Goal: Information Seeking & Learning: Compare options

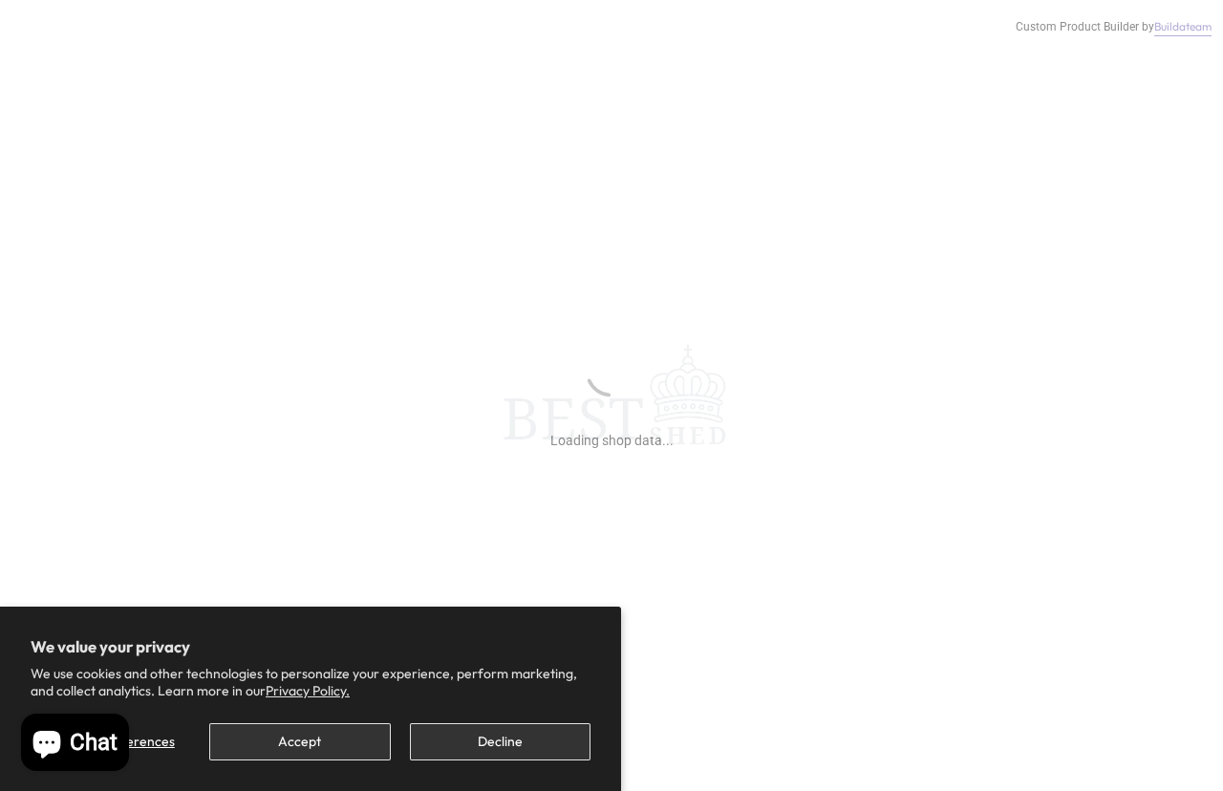
scroll to position [16, 0]
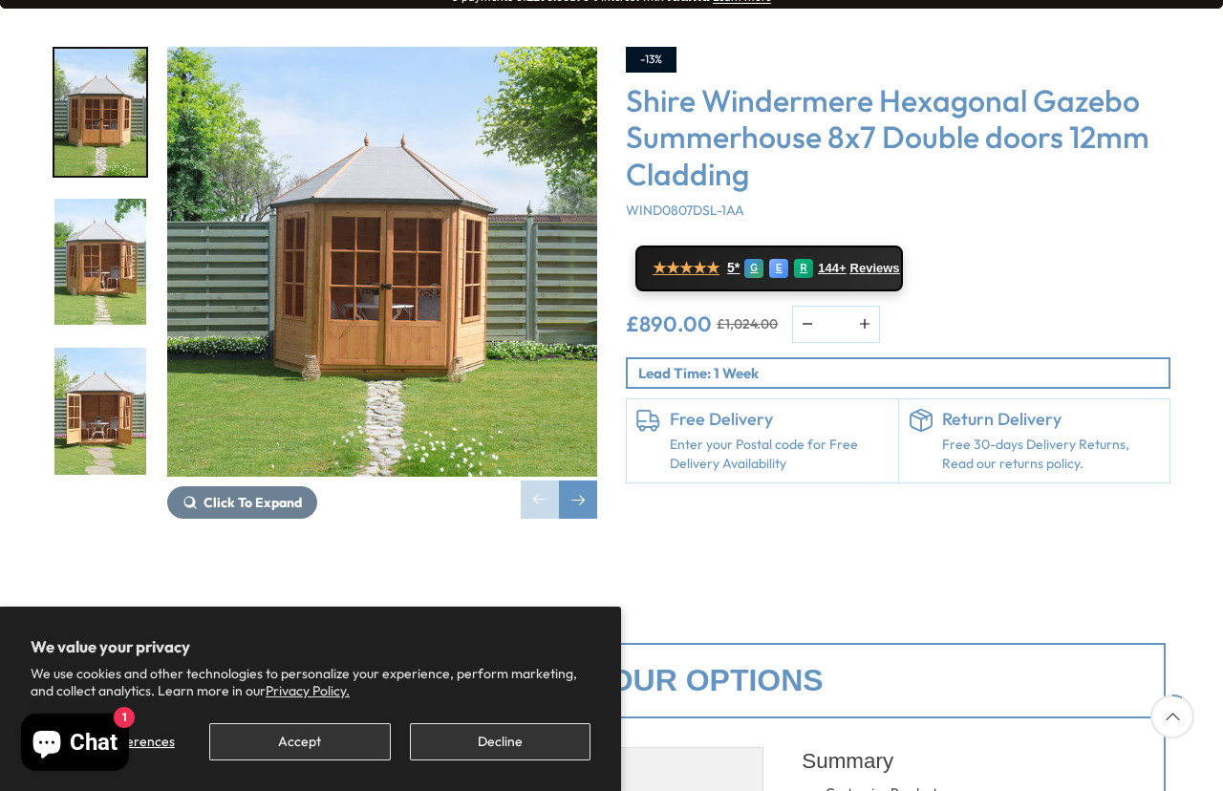
click at [518, 761] on button "Decline" at bounding box center [500, 741] width 181 height 37
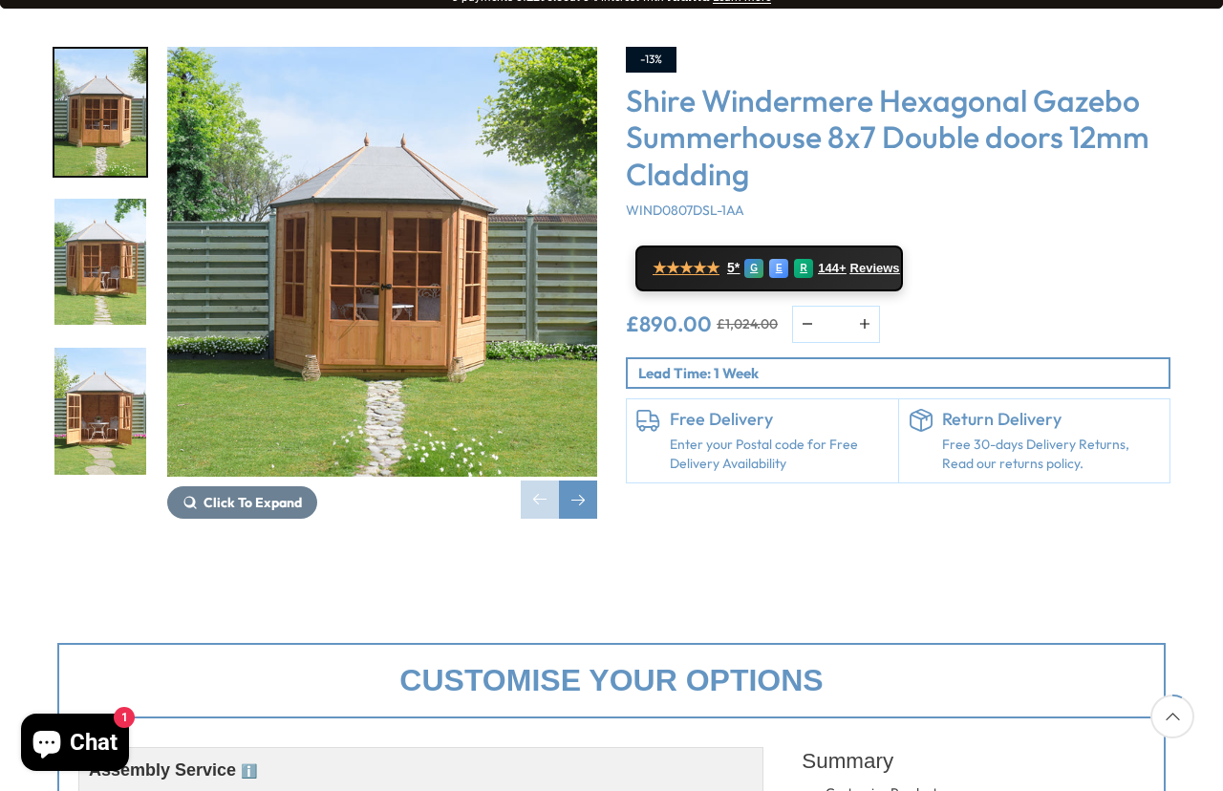
click at [290, 486] on button "Click To Expand" at bounding box center [242, 502] width 150 height 32
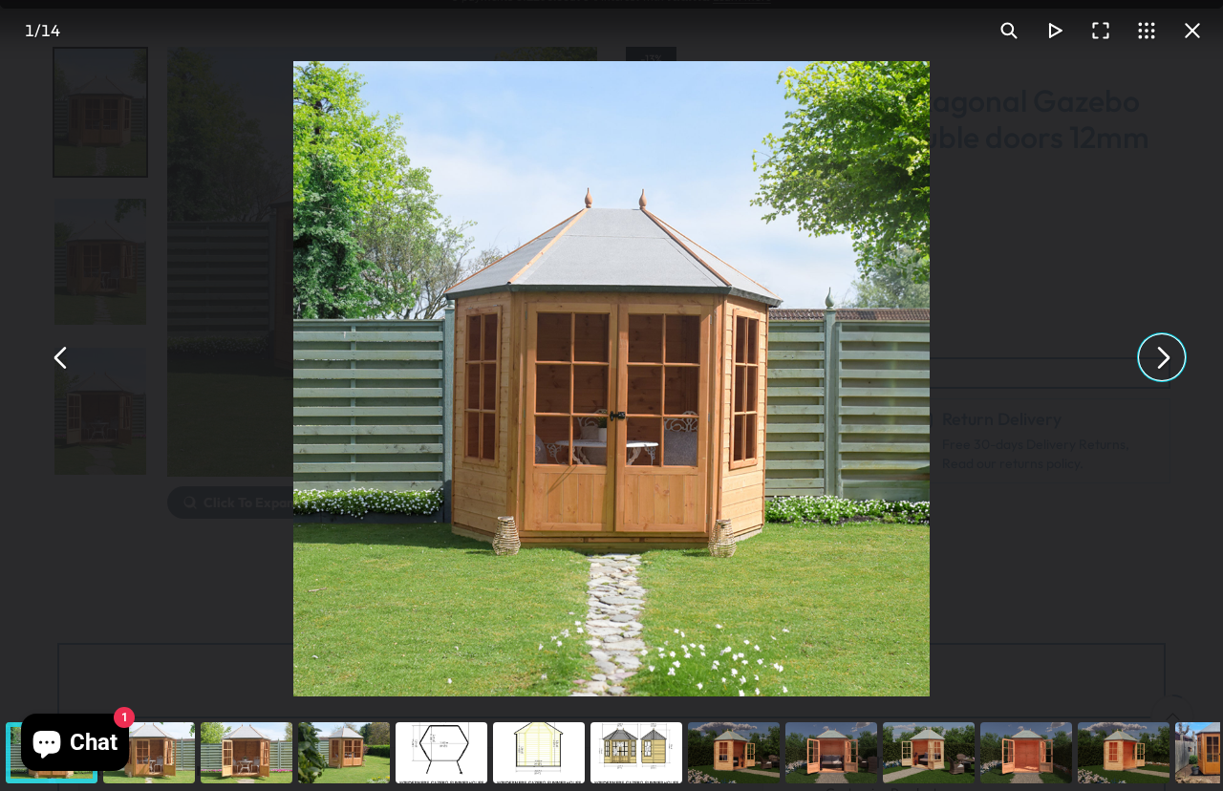
click at [1163, 380] on button "You can close this modal content with the ESC key" at bounding box center [1162, 357] width 46 height 46
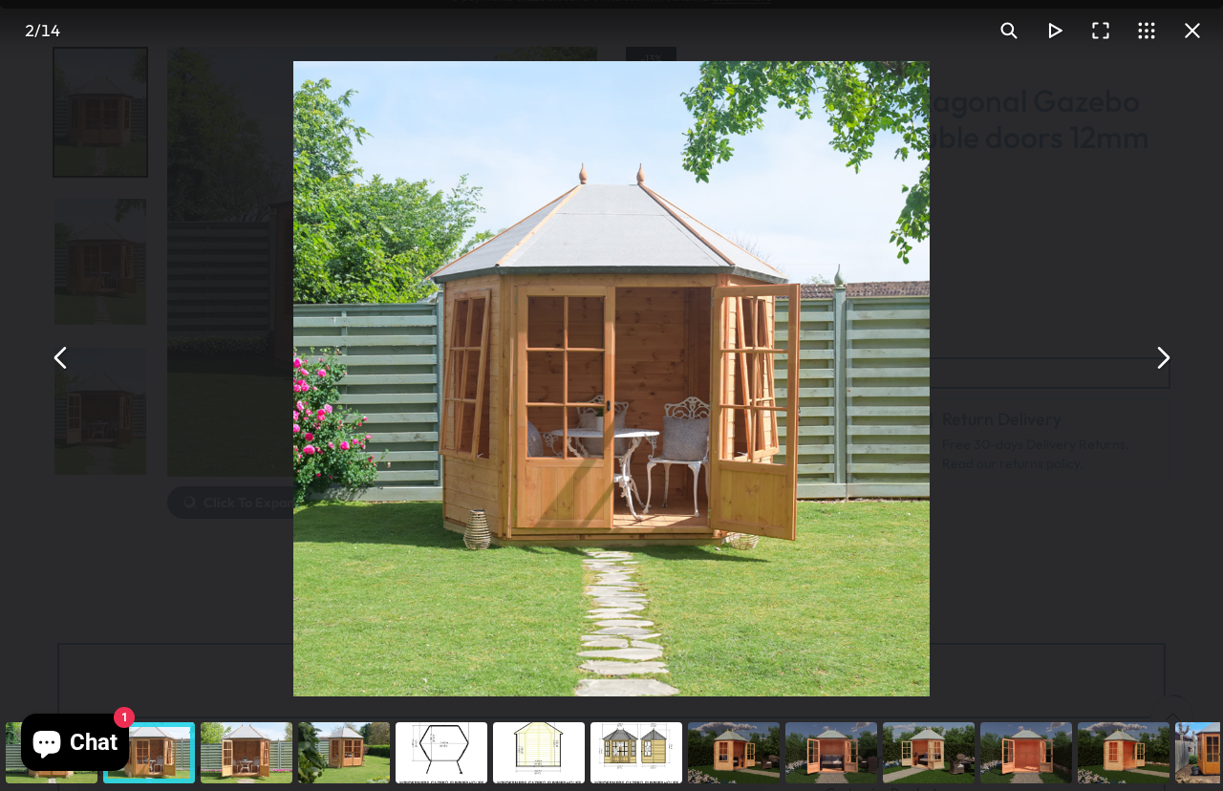
click at [1166, 380] on button "You can close this modal content with the ESC key" at bounding box center [1162, 357] width 46 height 46
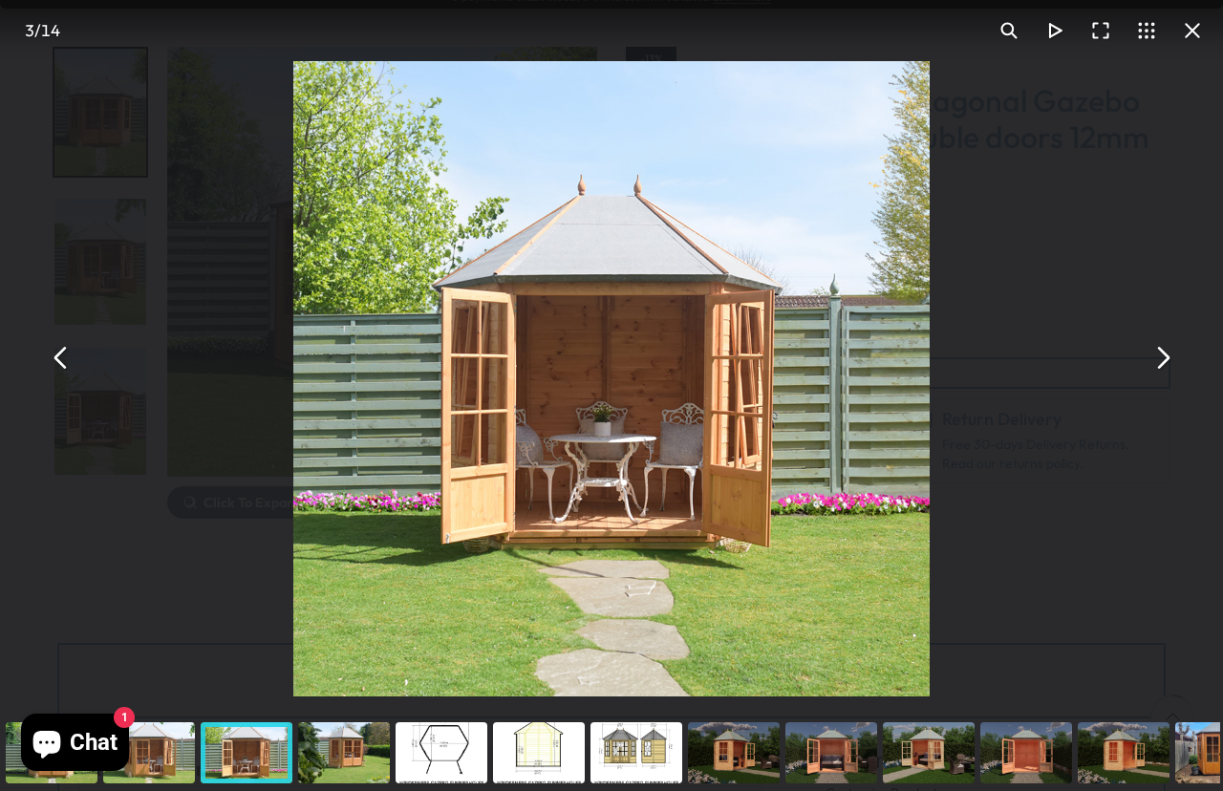
click at [1158, 380] on button "You can close this modal content with the ESC key" at bounding box center [1162, 357] width 46 height 46
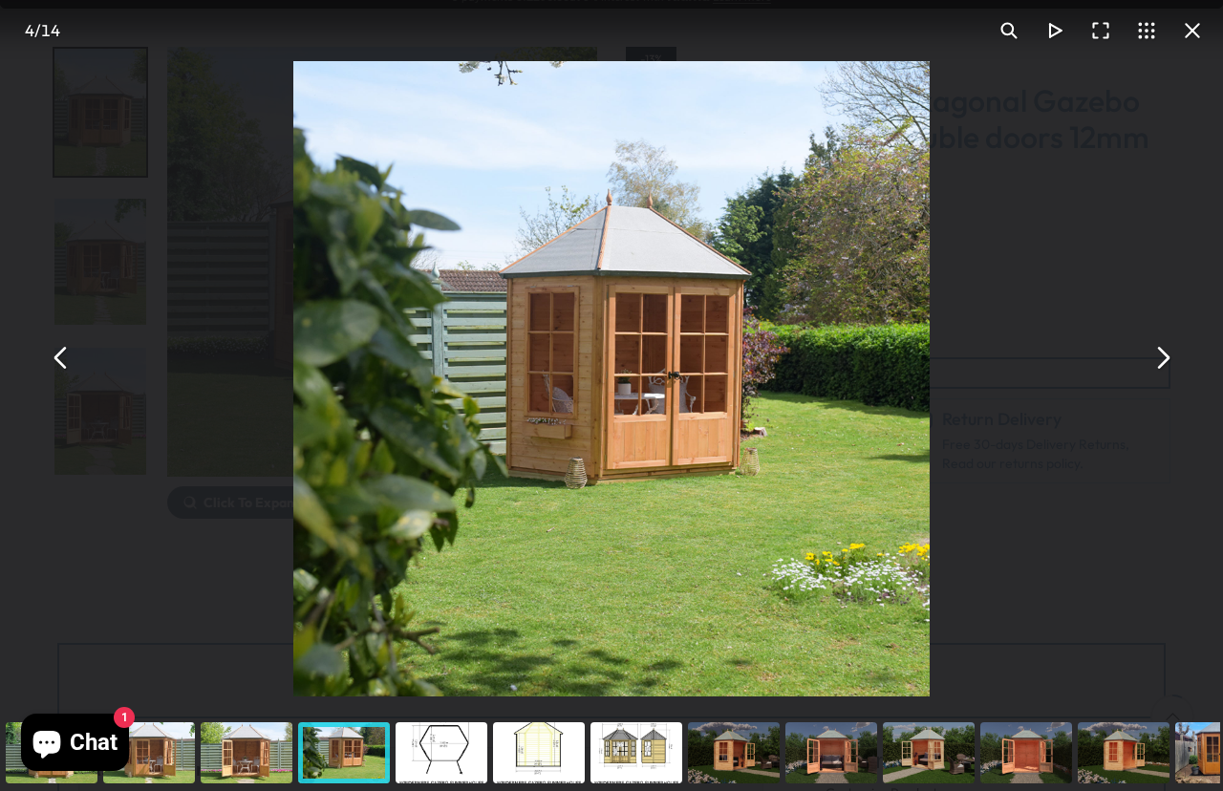
click at [1156, 380] on button "You can close this modal content with the ESC key" at bounding box center [1162, 357] width 46 height 46
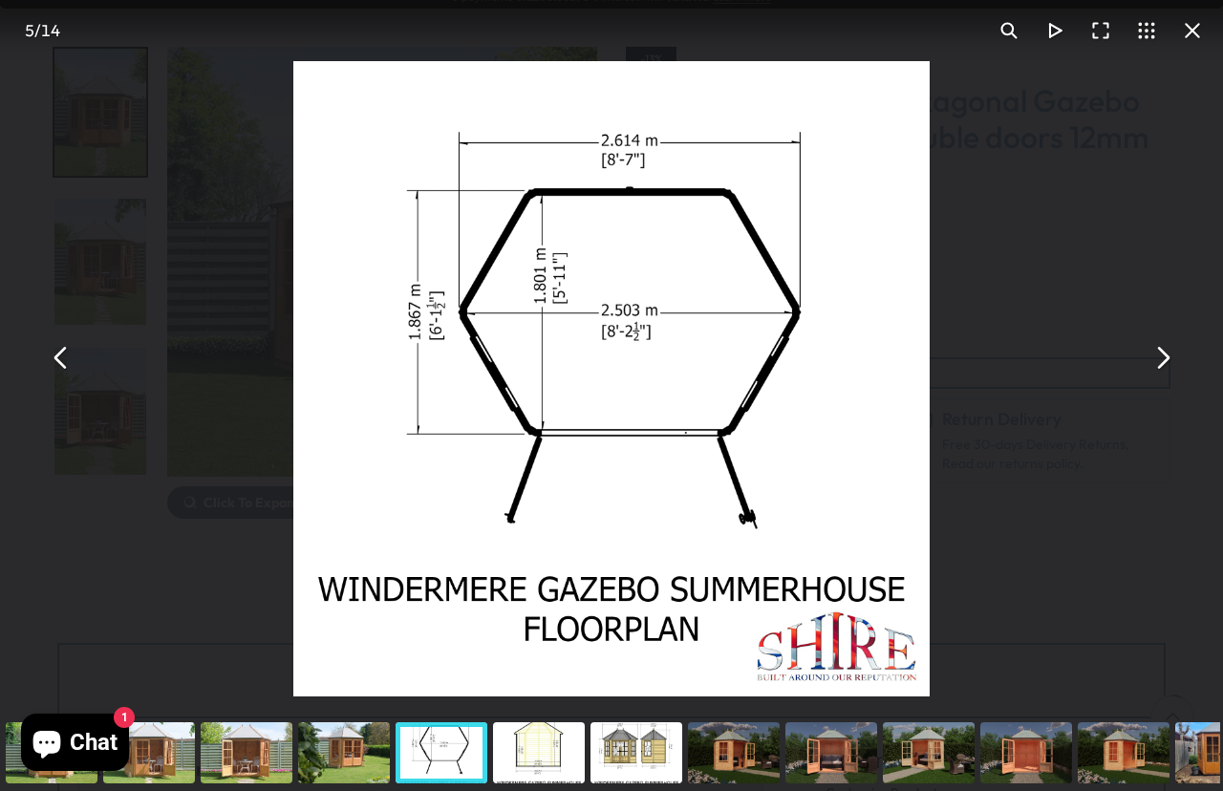
click at [1153, 380] on button "You can close this modal content with the ESC key" at bounding box center [1162, 357] width 46 height 46
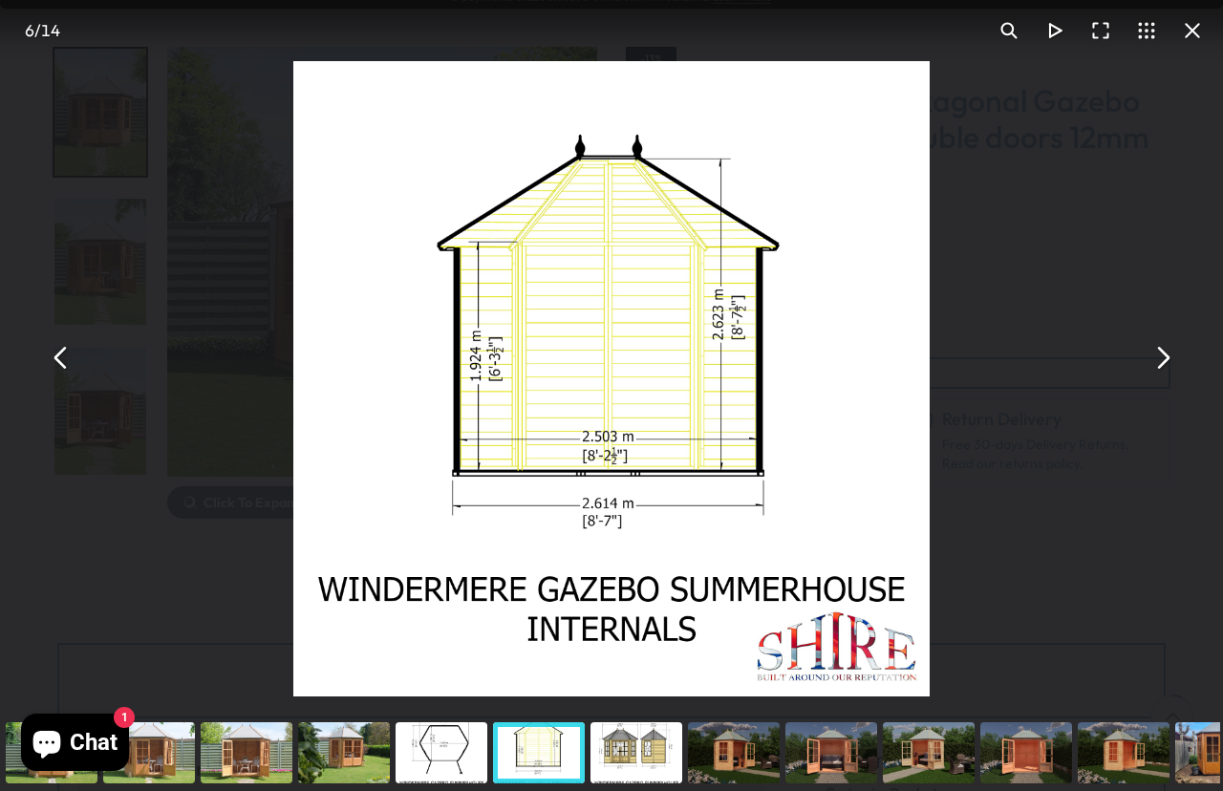
click at [1152, 380] on button "You can close this modal content with the ESC key" at bounding box center [1162, 357] width 46 height 46
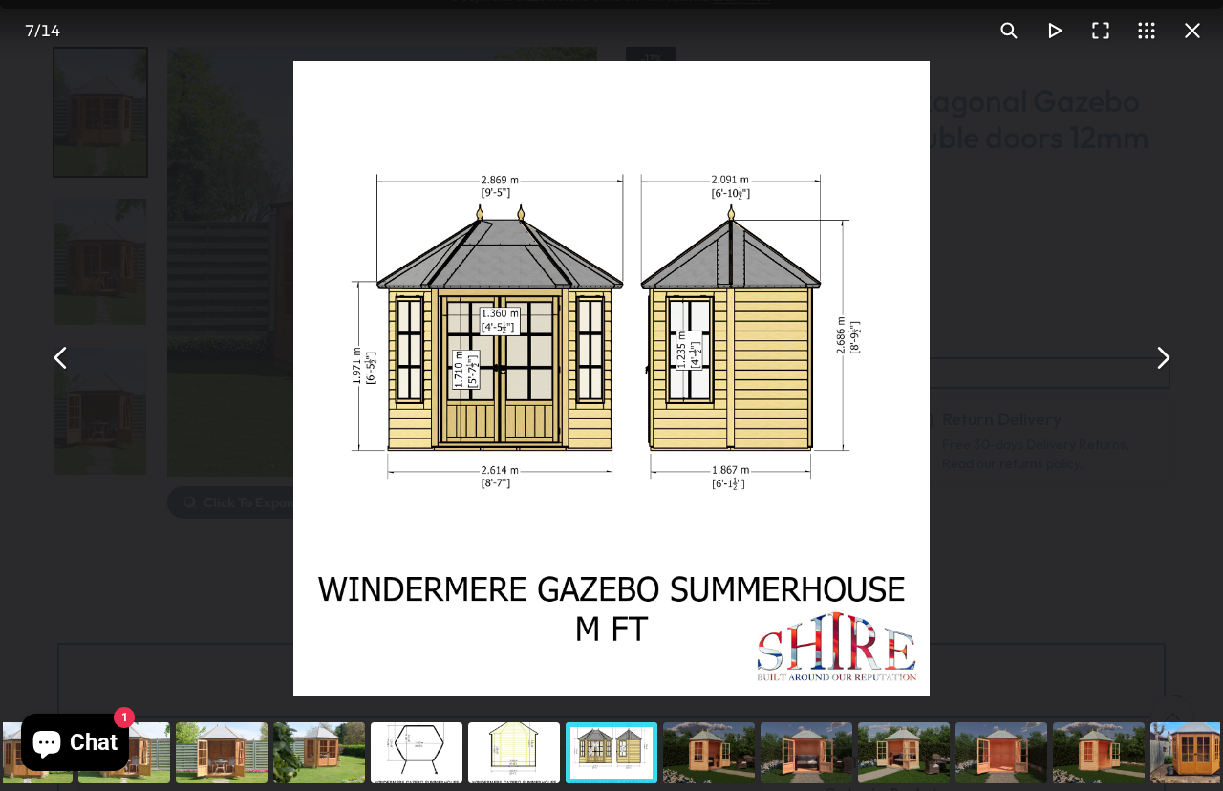
click at [1163, 380] on button "You can close this modal content with the ESC key" at bounding box center [1162, 357] width 46 height 46
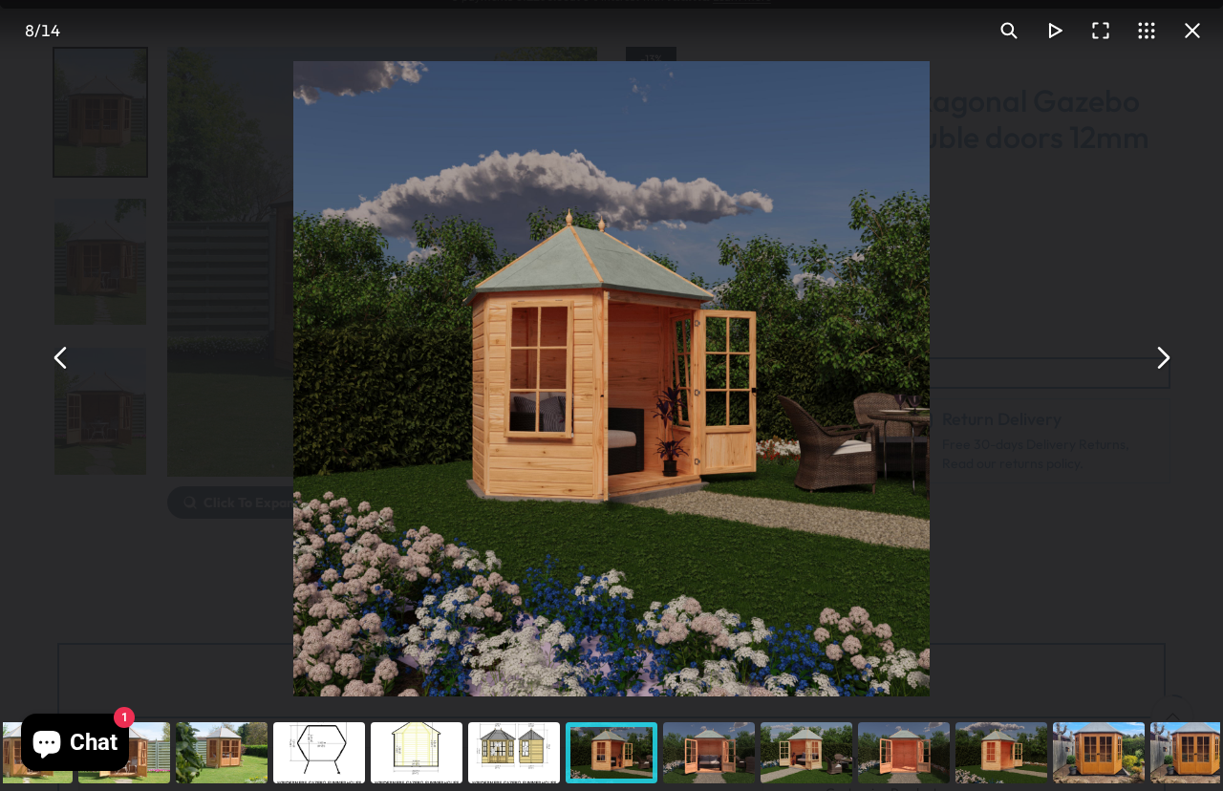
click at [1153, 380] on button "You can close this modal content with the ESC key" at bounding box center [1162, 357] width 46 height 46
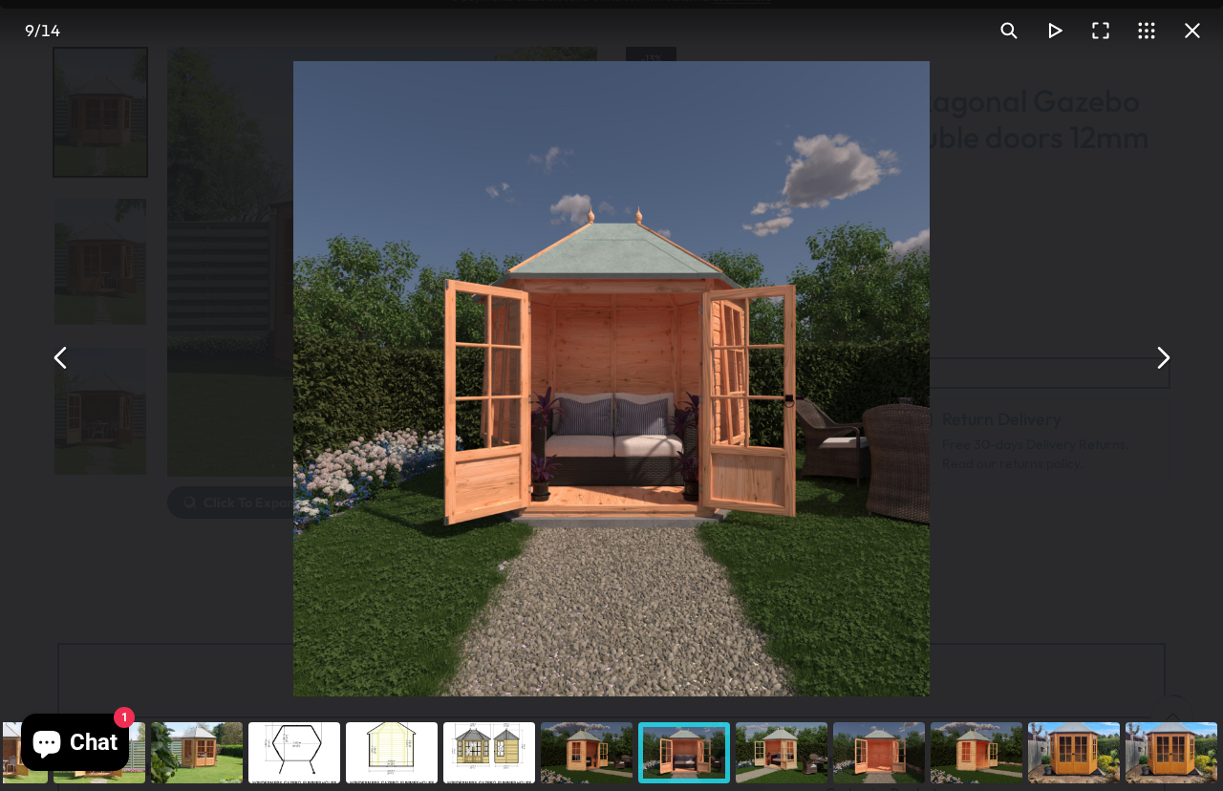
click at [1157, 380] on button "You can close this modal content with the ESC key" at bounding box center [1162, 357] width 46 height 46
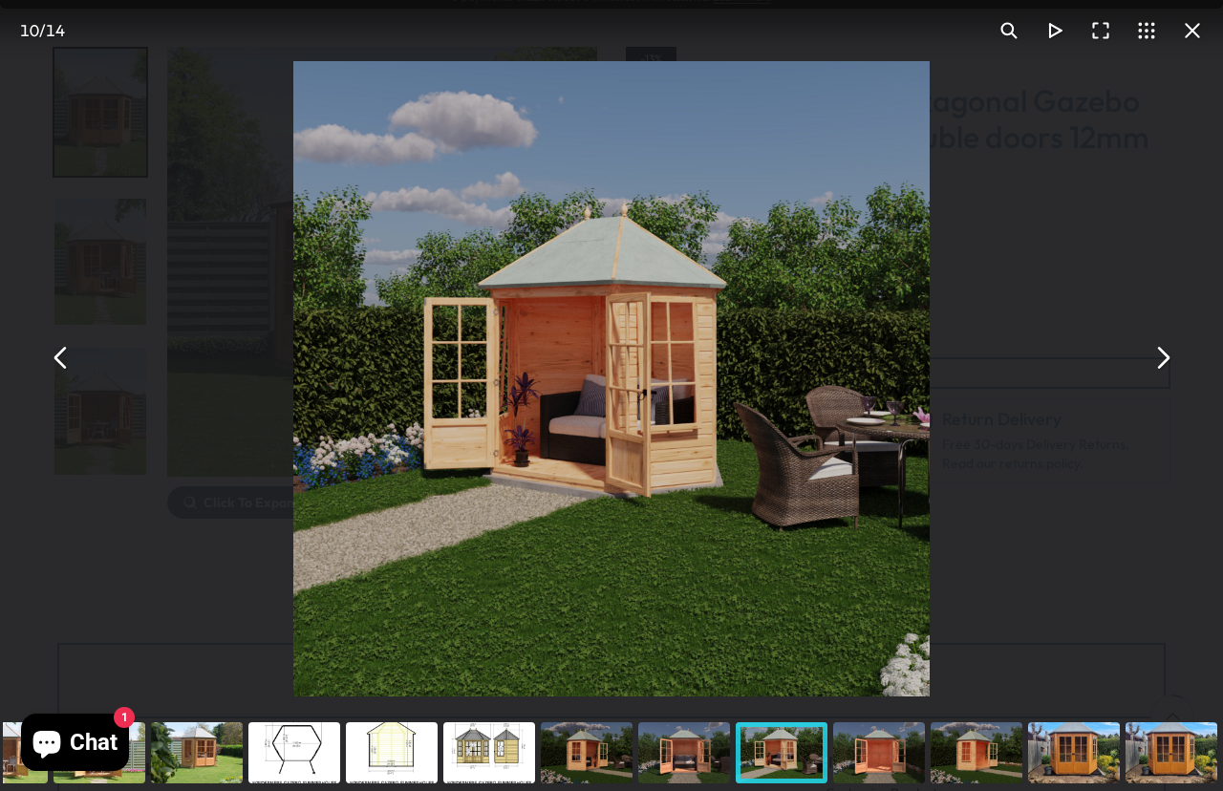
click at [1154, 380] on button "You can close this modal content with the ESC key" at bounding box center [1162, 357] width 46 height 46
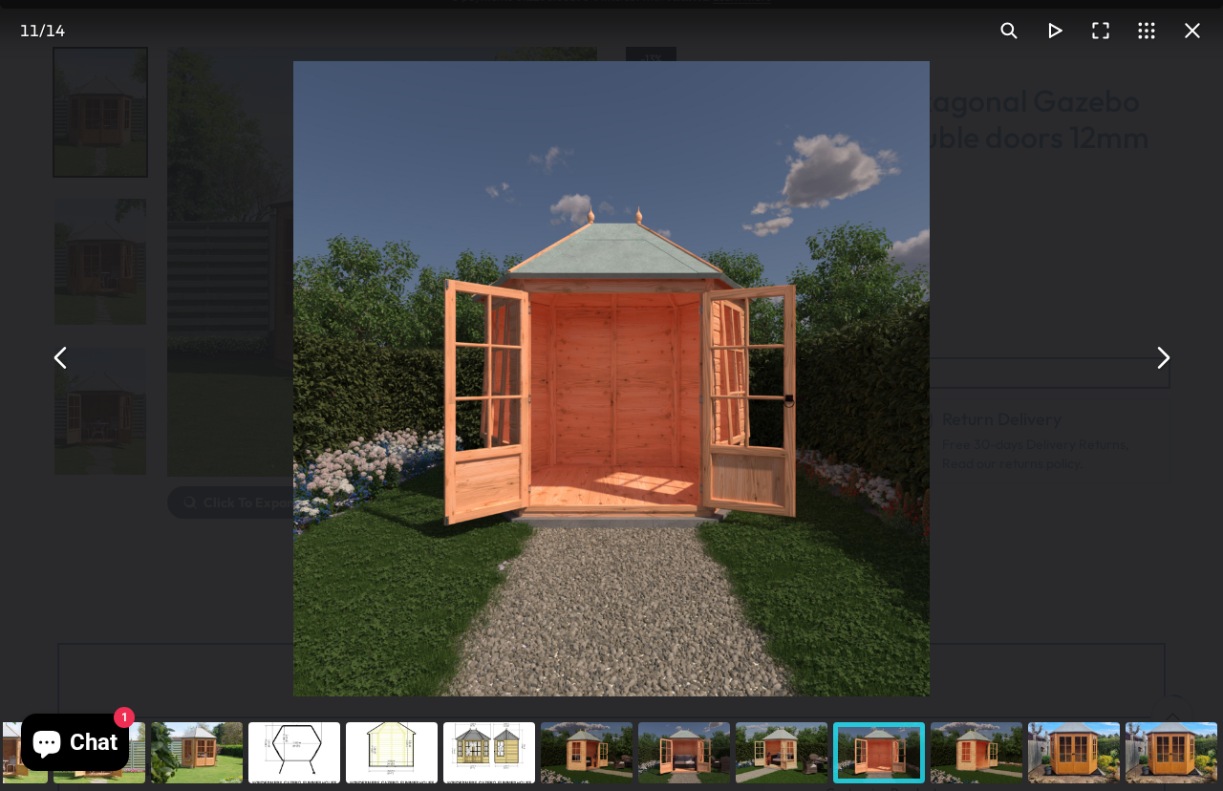
click at [1147, 380] on button "You can close this modal content with the ESC key" at bounding box center [1162, 357] width 46 height 46
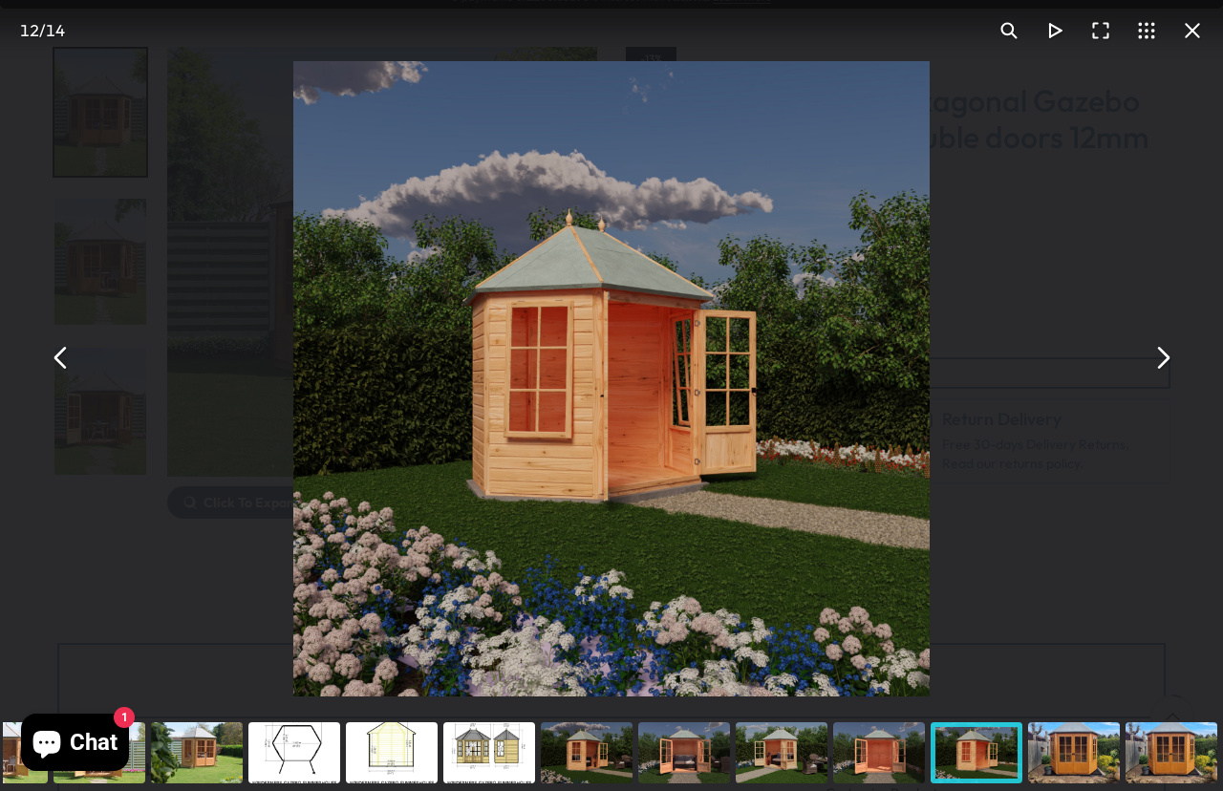
click at [1196, 34] on button "You can close this modal content with the ESC key" at bounding box center [1192, 31] width 46 height 46
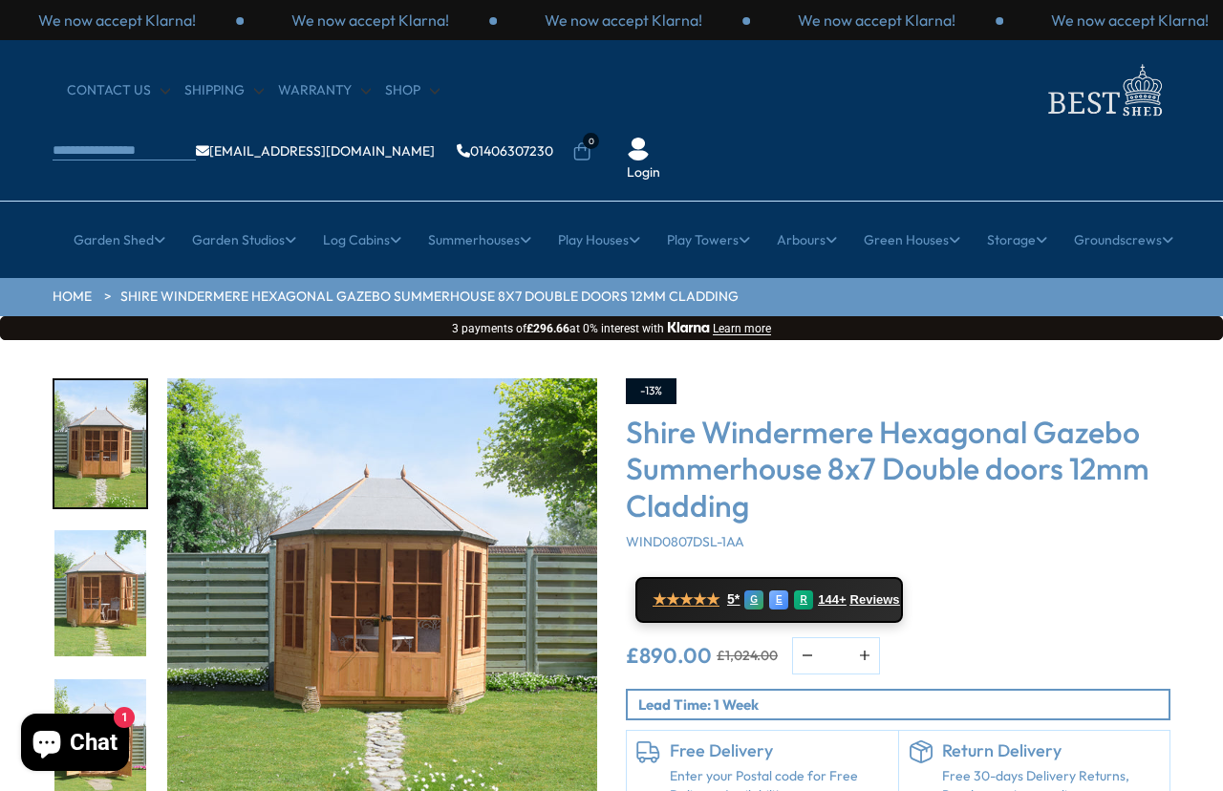
click at [278, 475] on link "Garden Tool Store" at bounding box center [228, 491] width 115 height 33
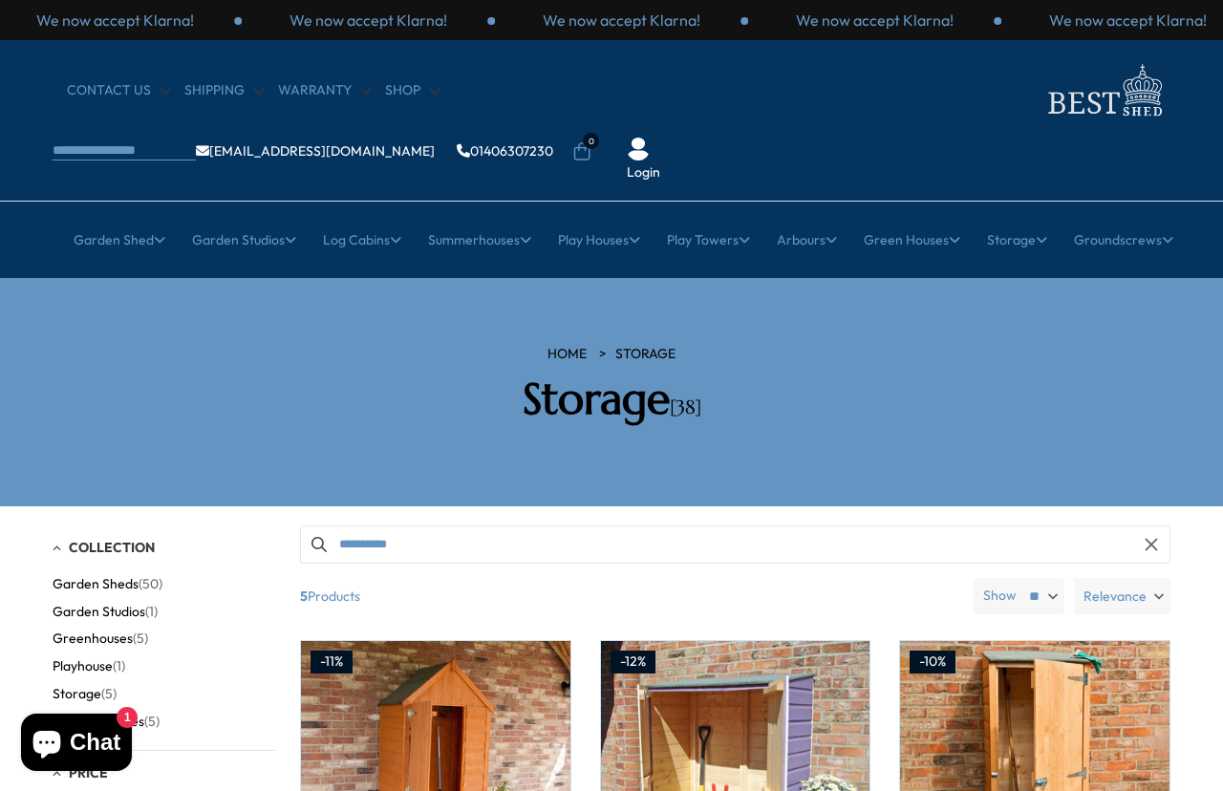
click at [312, 408] on link "Shed and Summerhouse Combi" at bounding box center [228, 424] width 196 height 33
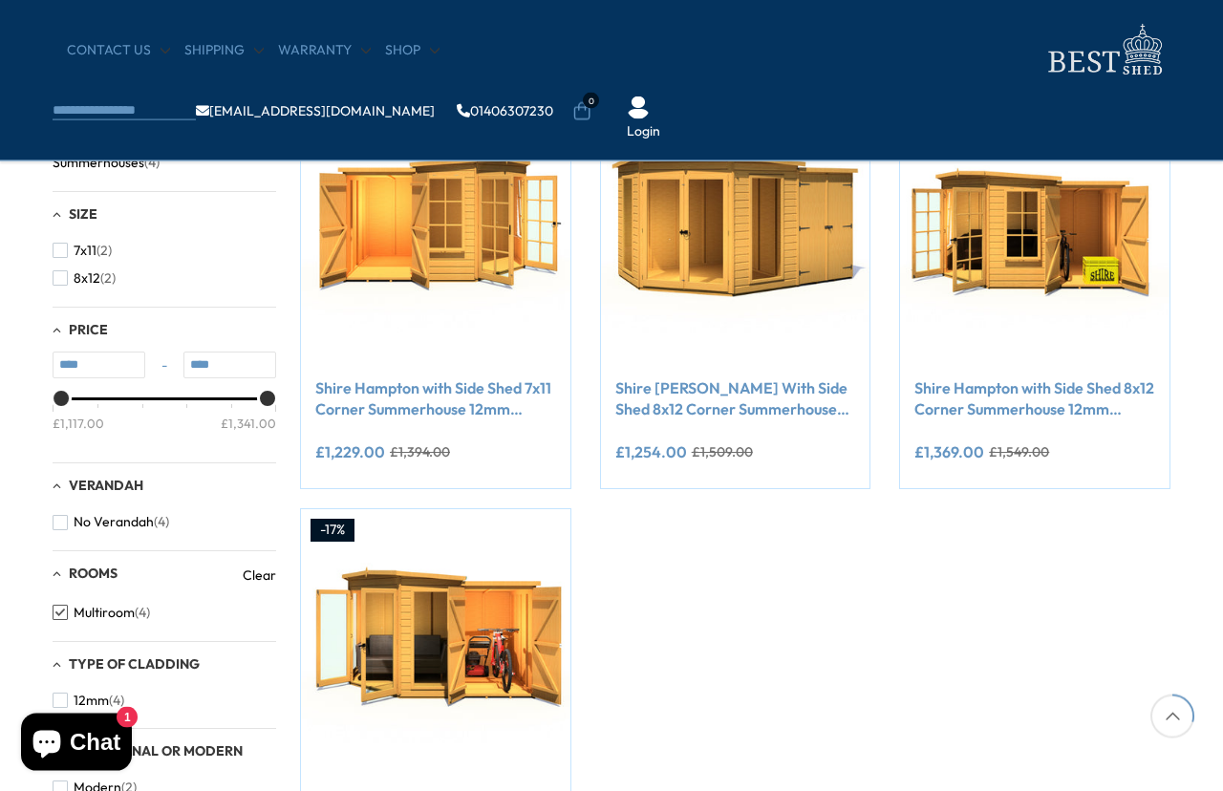
scroll to position [386, 0]
click at [500, 400] on link "Shire Hampton with Side Shed 7x11 Corner Summerhouse 12mm Interlock Cladding" at bounding box center [435, 398] width 241 height 43
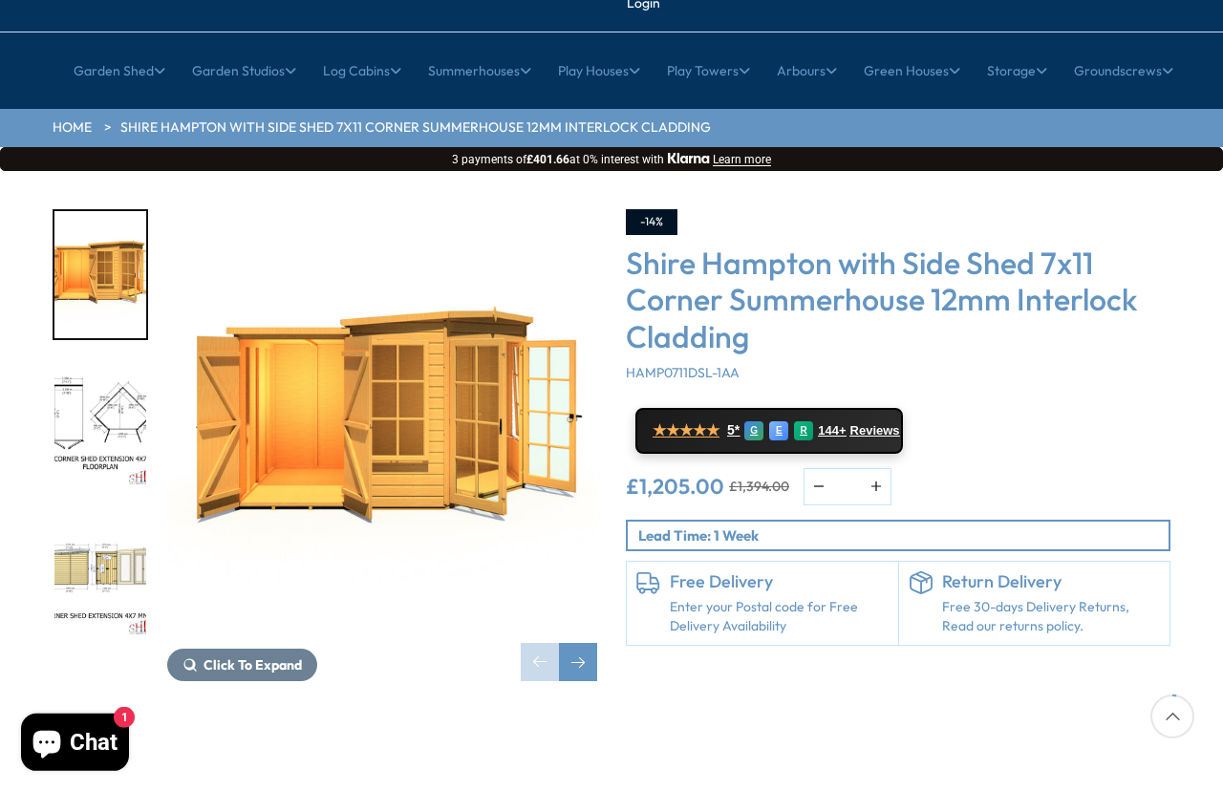
scroll to position [173, 0]
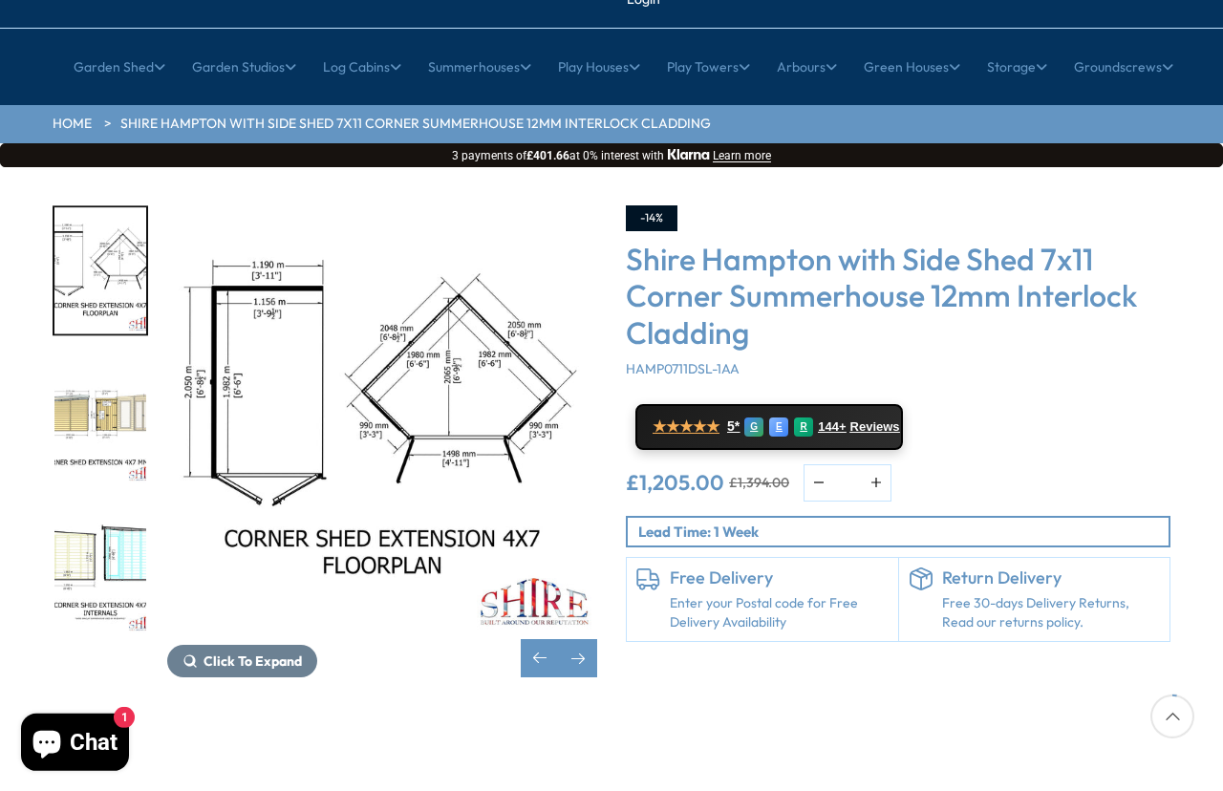
click at [122, 378] on img "3 / 11" at bounding box center [100, 420] width 92 height 127
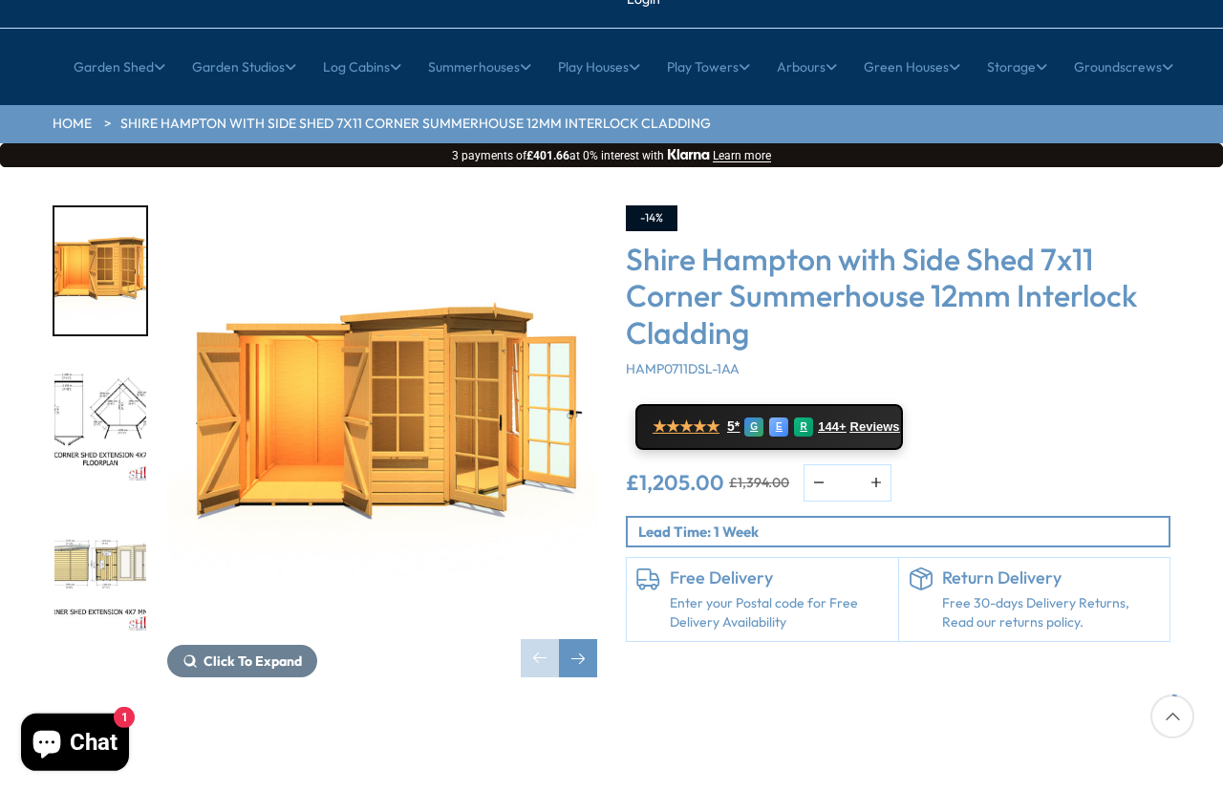
click at [118, 506] on div at bounding box center [110, 420] width 115 height 430
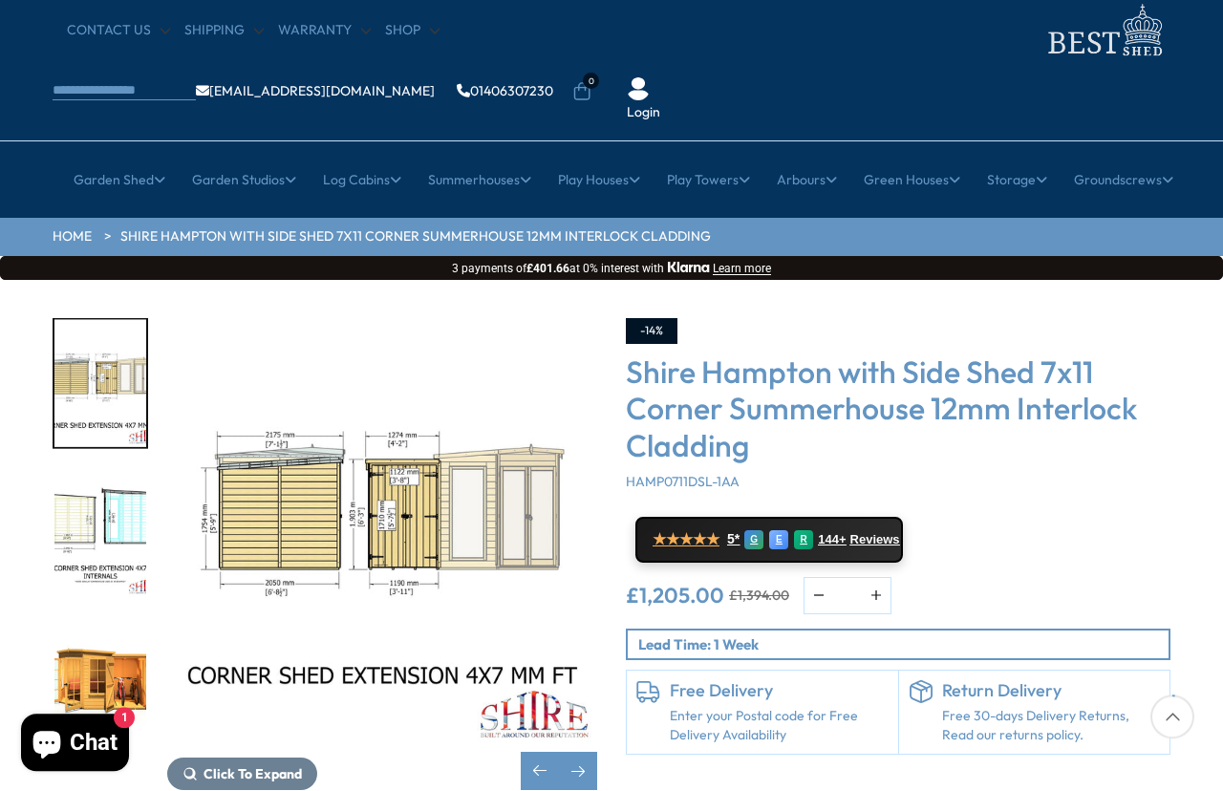
scroll to position [0, 0]
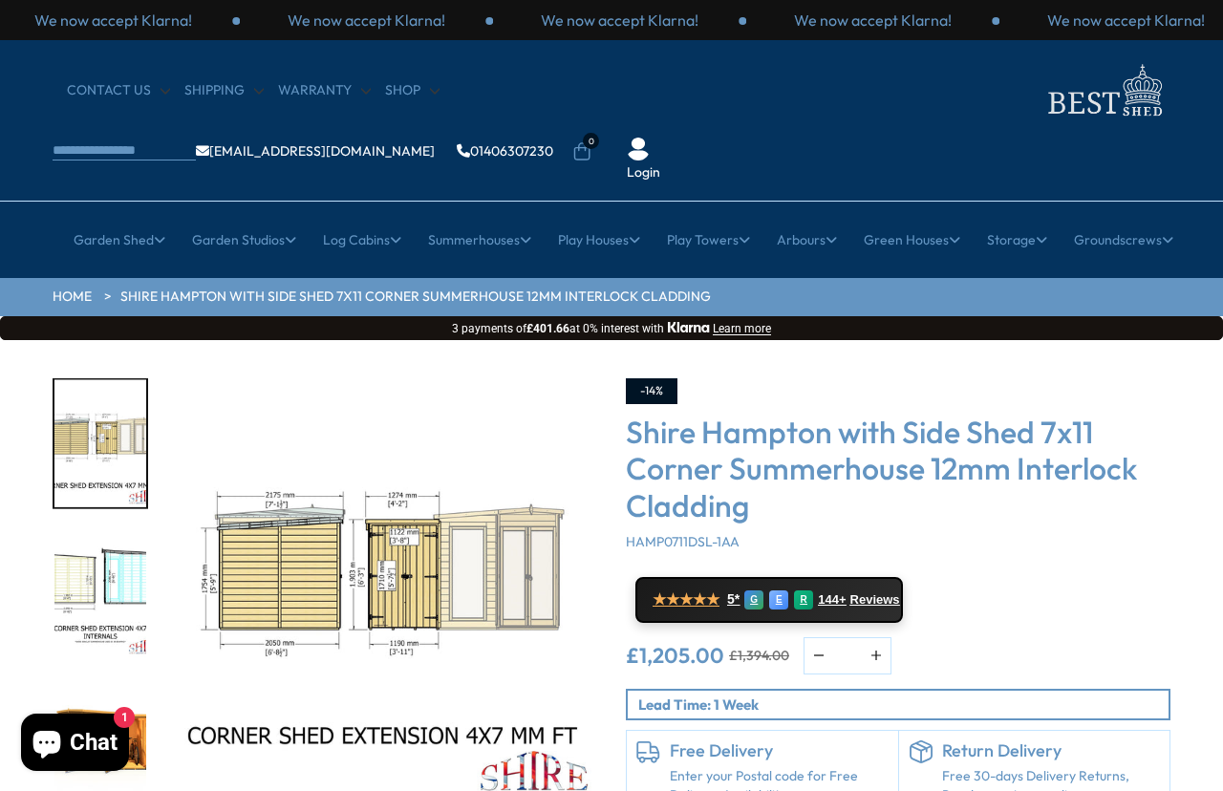
click at [518, 375] on link "Medium Summerhouses" at bounding box center [484, 391] width 150 height 33
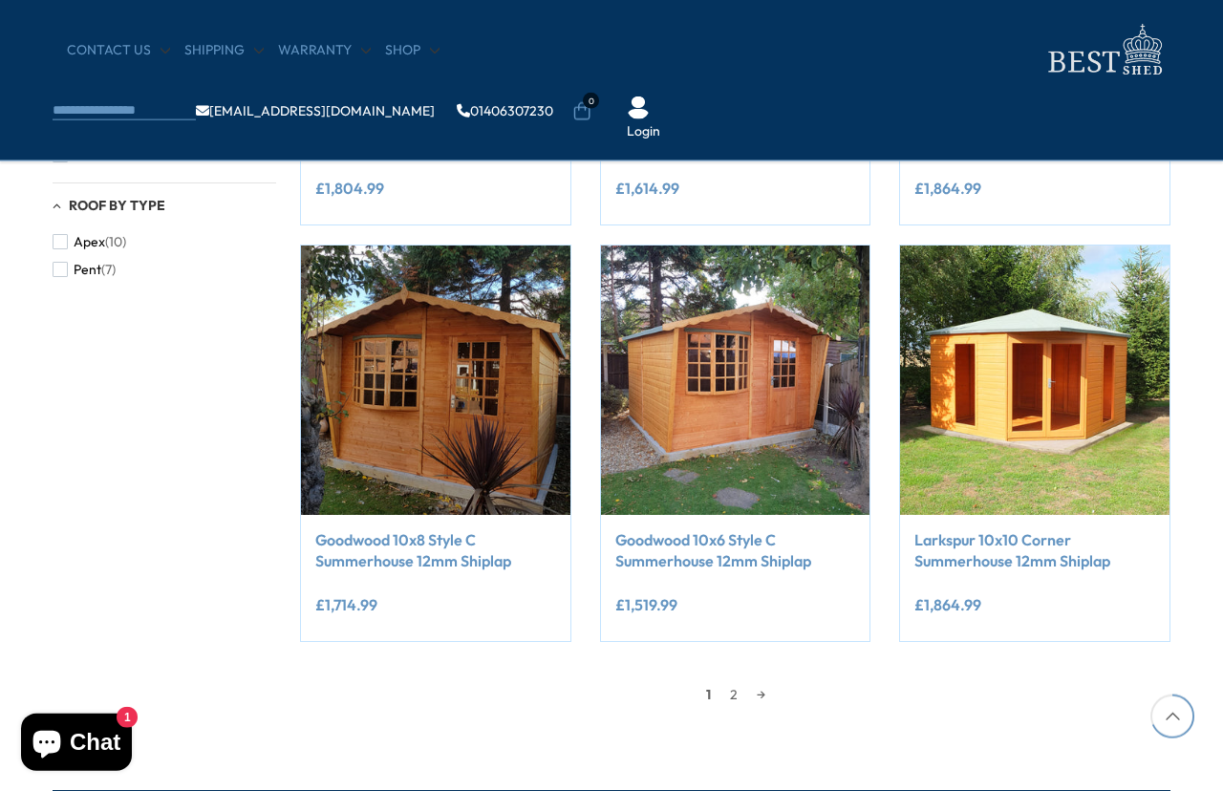
scroll to position [1482, 0]
click at [771, 683] on link "→" at bounding box center [761, 694] width 28 height 29
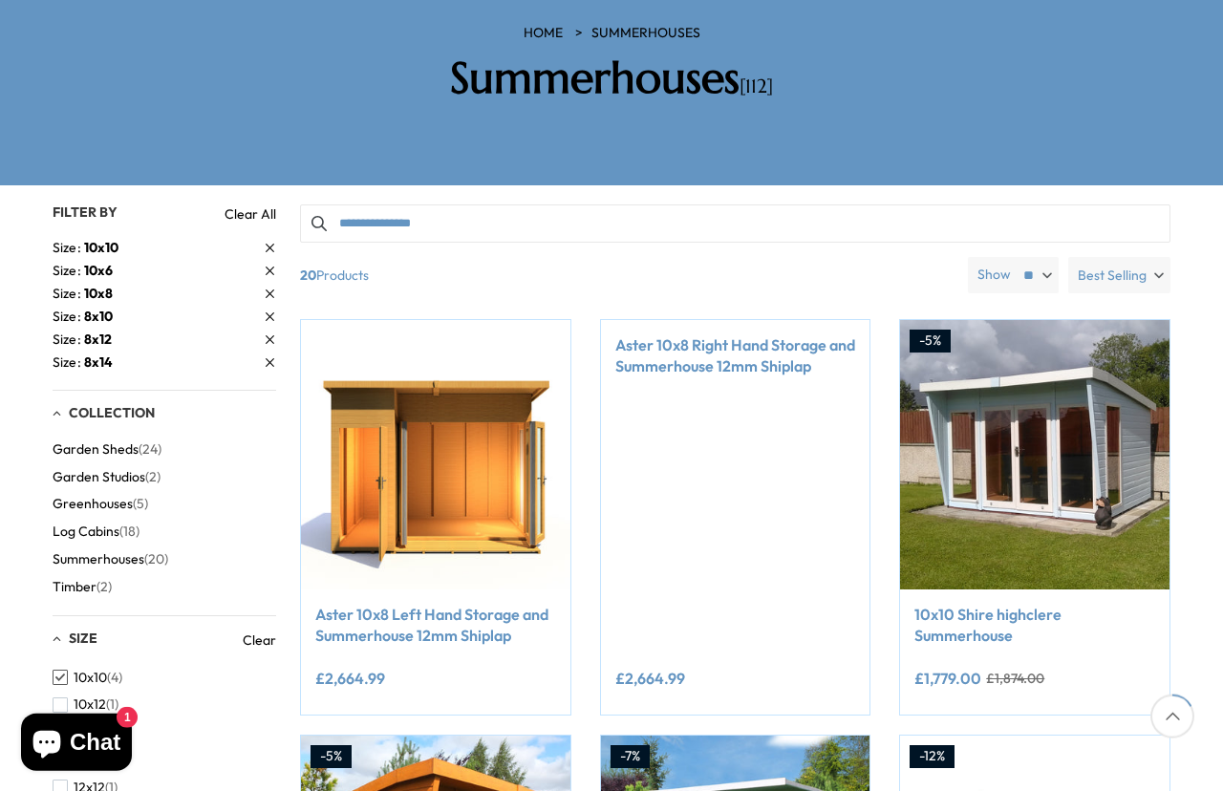
scroll to position [322, 0]
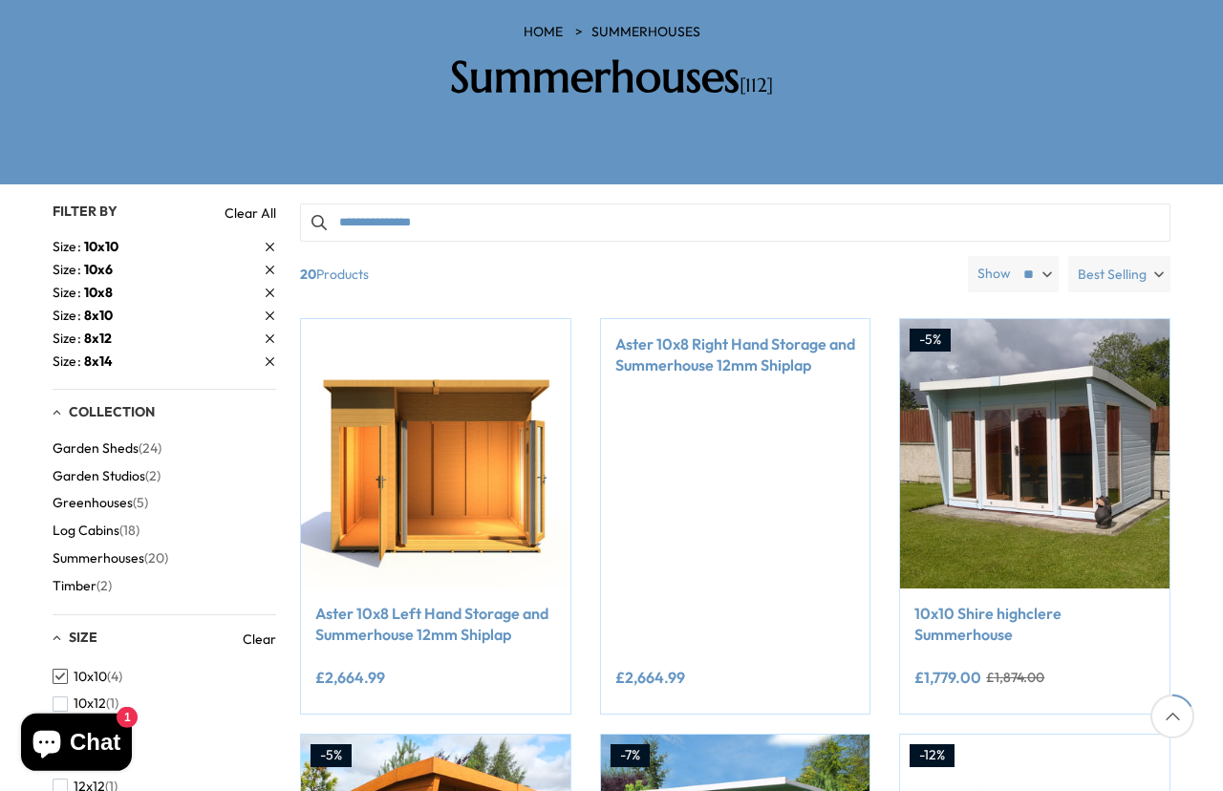
click at [150, 468] on span "(2)" at bounding box center [152, 476] width 15 height 16
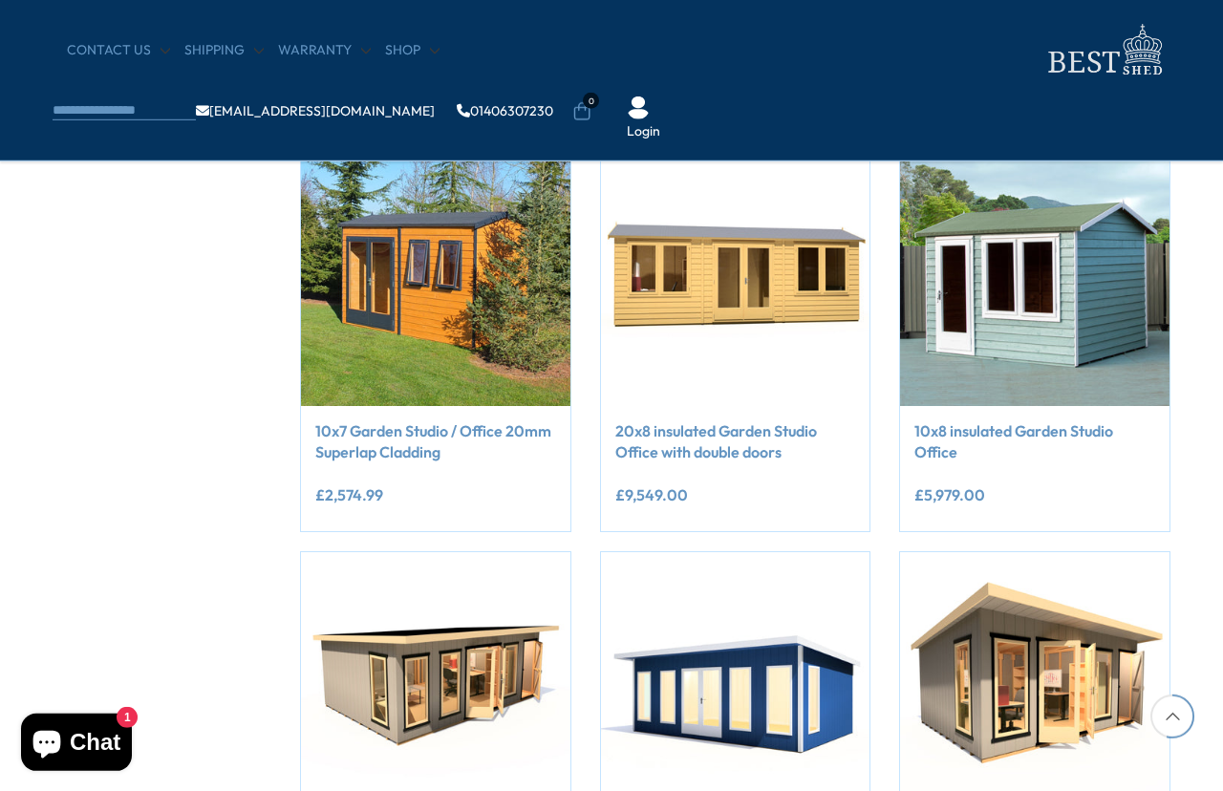
scroll to position [1176, 0]
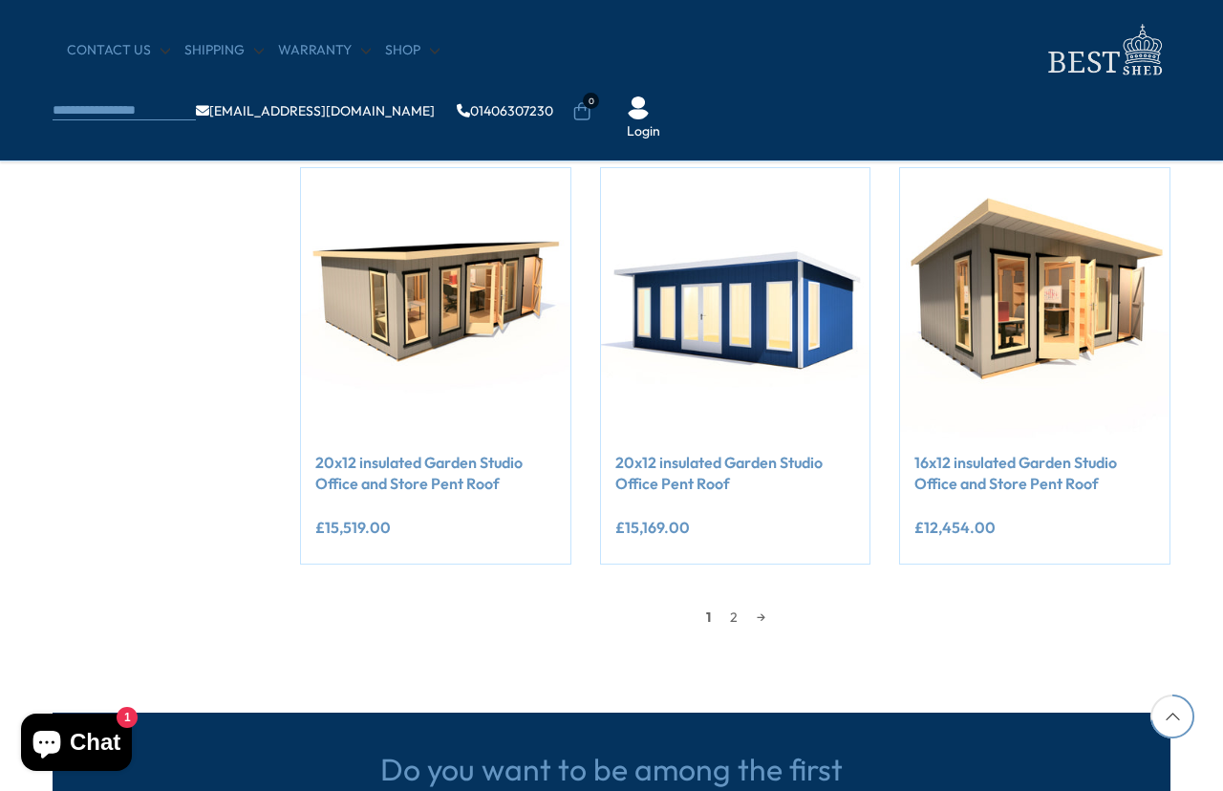
click at [773, 608] on link "→" at bounding box center [761, 617] width 28 height 29
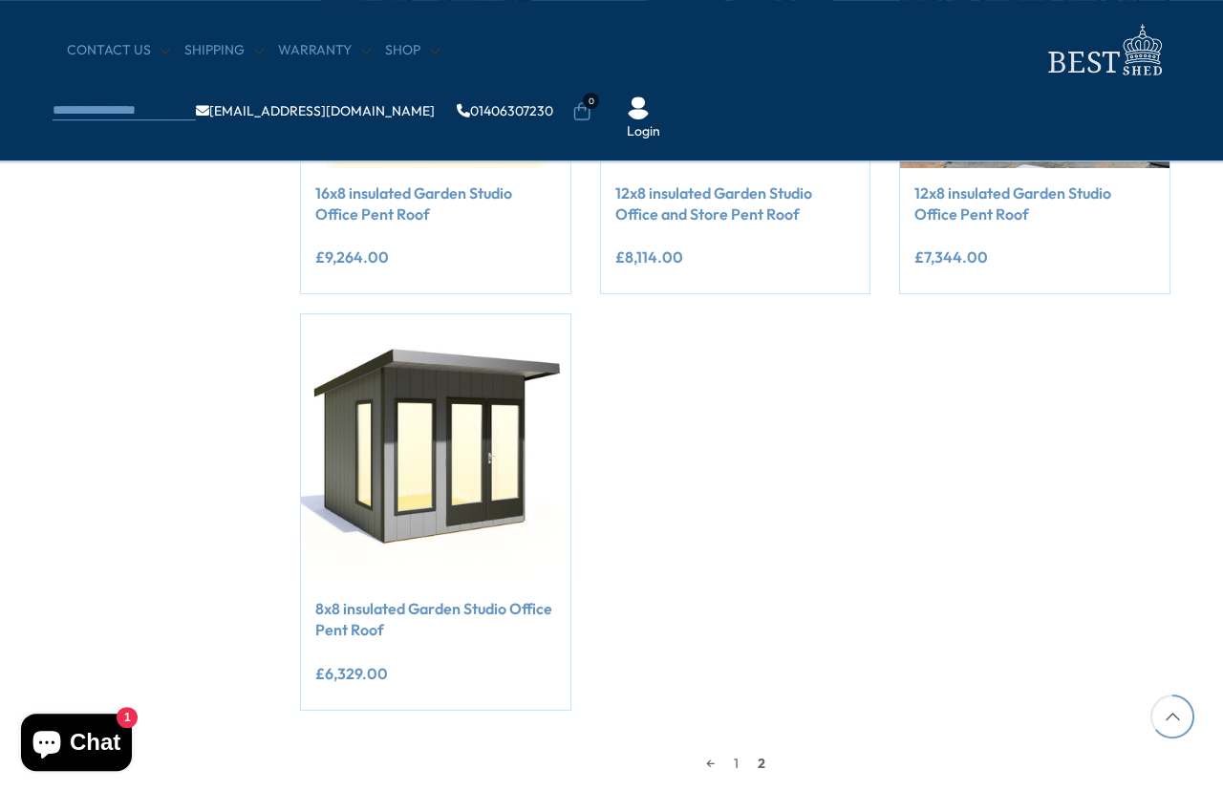
scroll to position [1434, 0]
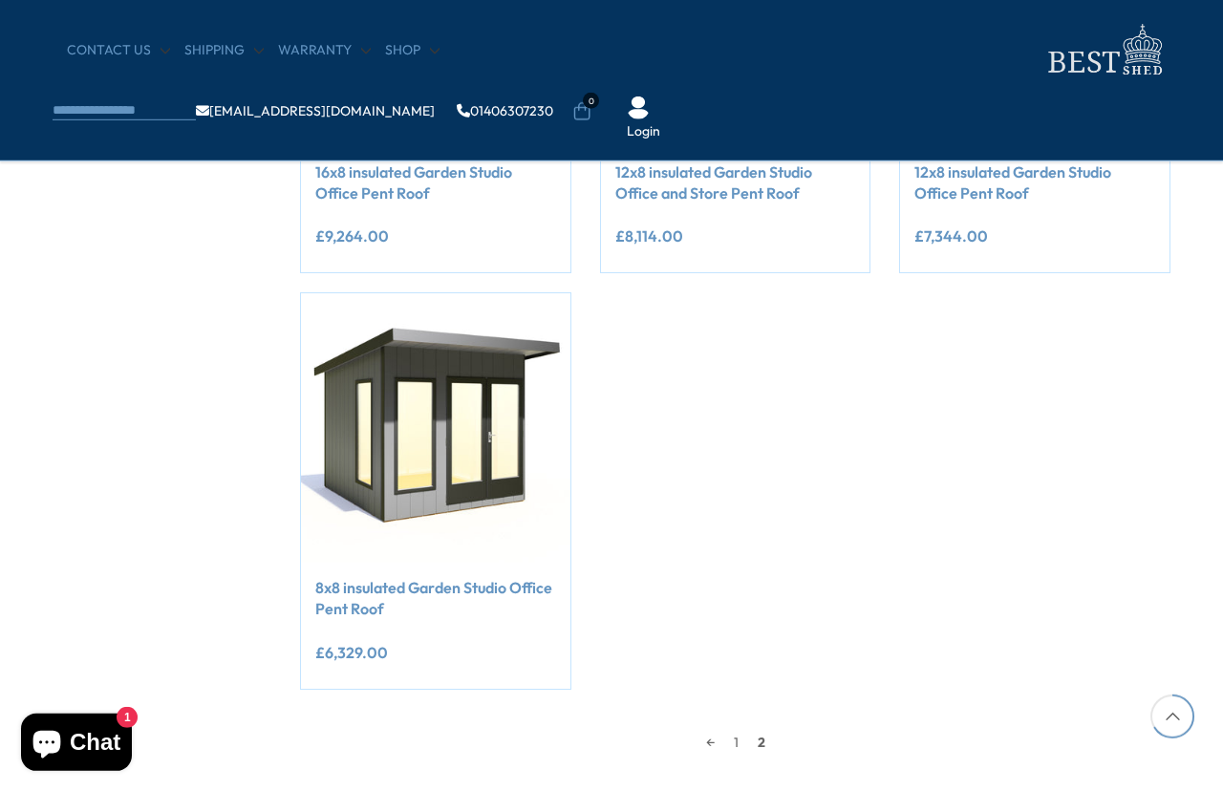
click at [708, 730] on link "←" at bounding box center [711, 742] width 28 height 29
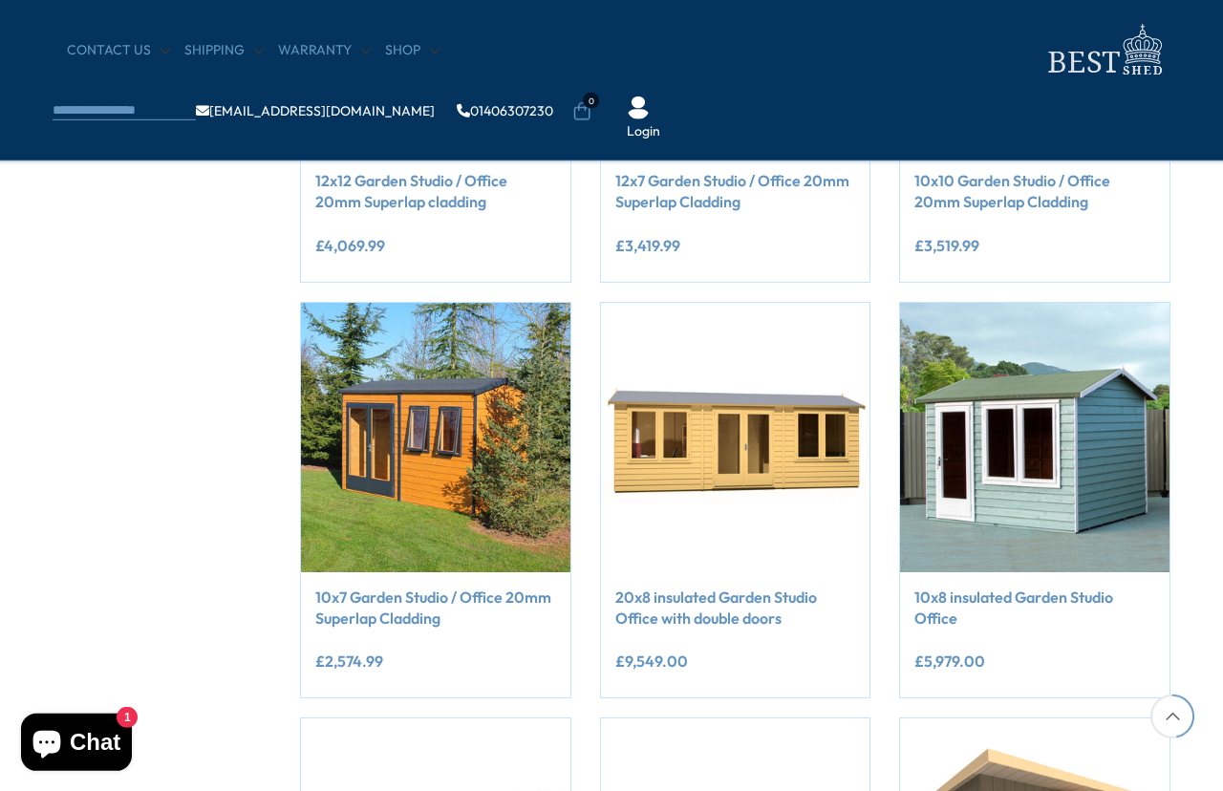
scroll to position [1012, 0]
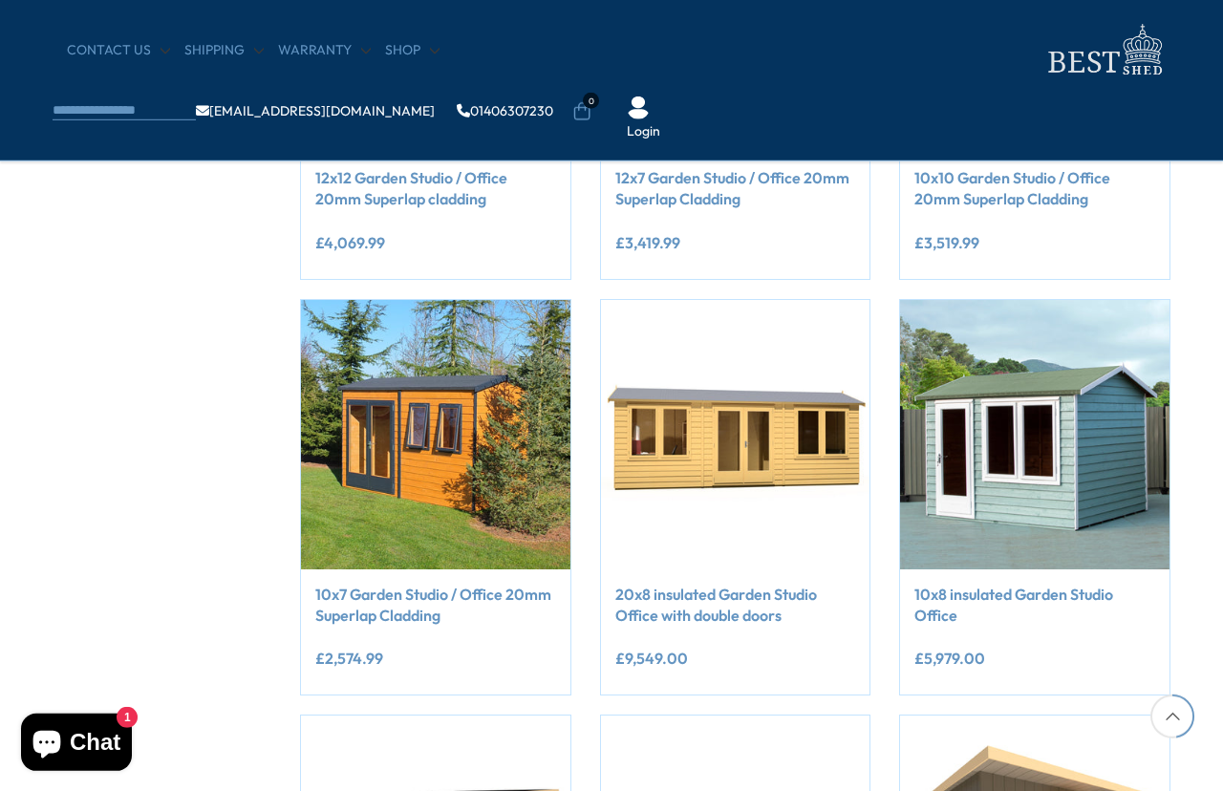
click at [409, 618] on link "10x7 Garden Studio / Office 20mm Superlap Cladding" at bounding box center [435, 605] width 241 height 43
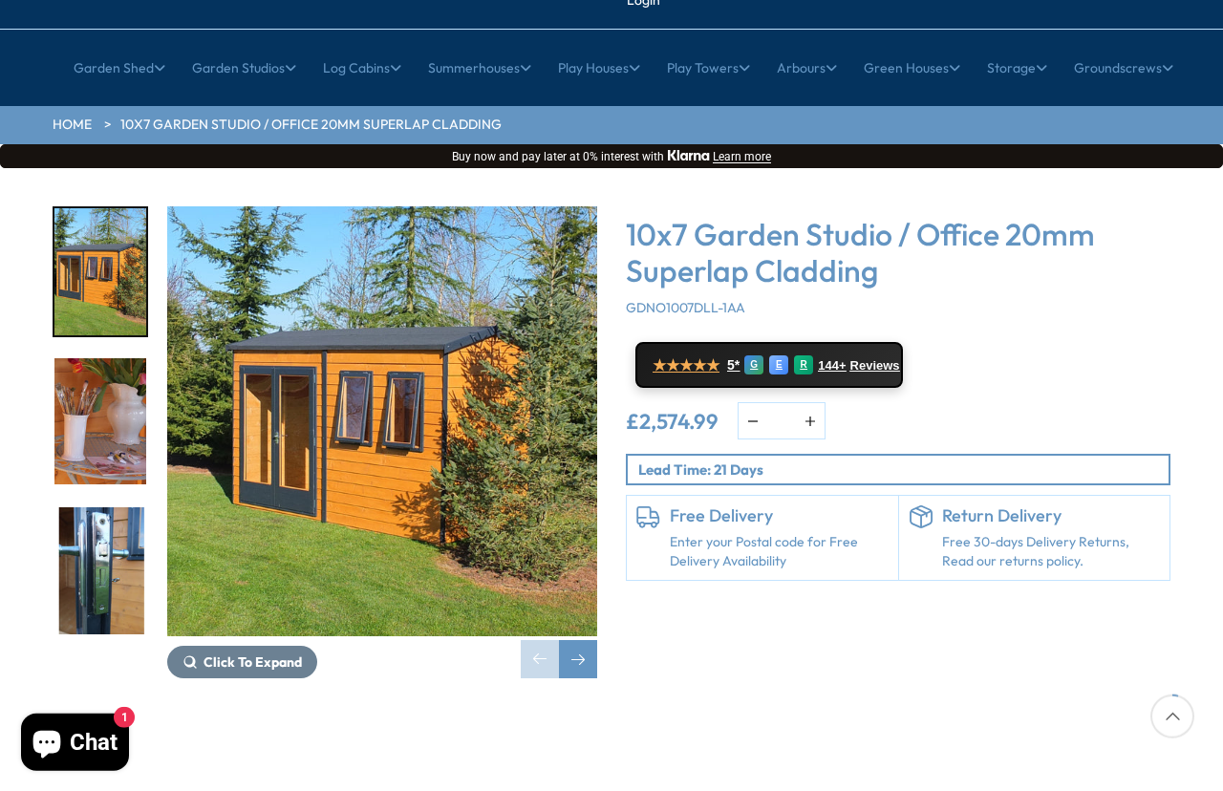
scroll to position [181, 0]
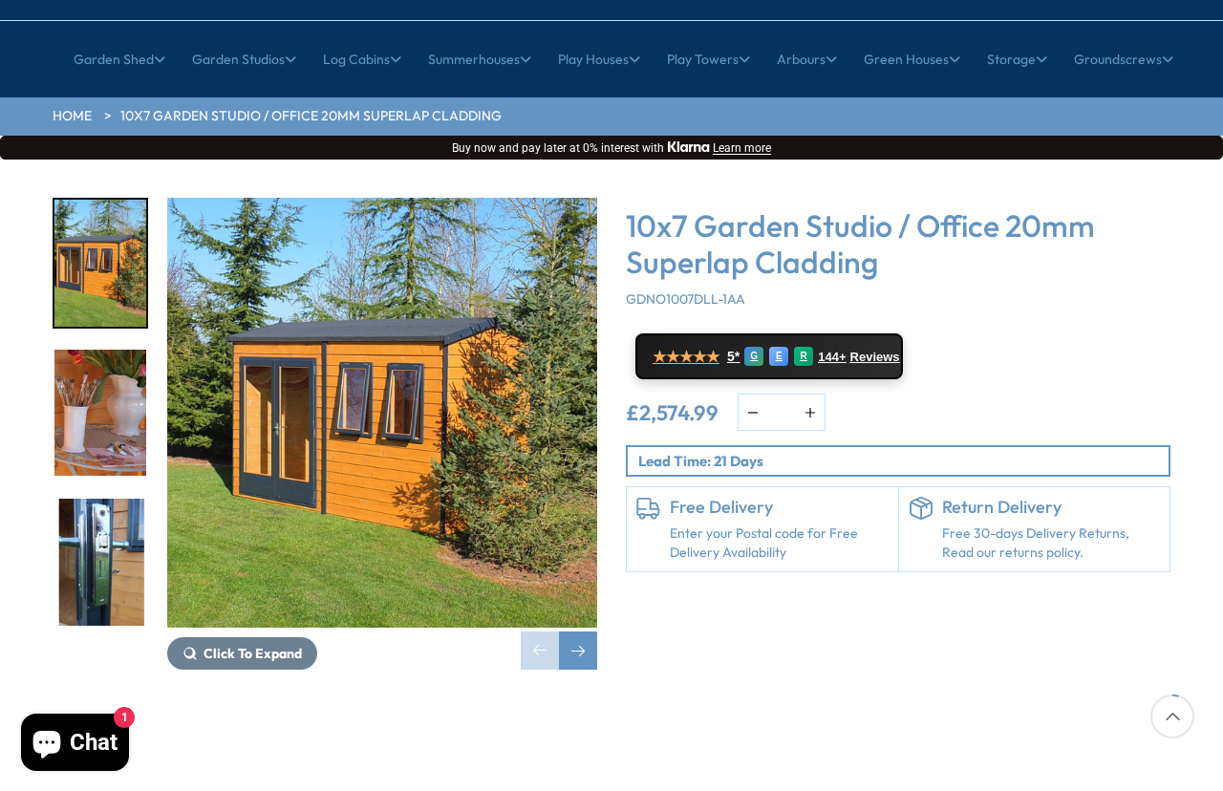
click at [287, 645] on span "Click To Expand" at bounding box center [253, 653] width 98 height 17
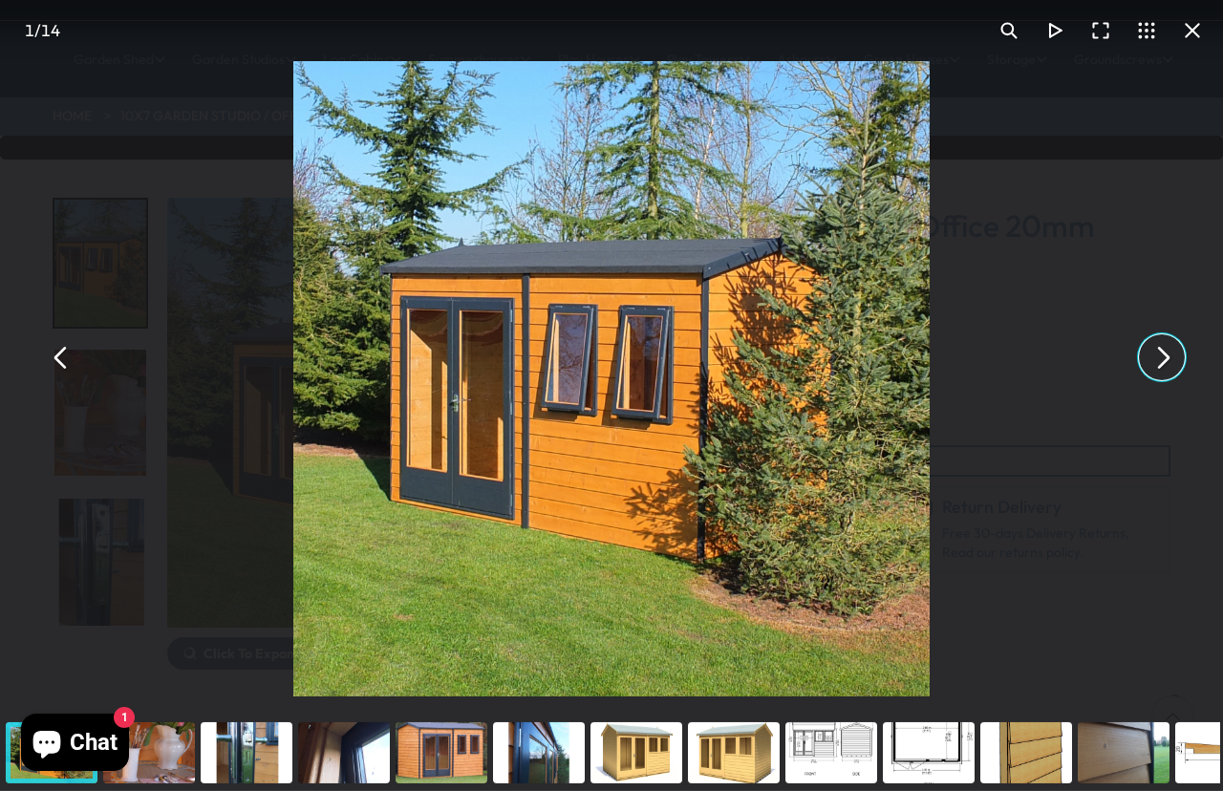
click at [1155, 380] on button "You can close this modal content with the ESC key" at bounding box center [1162, 357] width 46 height 46
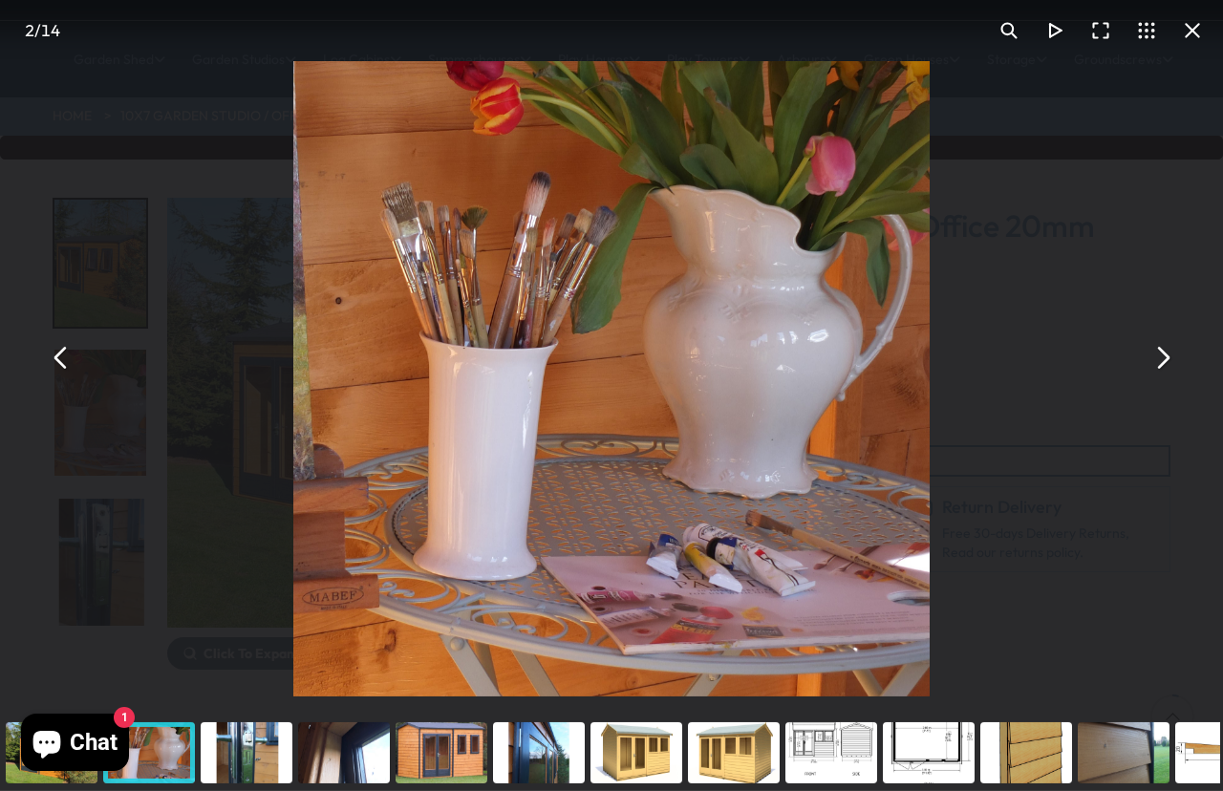
click at [1170, 380] on button "You can close this modal content with the ESC key" at bounding box center [1162, 357] width 46 height 46
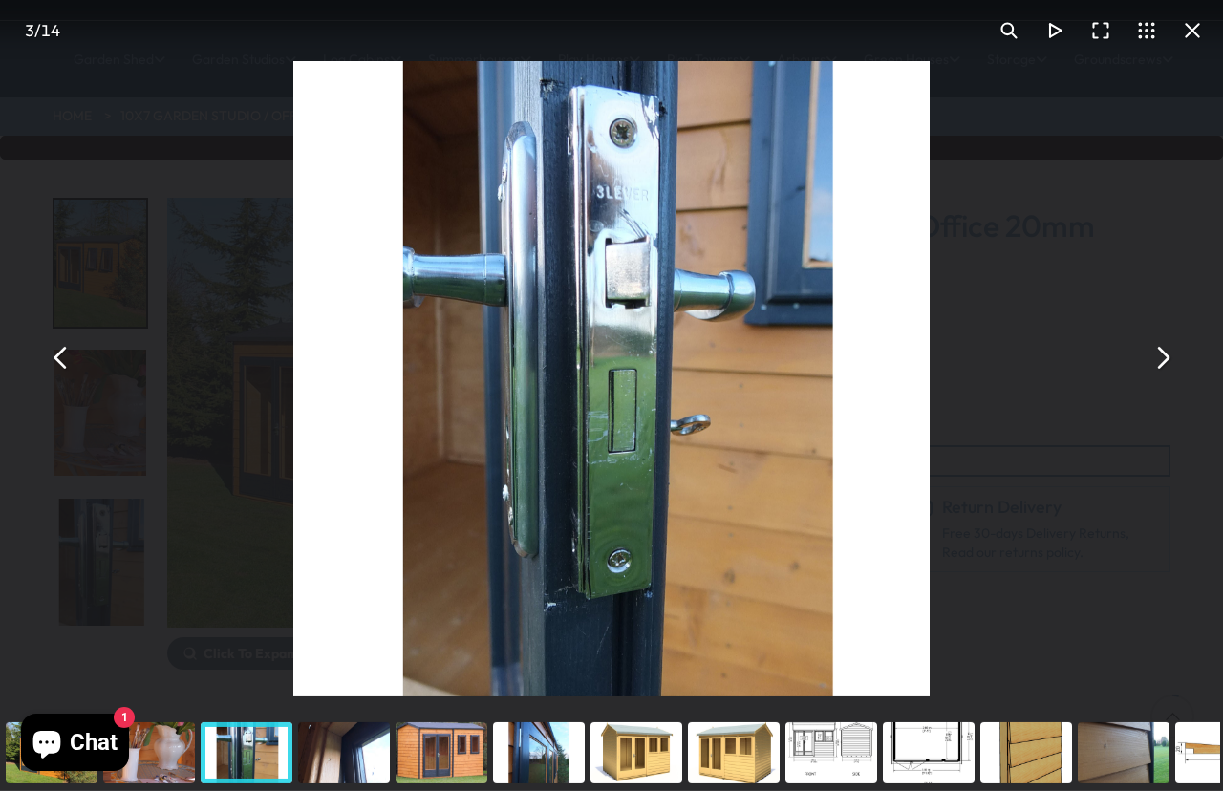
click at [1164, 380] on button "You can close this modal content with the ESC key" at bounding box center [1162, 357] width 46 height 46
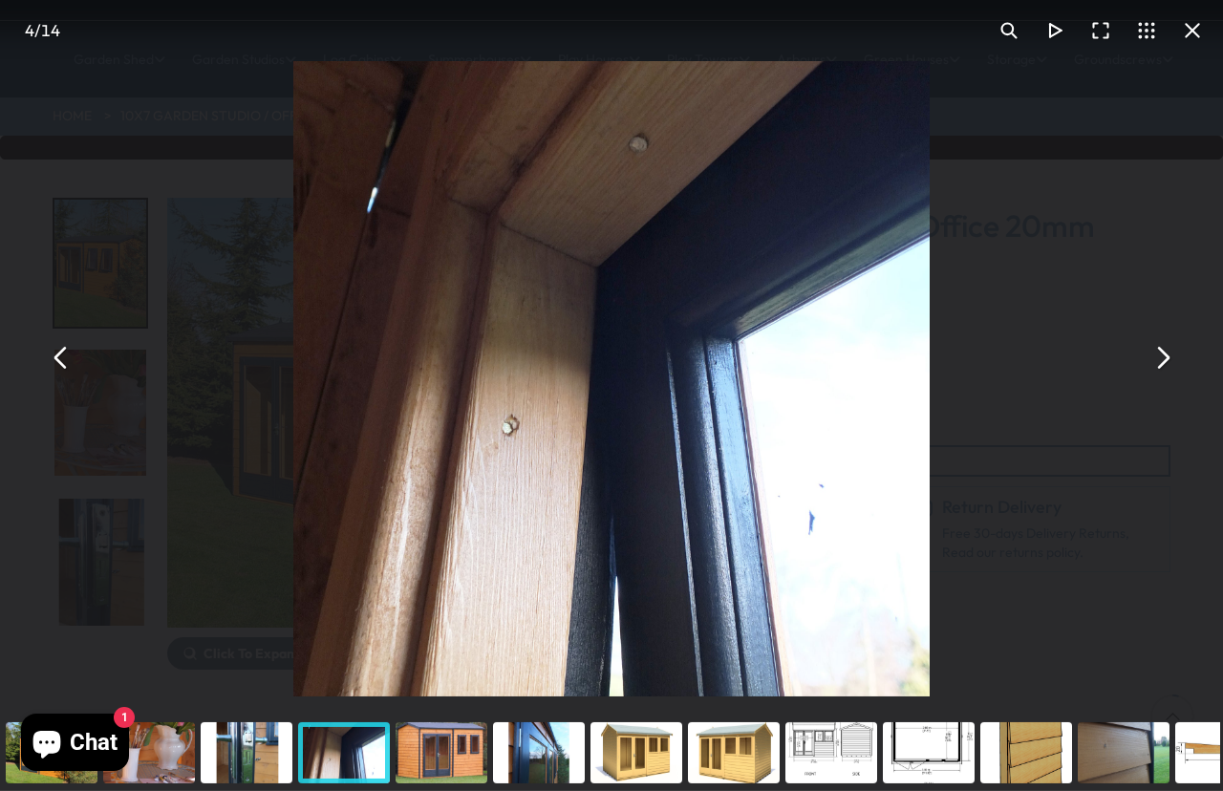
click at [1164, 380] on button "You can close this modal content with the ESC key" at bounding box center [1162, 357] width 46 height 46
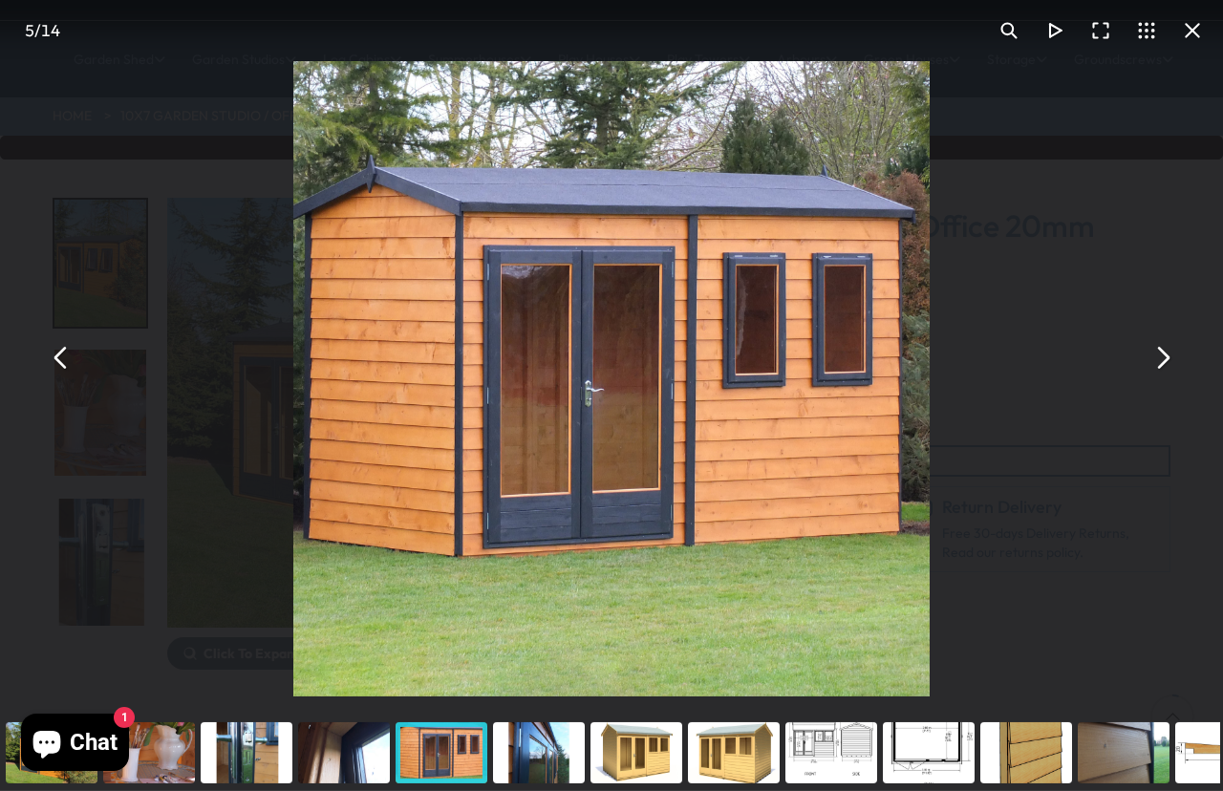
click at [1165, 380] on button "You can close this modal content with the ESC key" at bounding box center [1162, 357] width 46 height 46
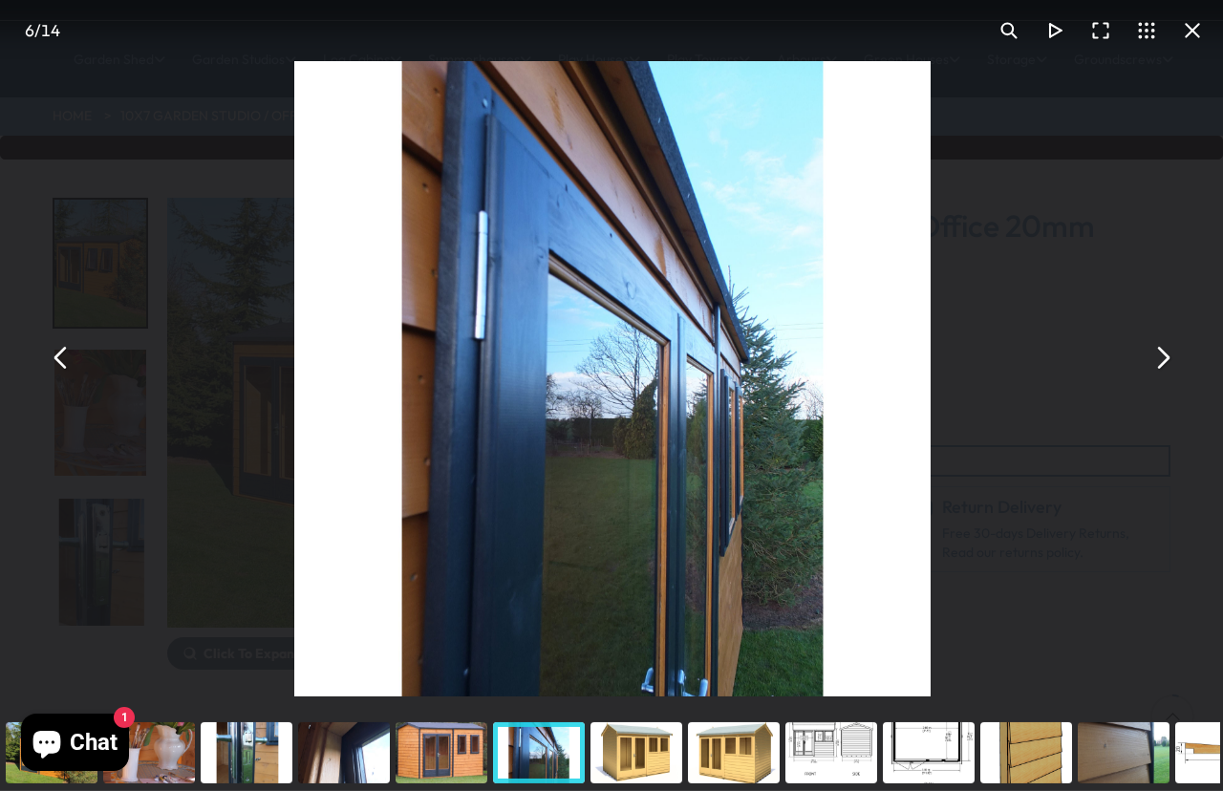
click at [1161, 380] on button "You can close this modal content with the ESC key" at bounding box center [1162, 357] width 46 height 46
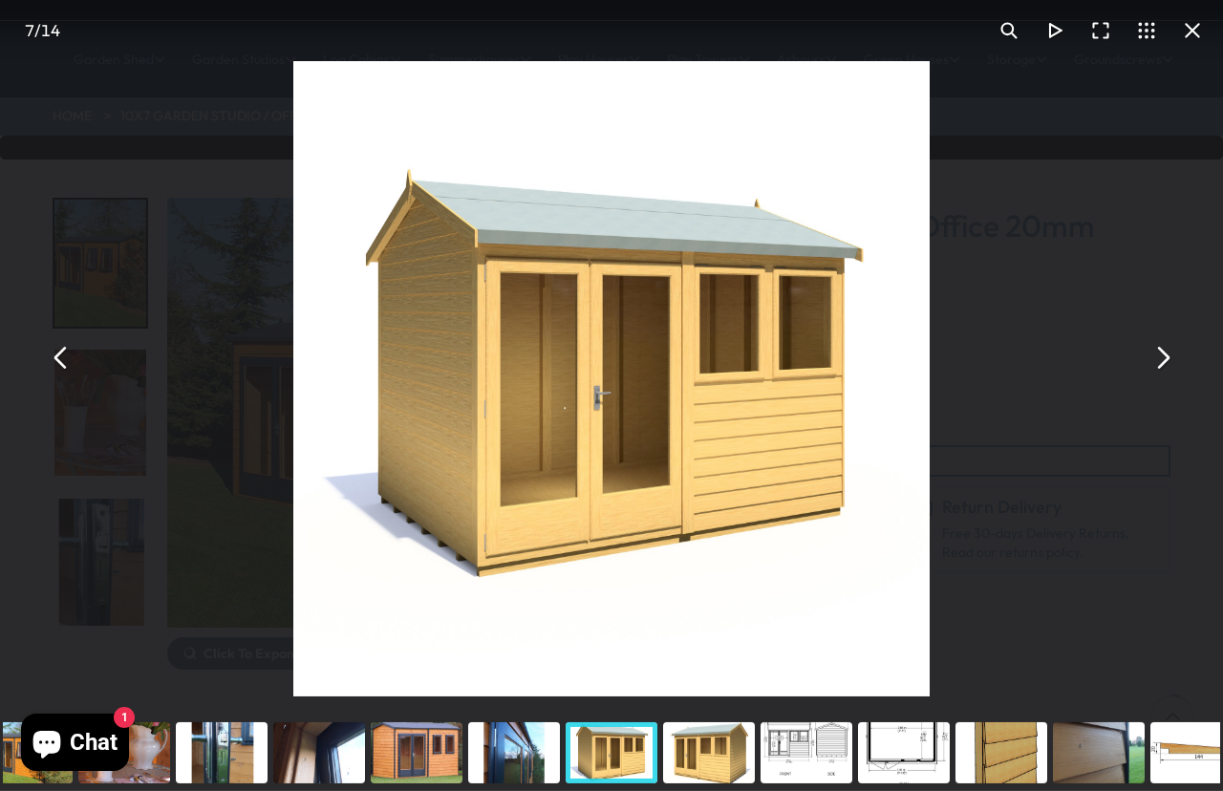
click at [1165, 380] on button "You can close this modal content with the ESC key" at bounding box center [1162, 357] width 46 height 46
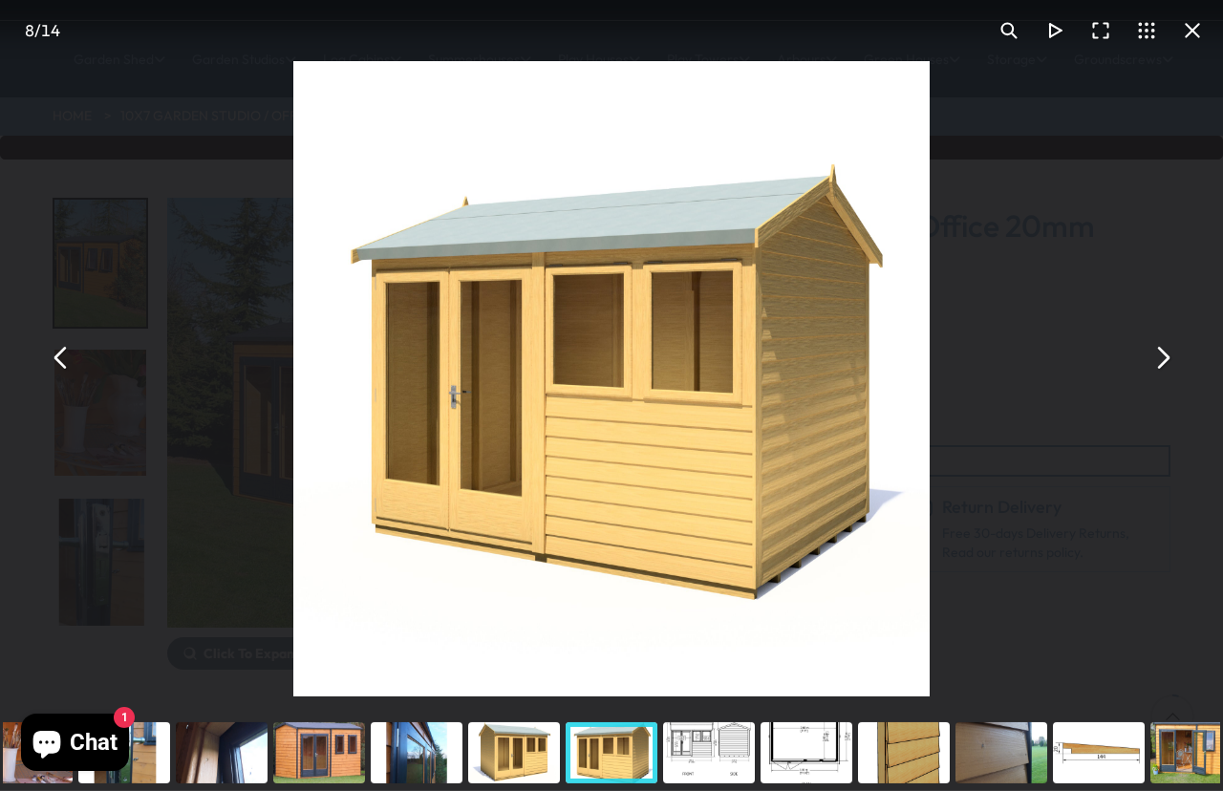
click at [1151, 380] on button "You can close this modal content with the ESC key" at bounding box center [1162, 357] width 46 height 46
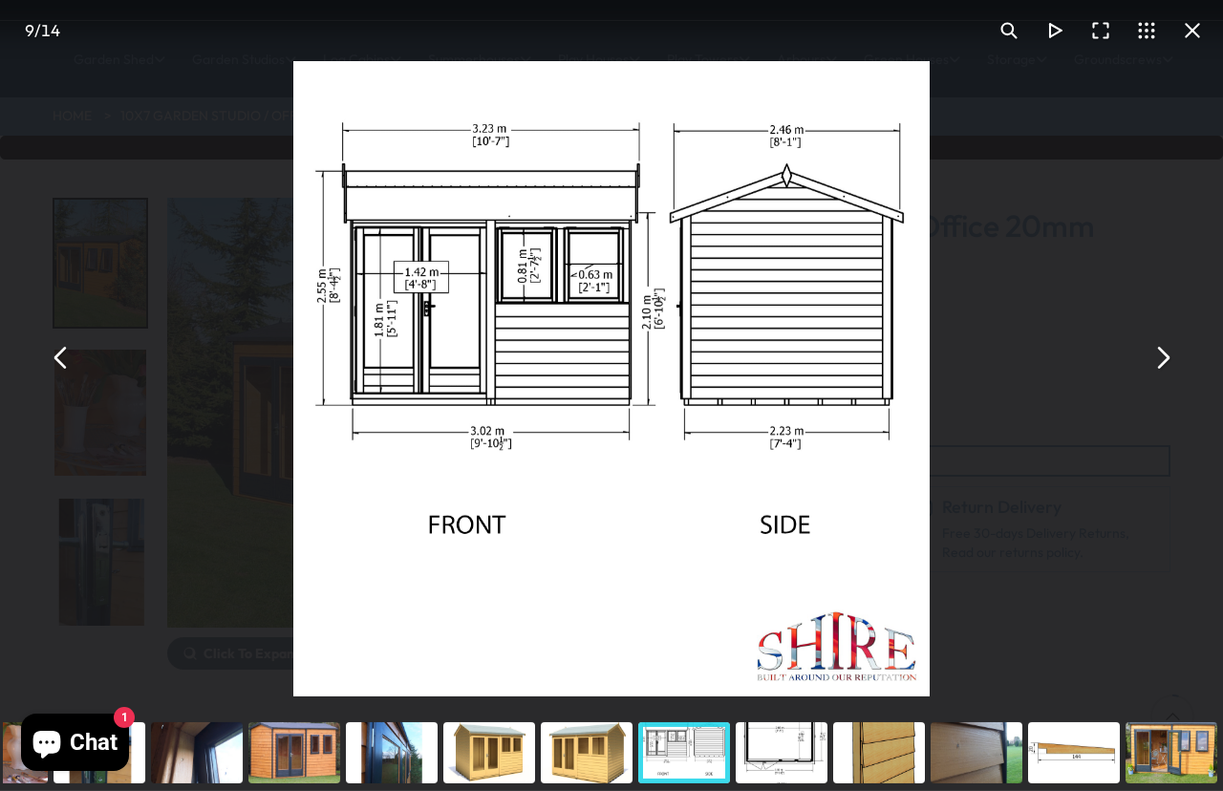
click at [1152, 380] on button "You can close this modal content with the ESC key" at bounding box center [1162, 357] width 46 height 46
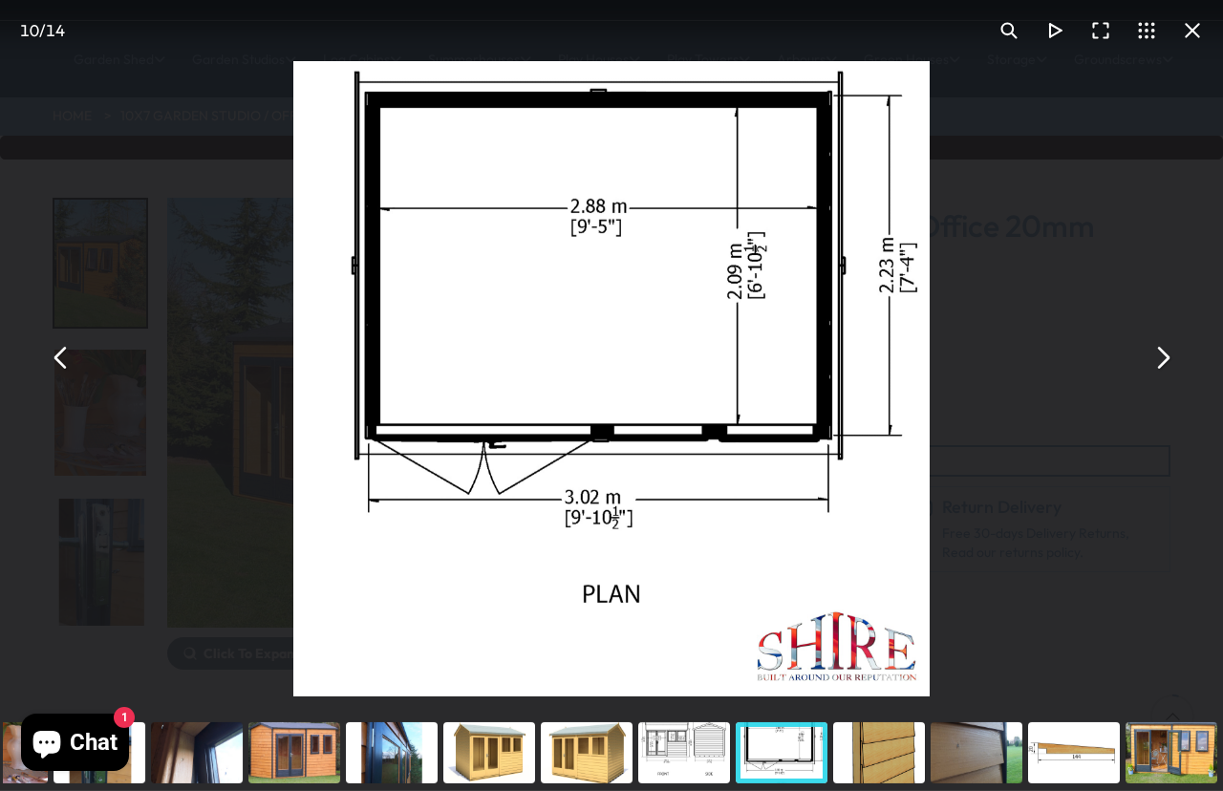
click at [1195, 52] on button "You can close this modal content with the ESC key" at bounding box center [1192, 31] width 46 height 46
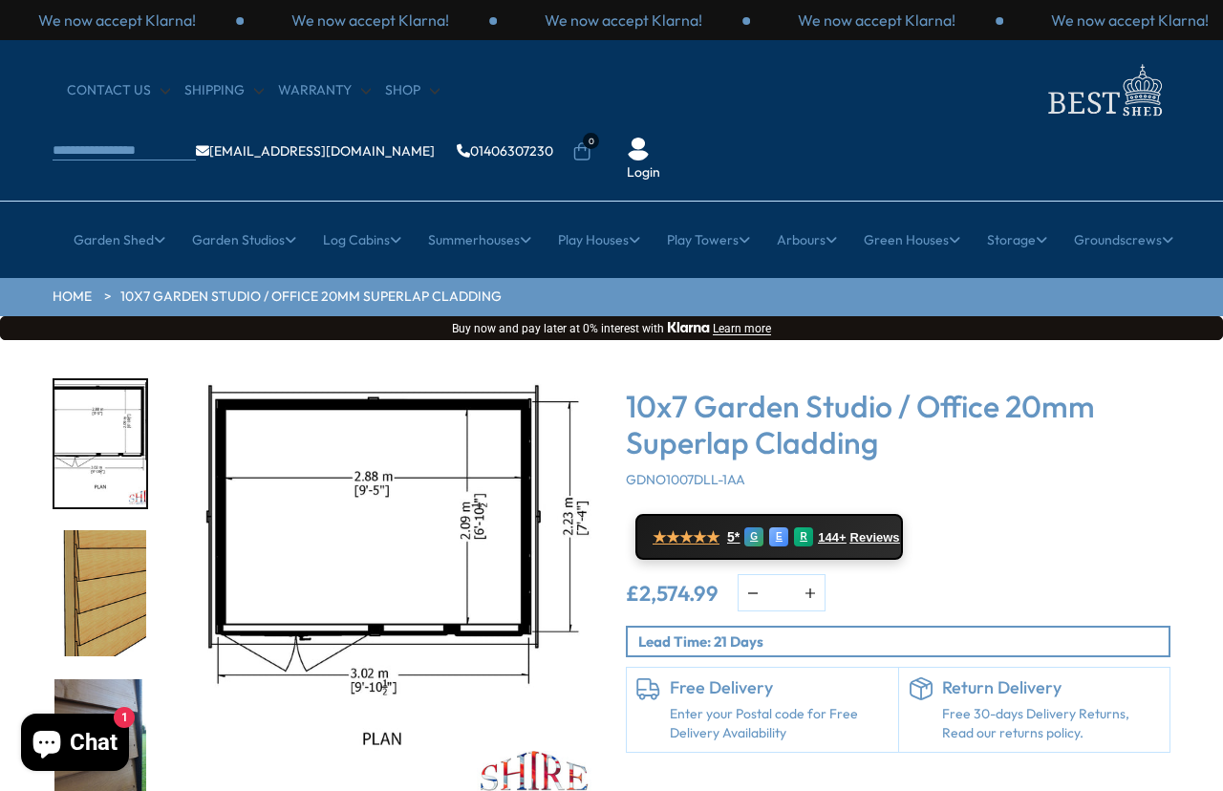
click at [504, 375] on link "Medium Cabins" at bounding box center [483, 391] width 97 height 33
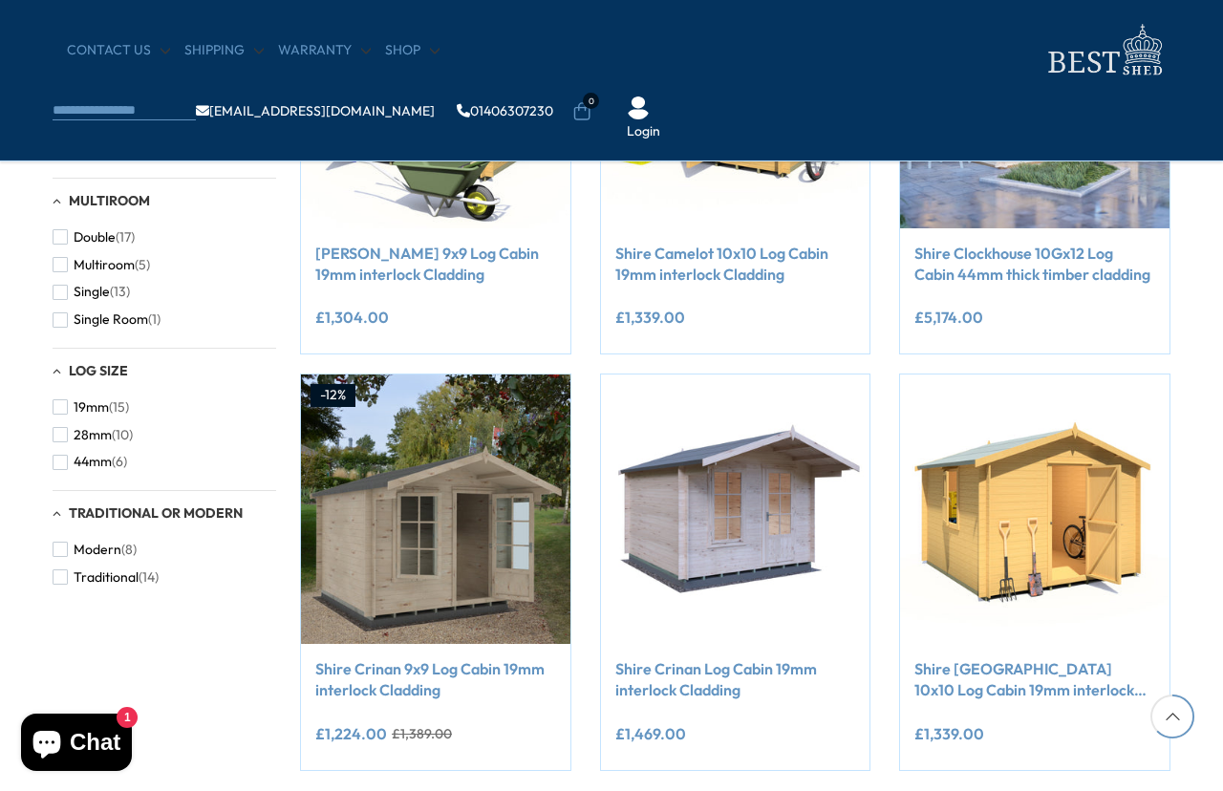
scroll to position [1356, 0]
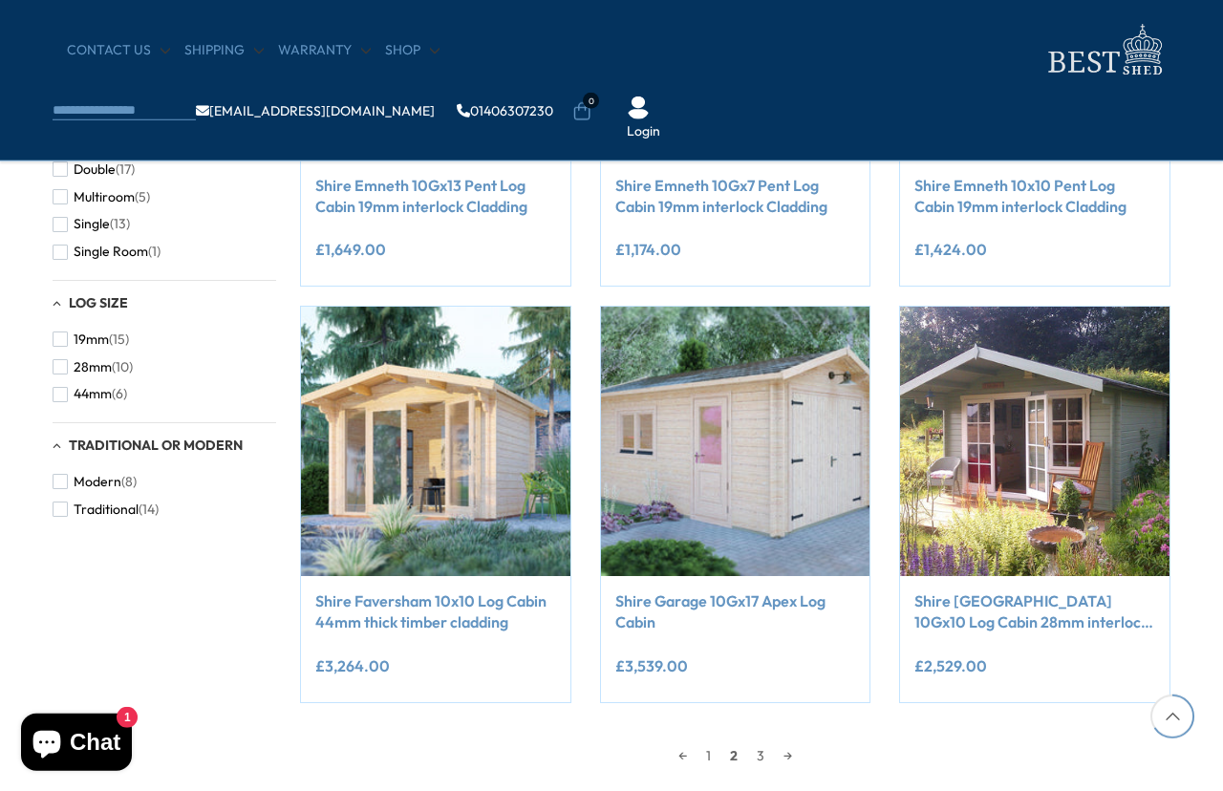
scroll to position [1421, 0]
click at [802, 755] on link "→" at bounding box center [788, 755] width 28 height 29
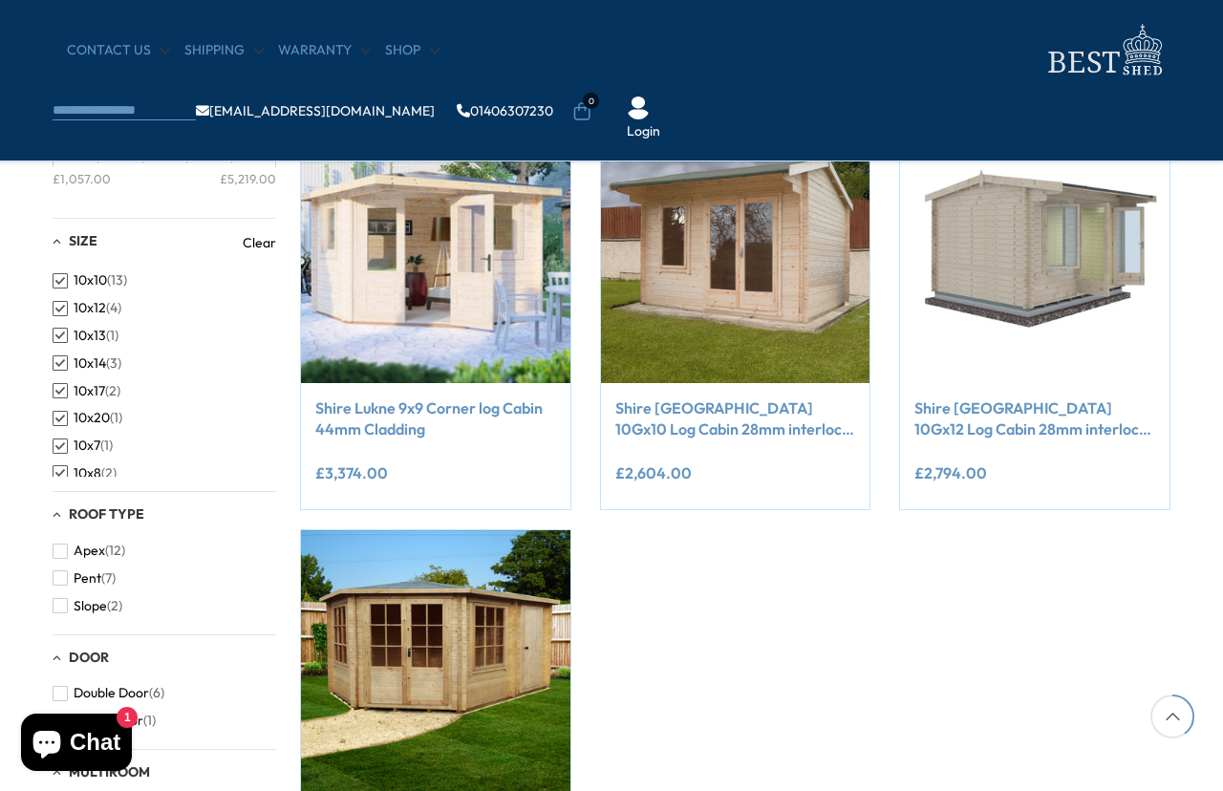
scroll to position [781, 0]
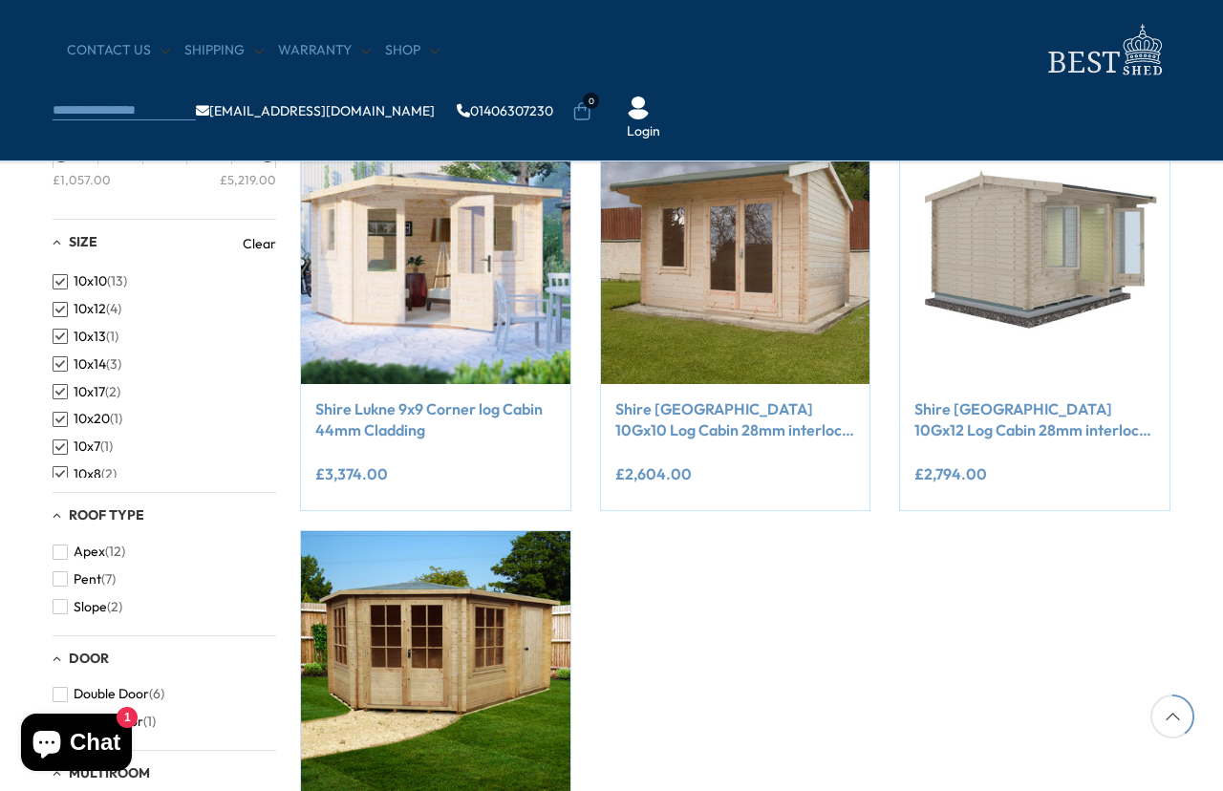
click at [468, 280] on img at bounding box center [435, 249] width 269 height 269
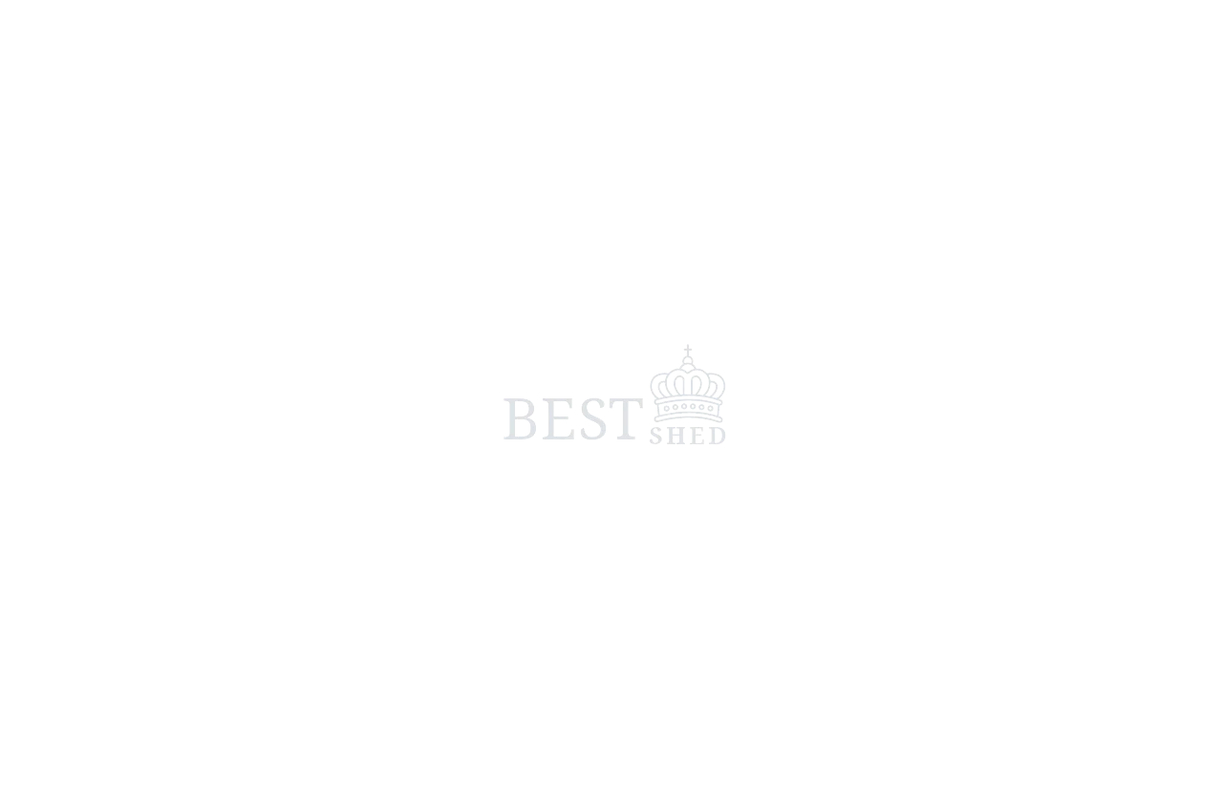
scroll to position [16, 0]
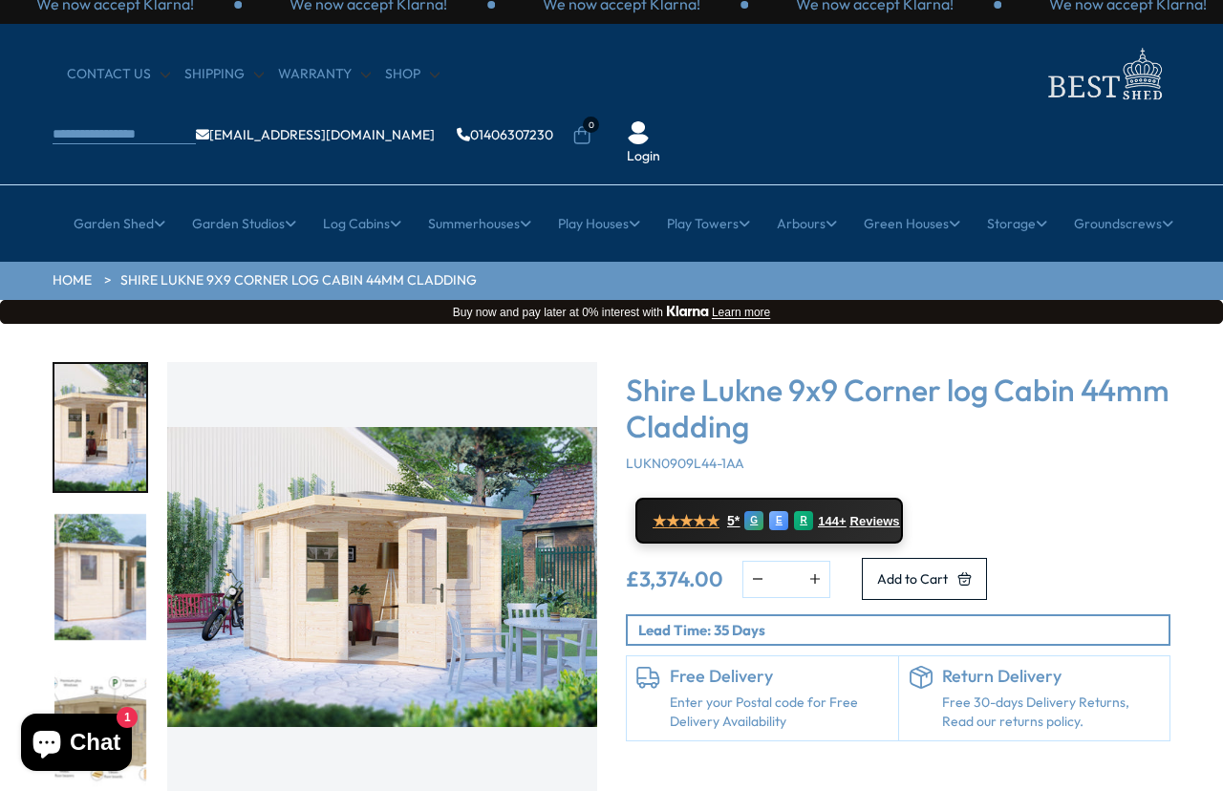
click at [560, 574] on img "1 / 10" at bounding box center [382, 577] width 430 height 430
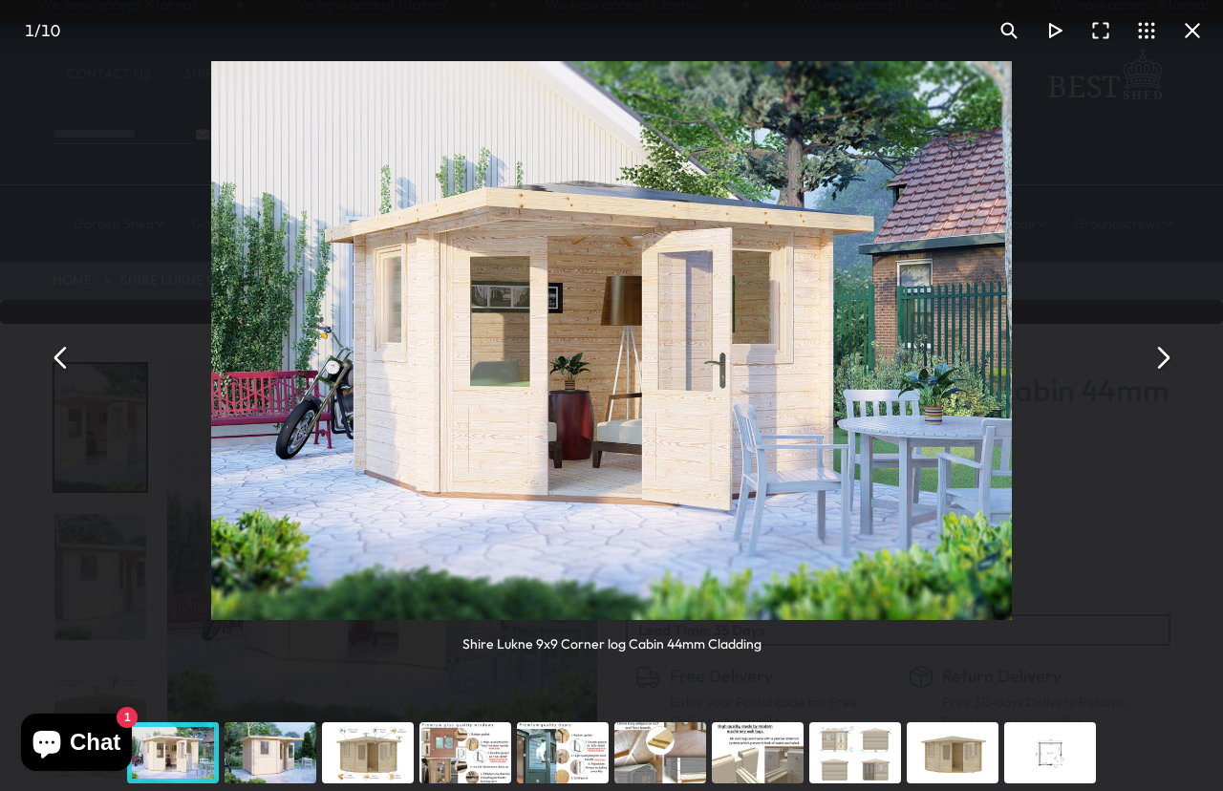
click at [1161, 361] on button "You can close this modal content with the ESC key" at bounding box center [1162, 357] width 46 height 46
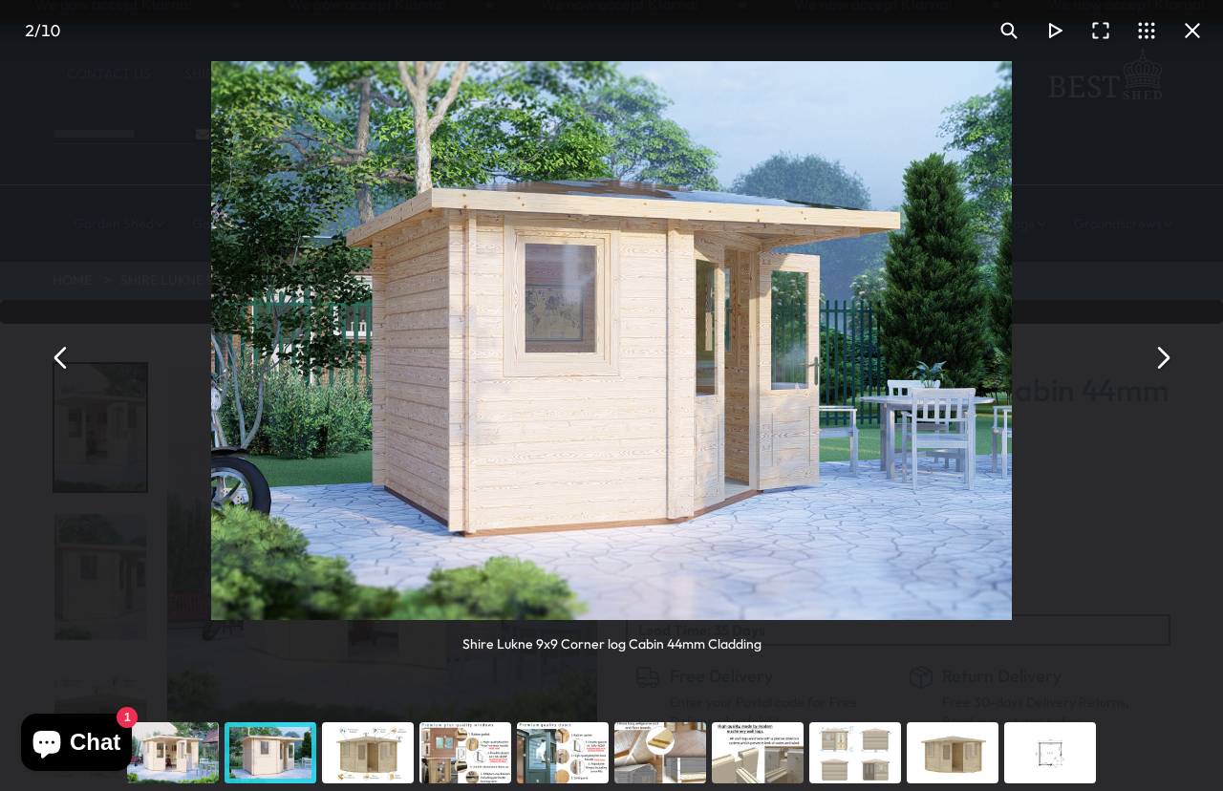
click at [1159, 367] on button "You can close this modal content with the ESC key" at bounding box center [1162, 357] width 46 height 46
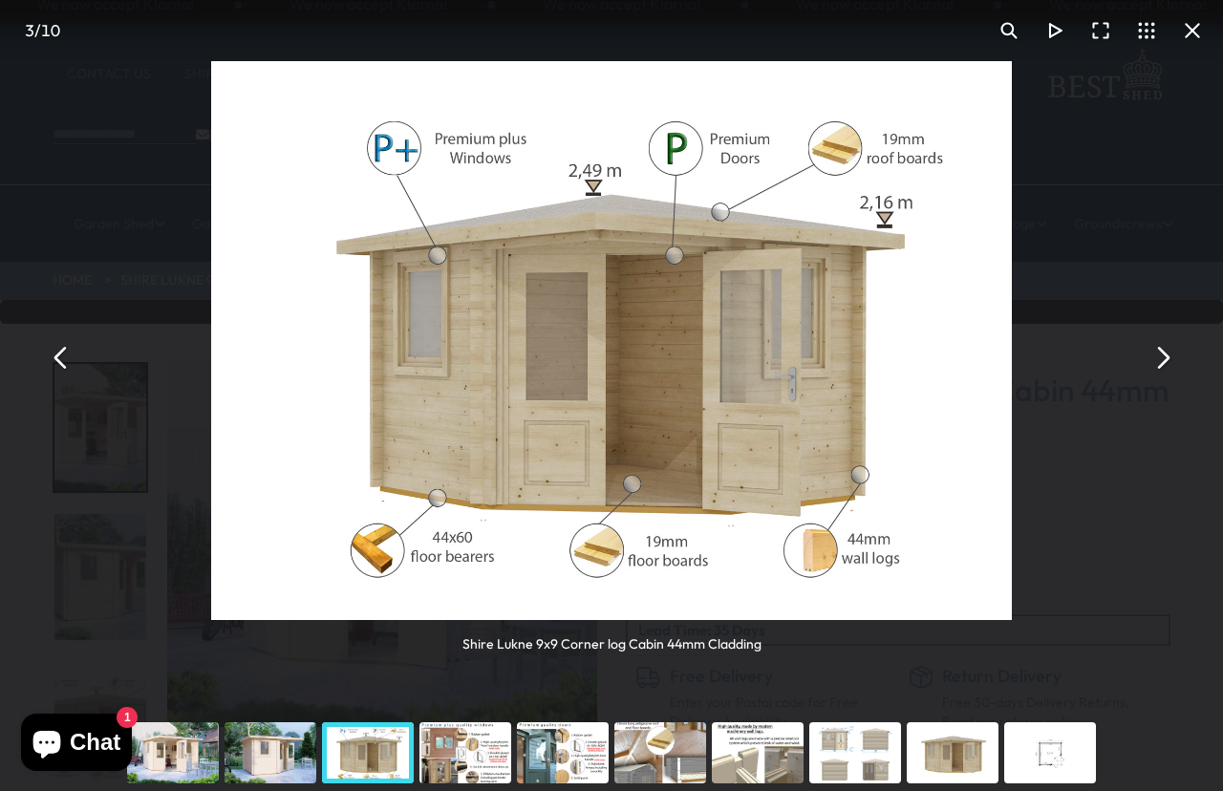
click at [1162, 367] on button "You can close this modal content with the ESC key" at bounding box center [1162, 357] width 46 height 46
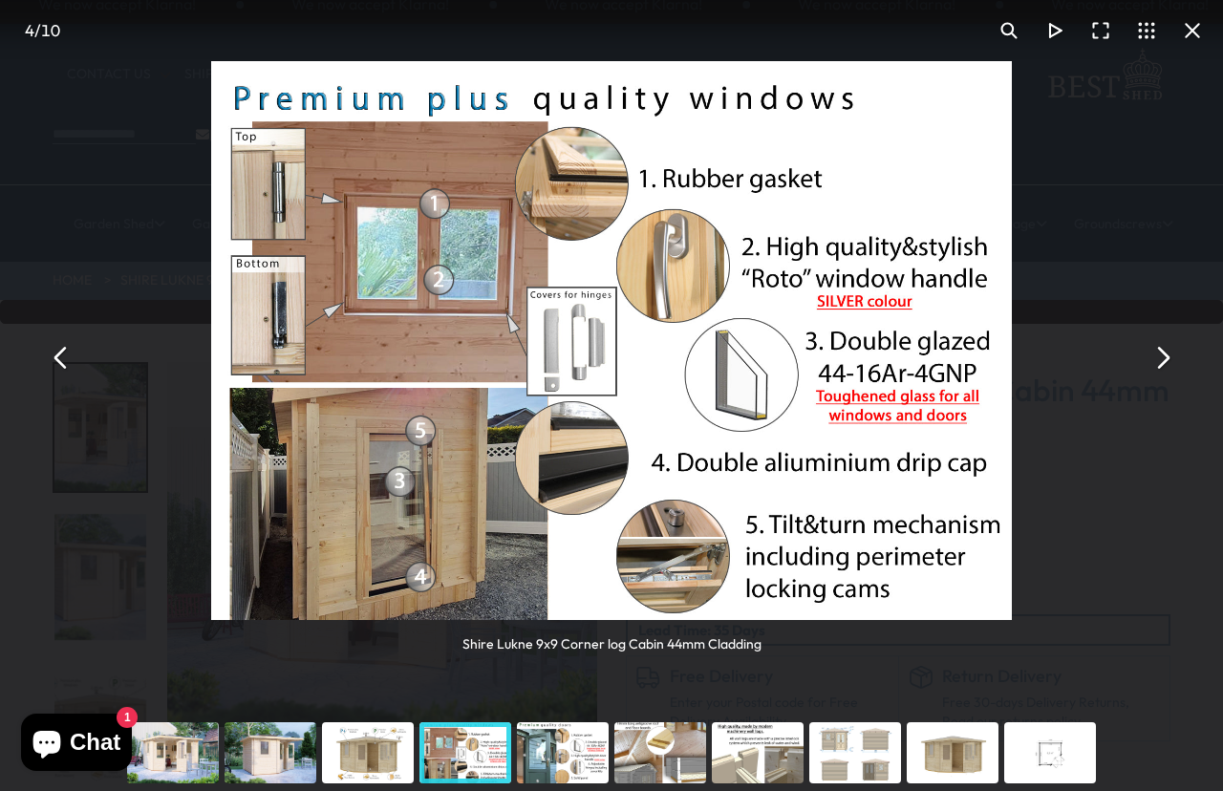
click at [1172, 355] on button "You can close this modal content with the ESC key" at bounding box center [1162, 357] width 46 height 46
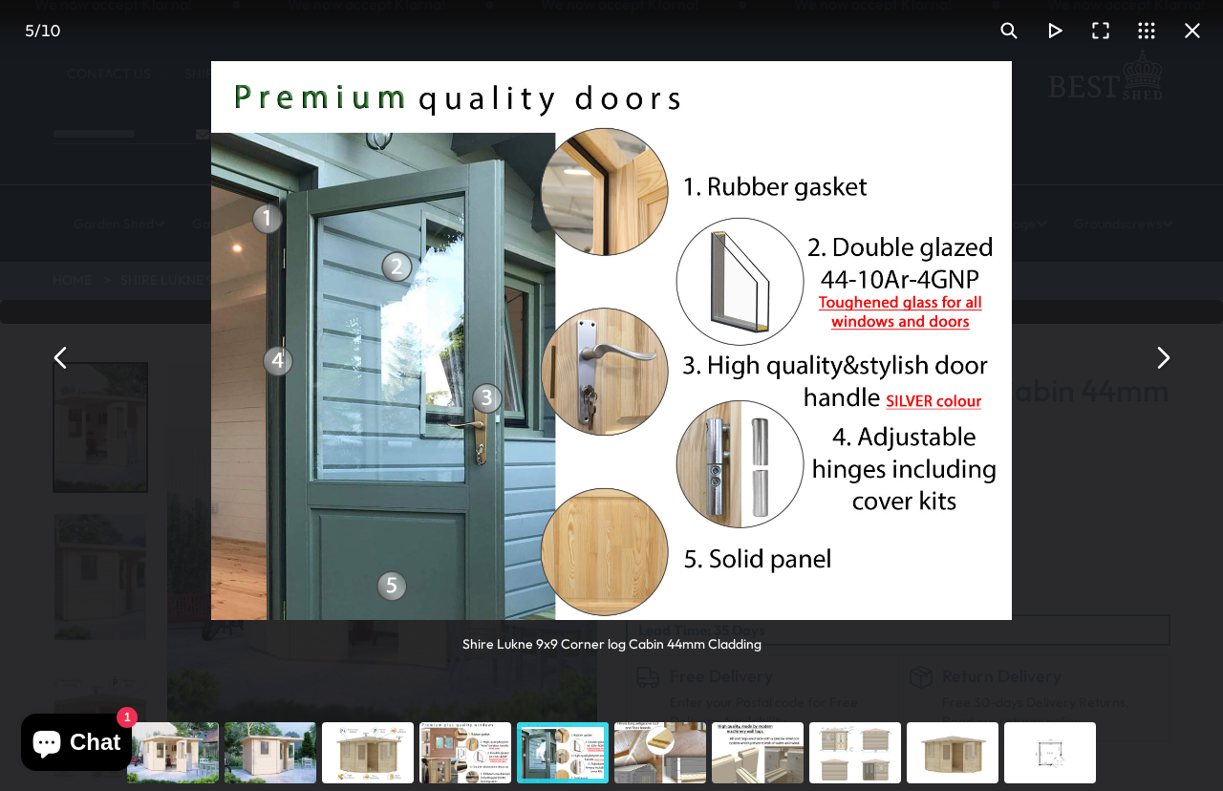
click at [1178, 351] on button "You can close this modal content with the ESC key" at bounding box center [1162, 357] width 46 height 46
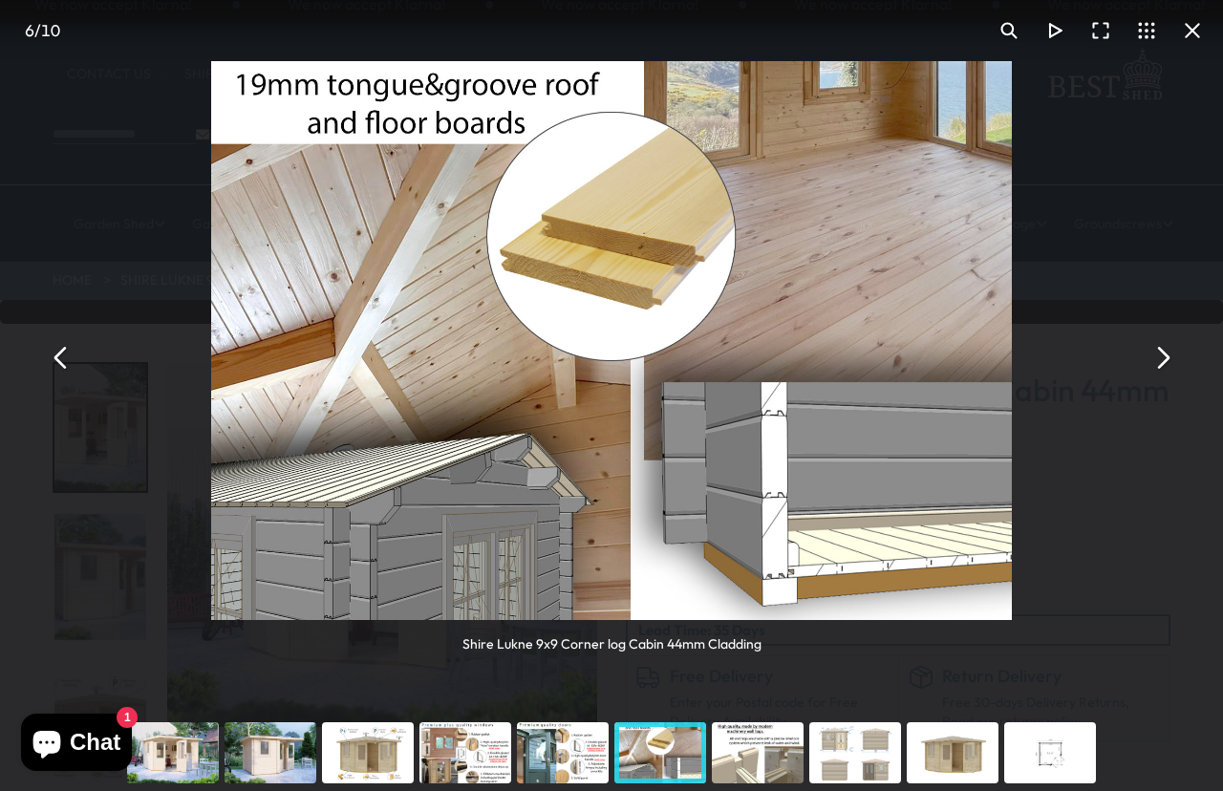
click at [1160, 363] on button "You can close this modal content with the ESC key" at bounding box center [1162, 357] width 46 height 46
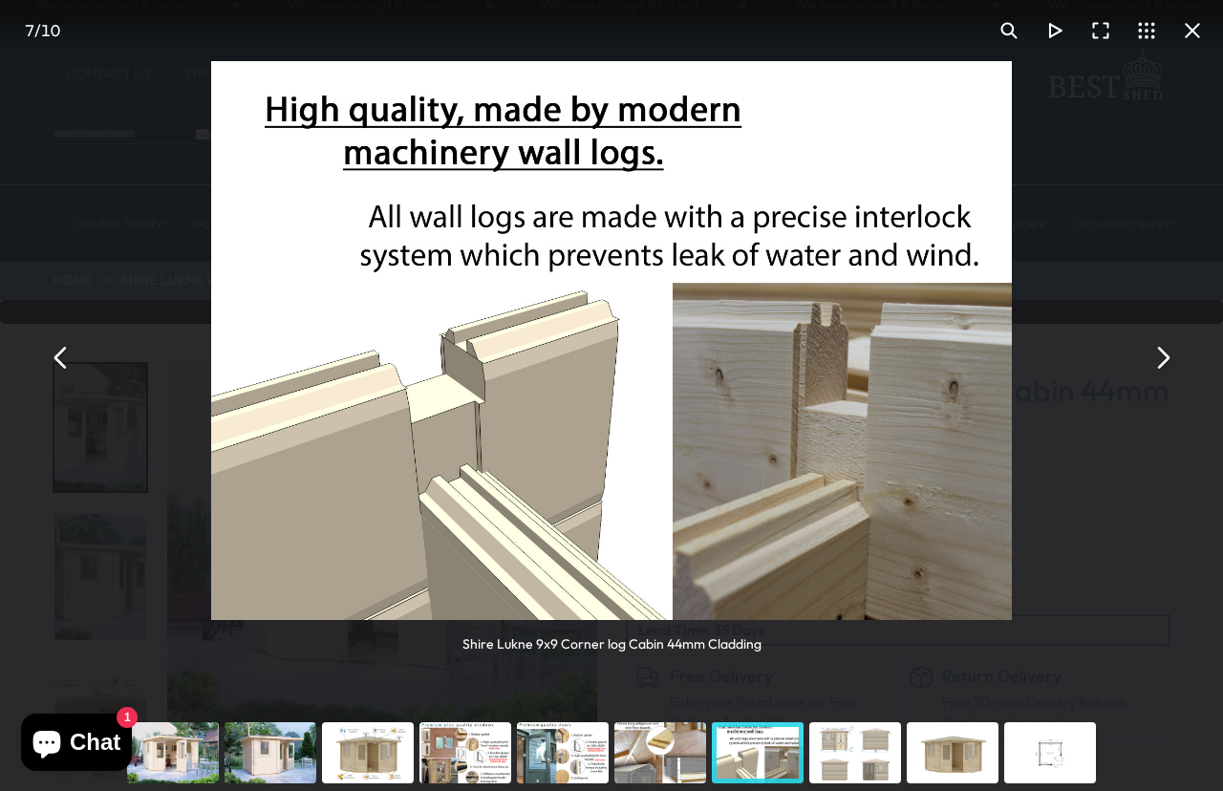
click at [1164, 360] on button "You can close this modal content with the ESC key" at bounding box center [1162, 357] width 46 height 46
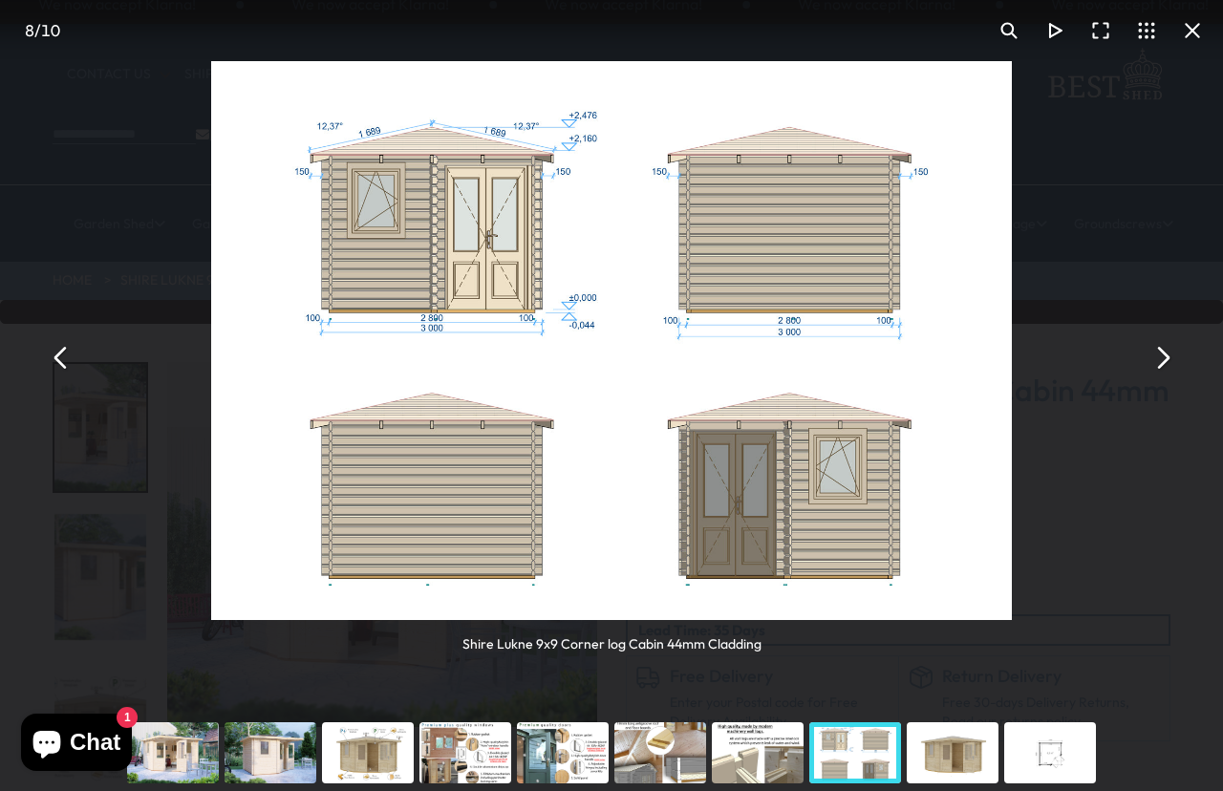
click at [1153, 381] on div "Shire Lukne 9x9 Corner log Cabin 44mm Cladding" at bounding box center [611, 357] width 1223 height 715
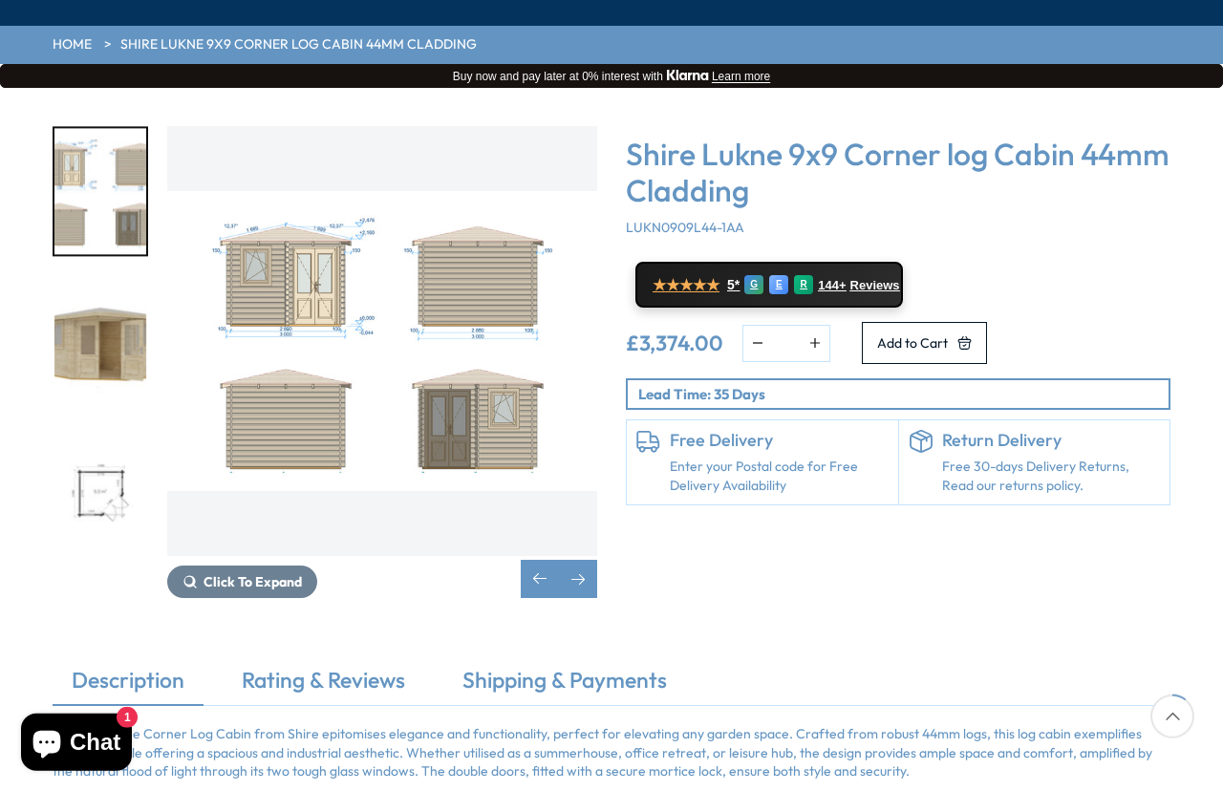
scroll to position [253, 0]
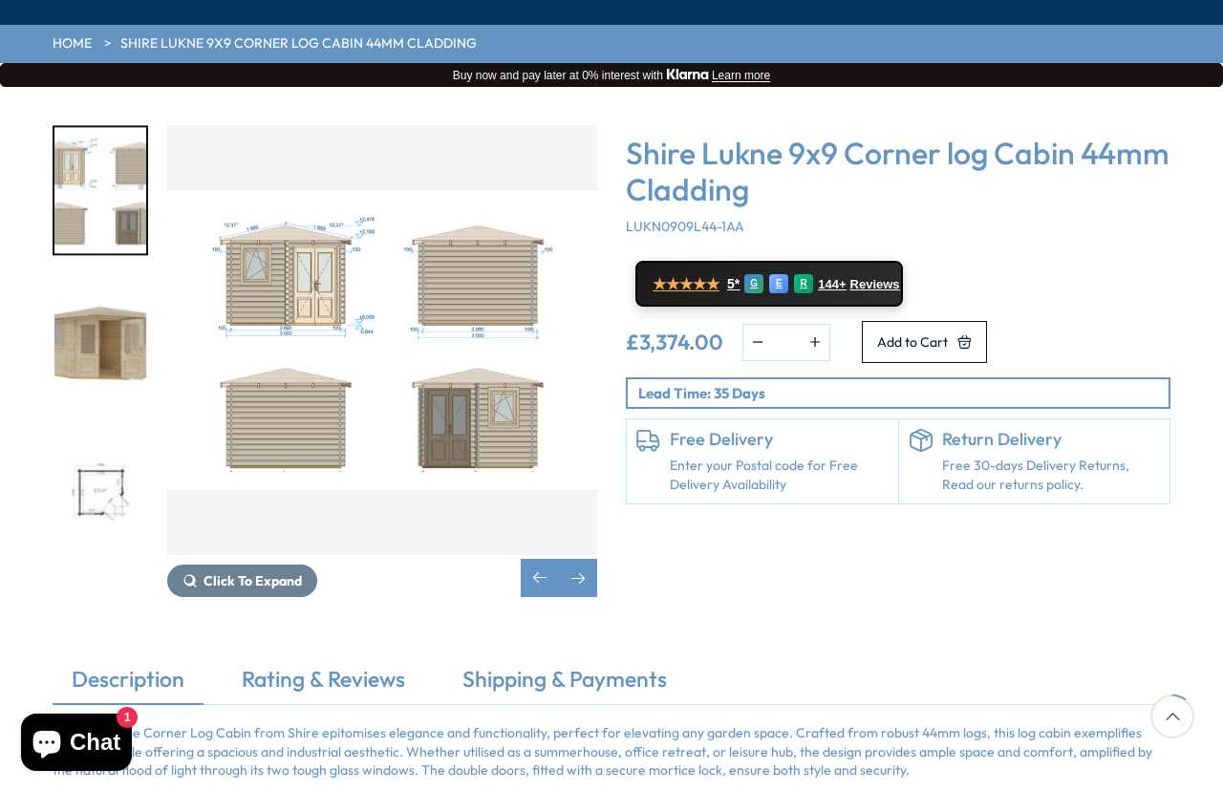
click at [122, 297] on img "9 / 10" at bounding box center [100, 340] width 92 height 127
click at [413, 302] on img "8 / 10" at bounding box center [382, 340] width 430 height 430
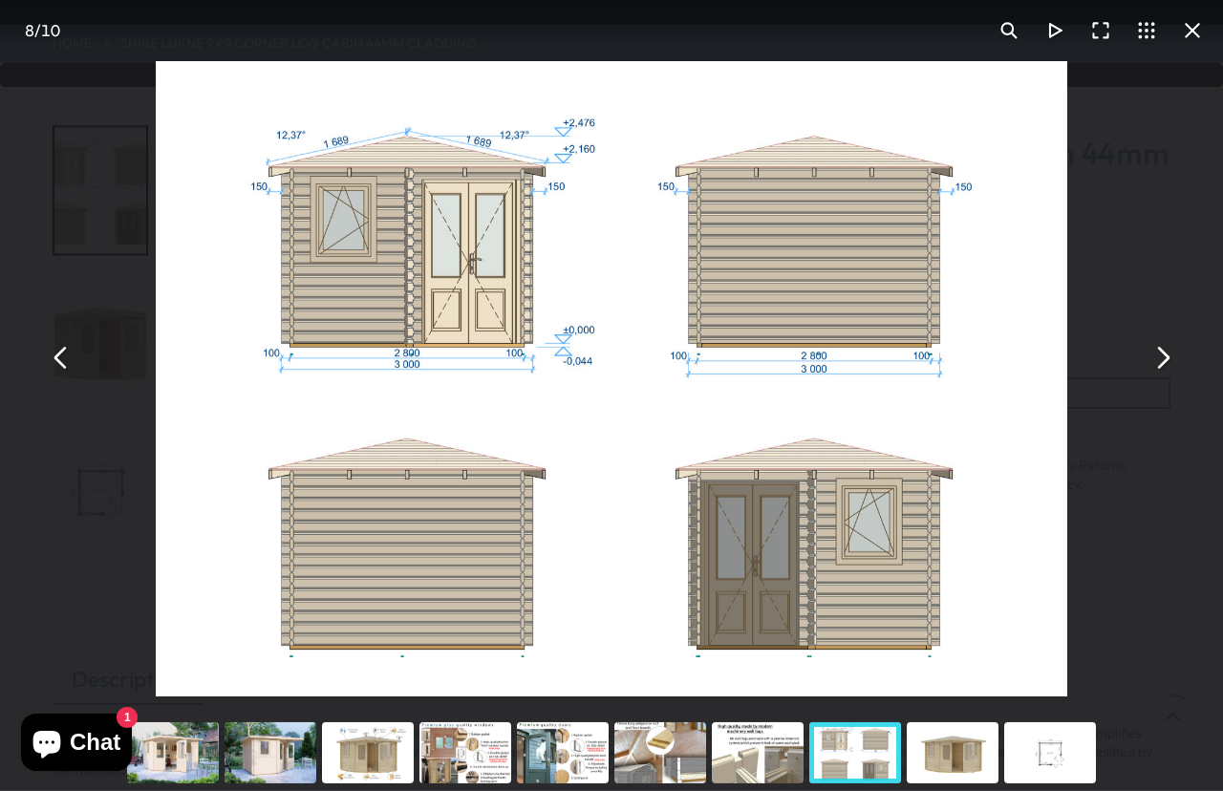
click at [1166, 380] on button "You can close this modal content with the ESC key" at bounding box center [1162, 357] width 46 height 46
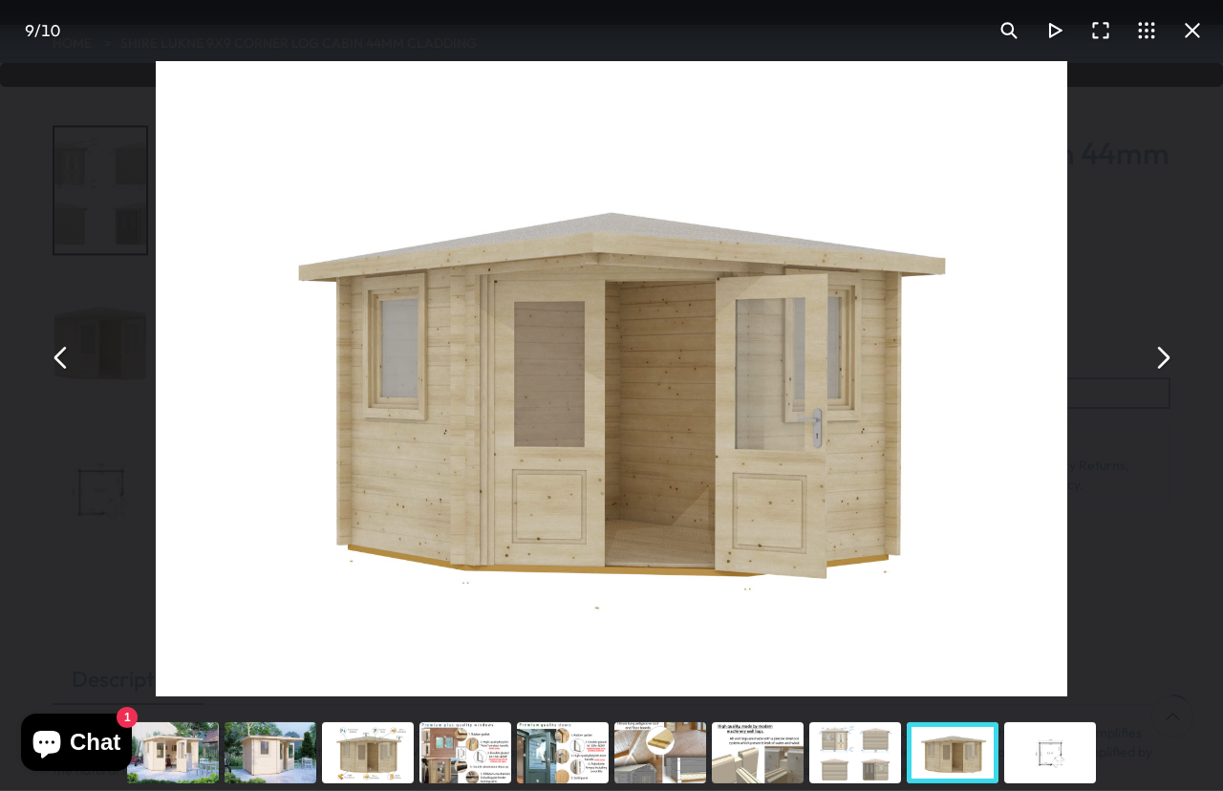
click at [1162, 380] on button "You can close this modal content with the ESC key" at bounding box center [1162, 357] width 46 height 46
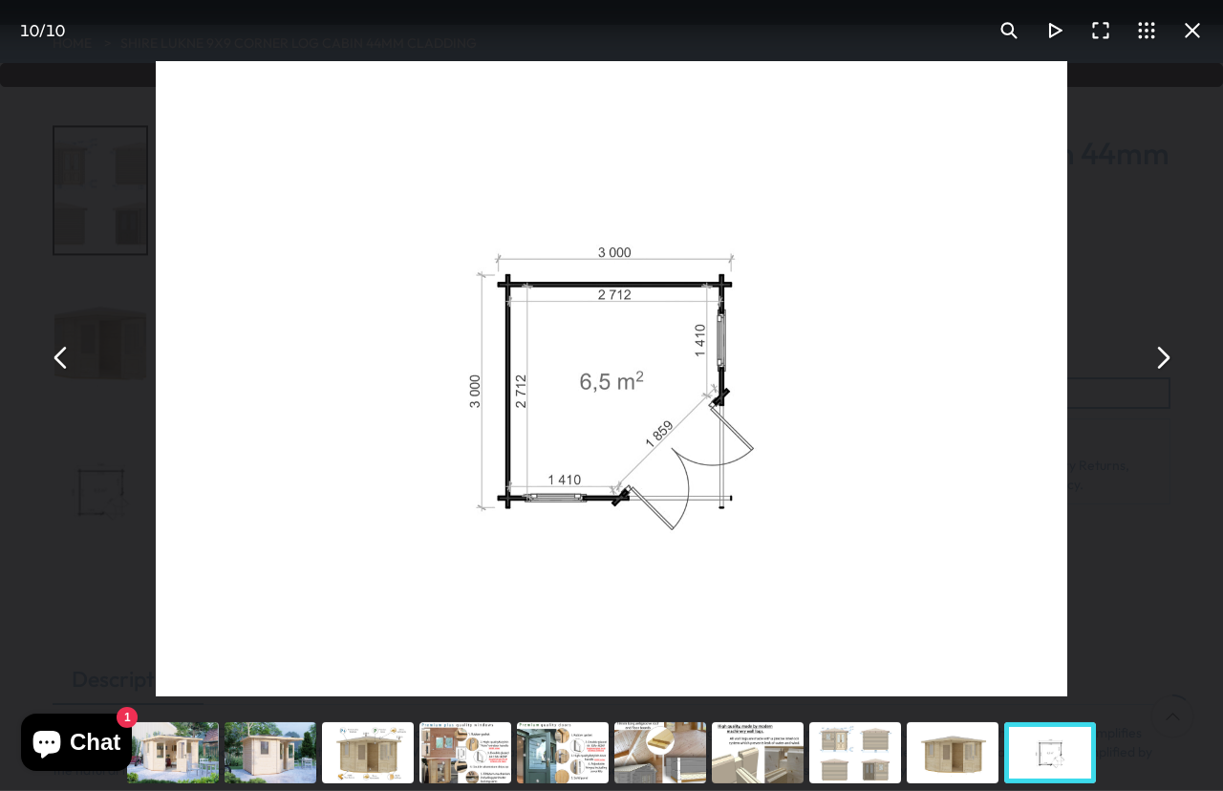
click at [1170, 380] on button "You can close this modal content with the ESC key" at bounding box center [1162, 357] width 46 height 46
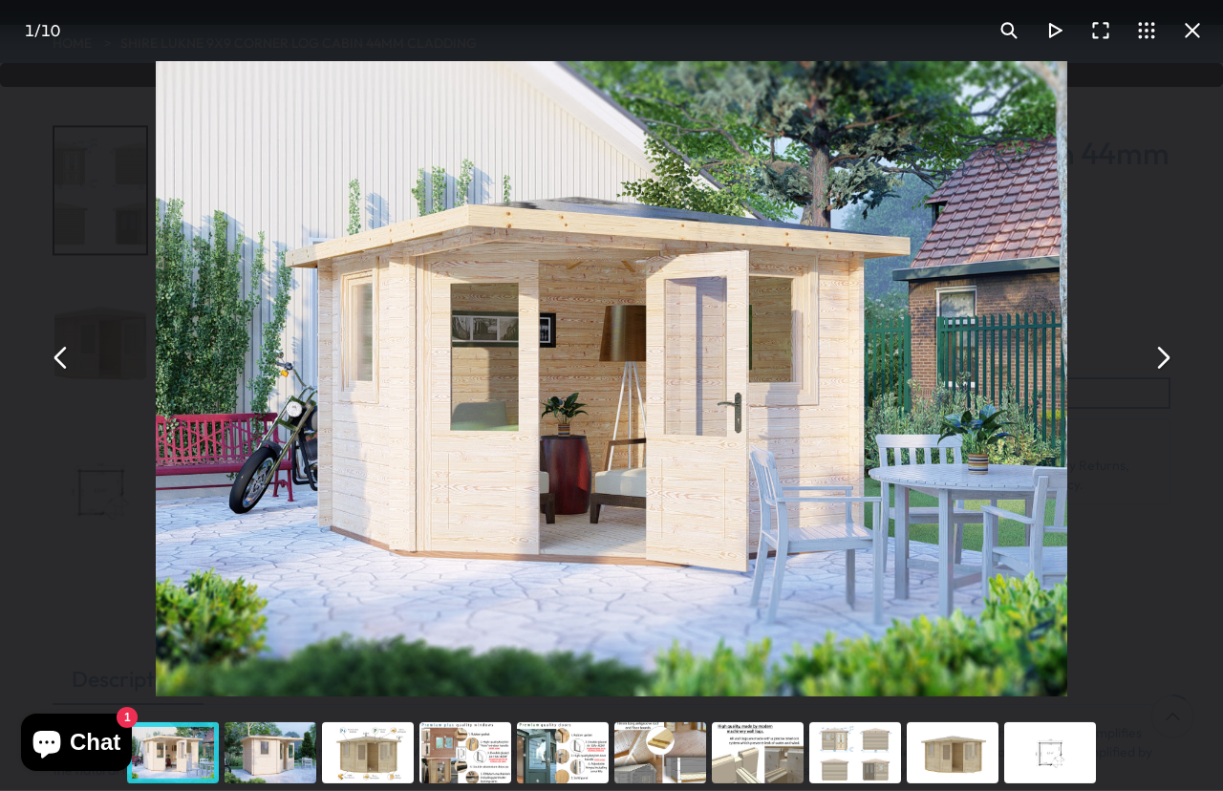
click at [1159, 380] on button "You can close this modal content with the ESC key" at bounding box center [1162, 357] width 46 height 46
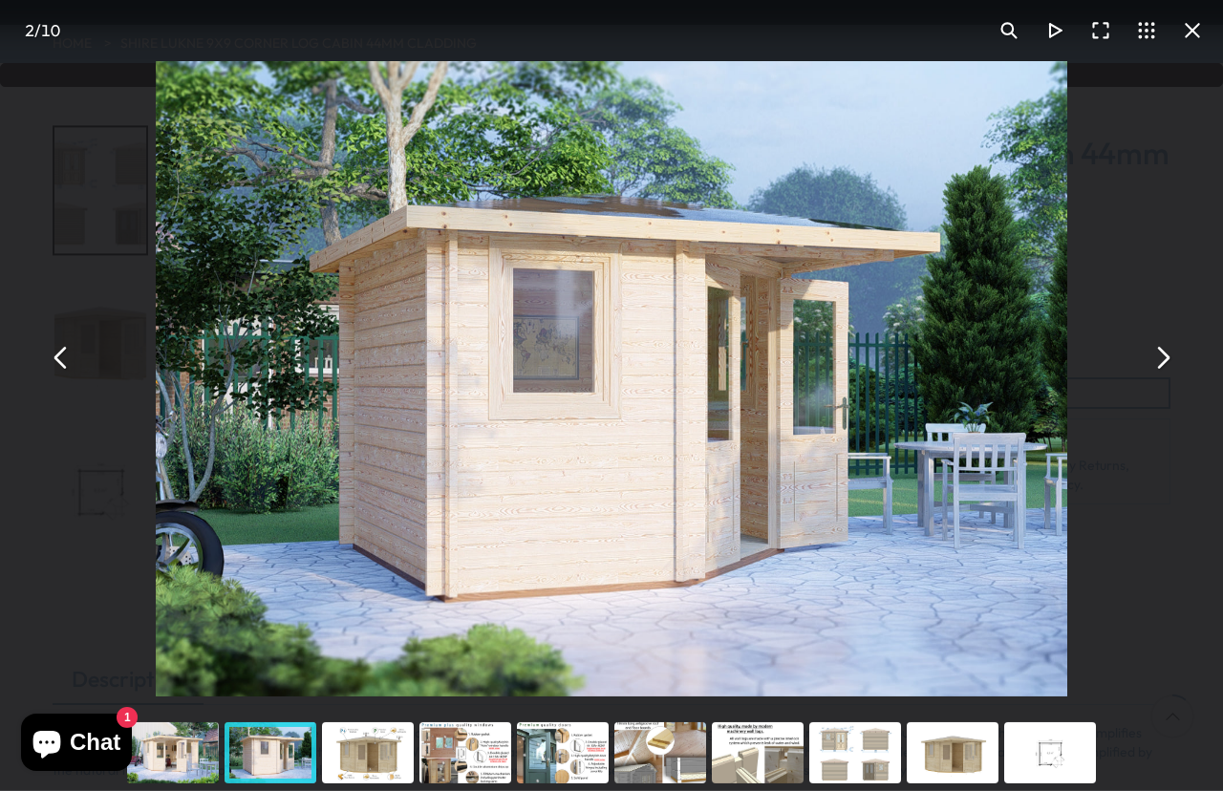
click at [1158, 380] on button "You can close this modal content with the ESC key" at bounding box center [1162, 357] width 46 height 46
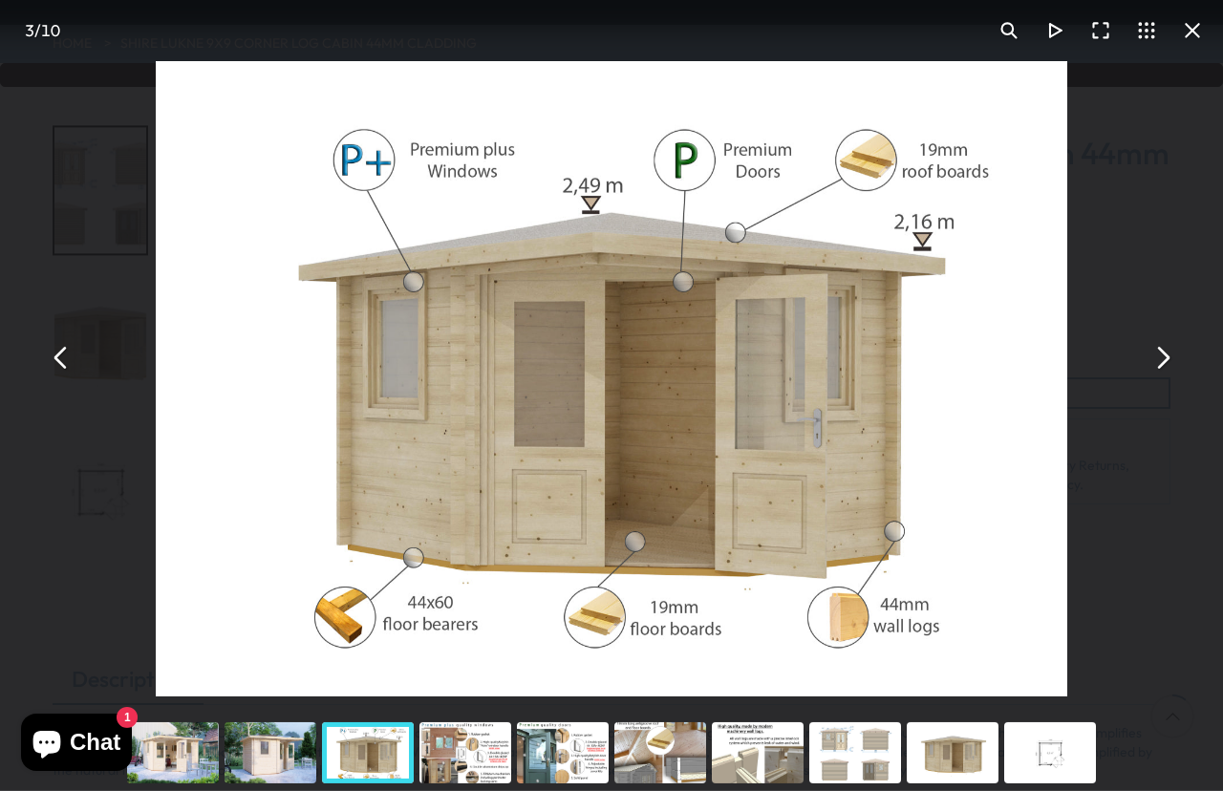
click at [1163, 380] on button "You can close this modal content with the ESC key" at bounding box center [1162, 357] width 46 height 46
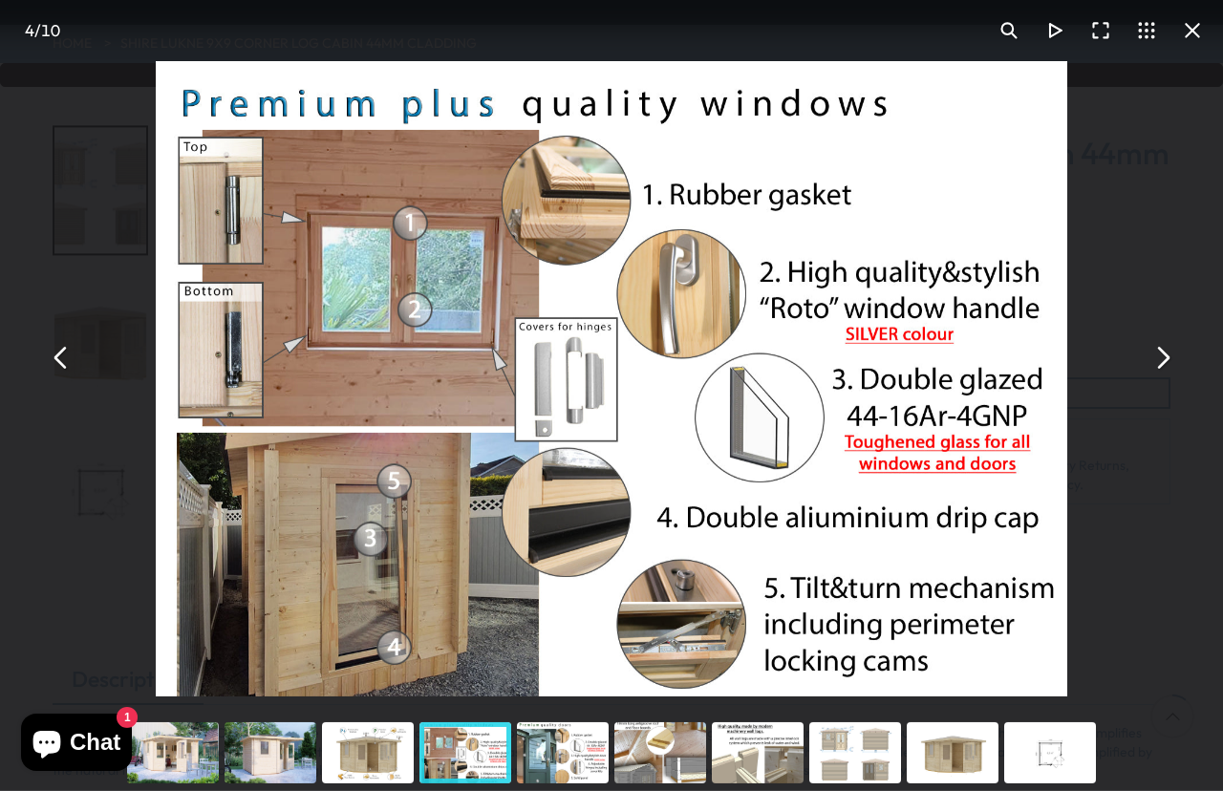
click at [1190, 35] on button "You can close this modal content with the ESC key" at bounding box center [1192, 31] width 46 height 46
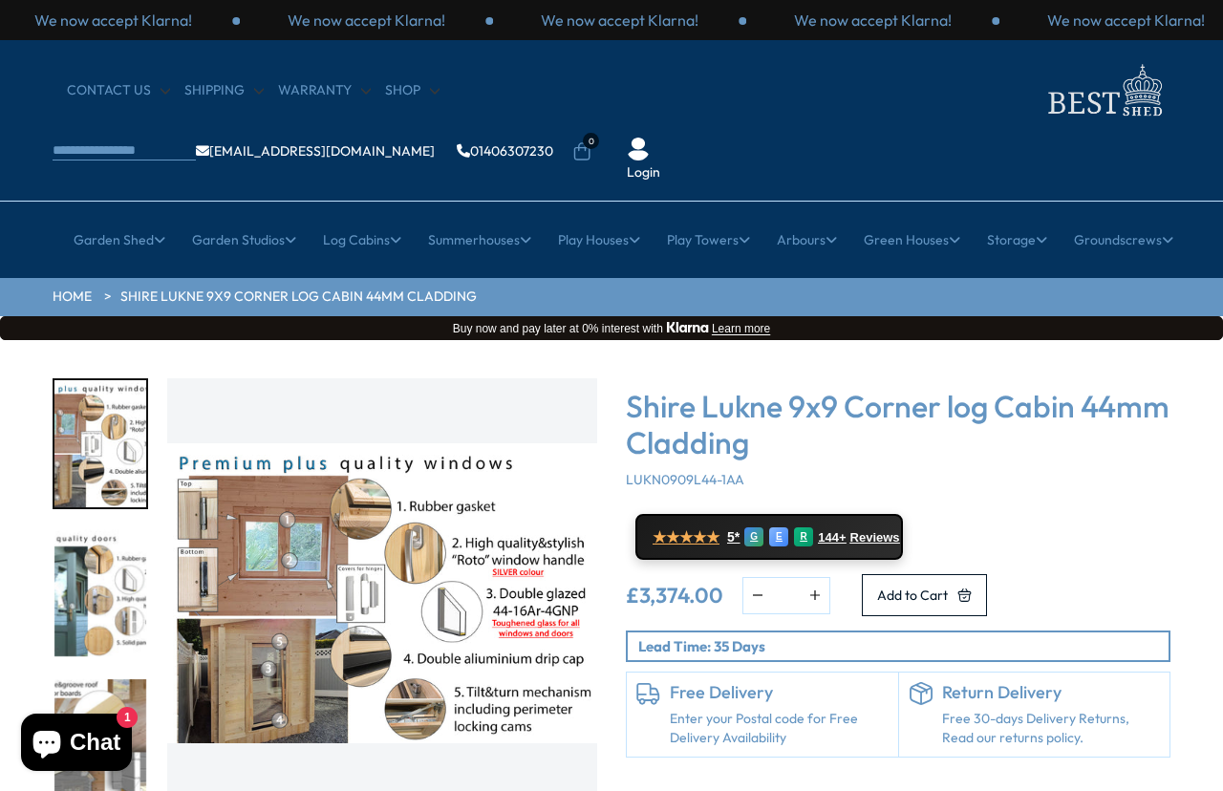
click at [260, 508] on link "Potting Sheds" at bounding box center [227, 524] width 85 height 33
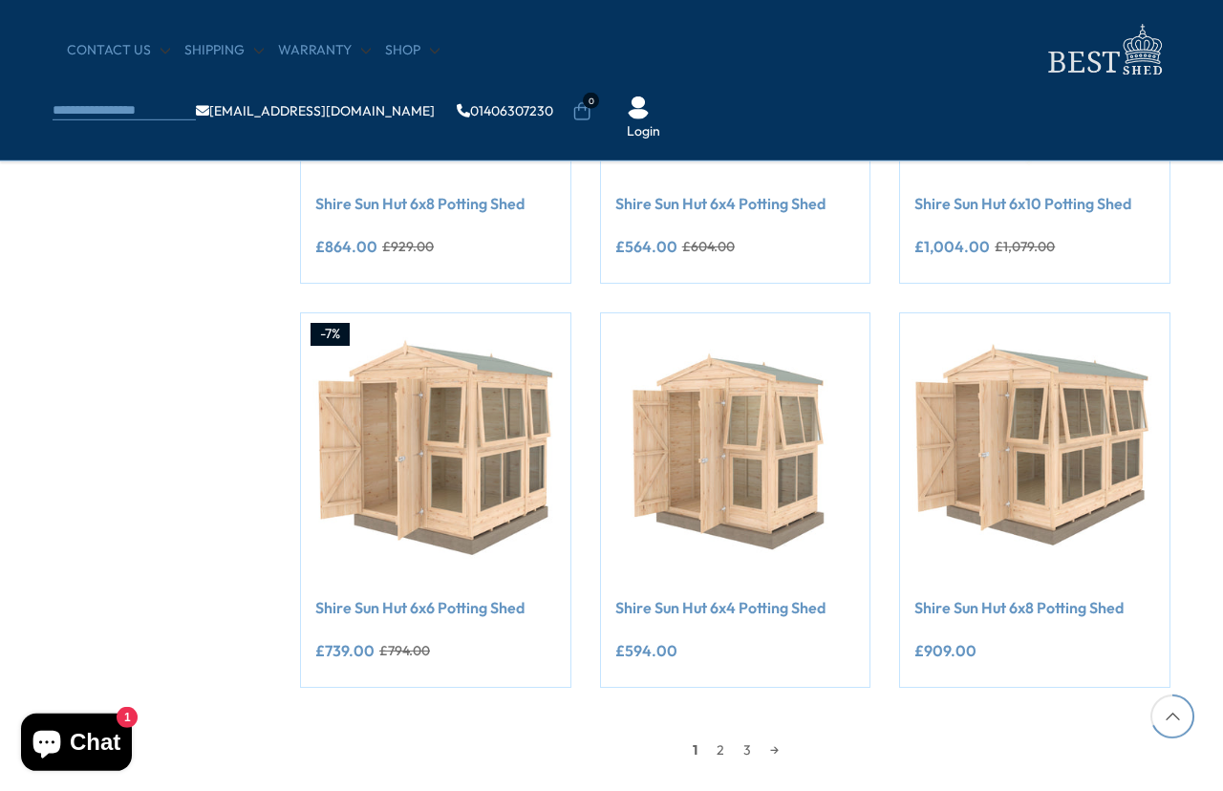
scroll to position [1564, 0]
click at [794, 735] on div "1 2 3 →" at bounding box center [735, 749] width 870 height 29
click at [782, 741] on link "→" at bounding box center [775, 749] width 28 height 29
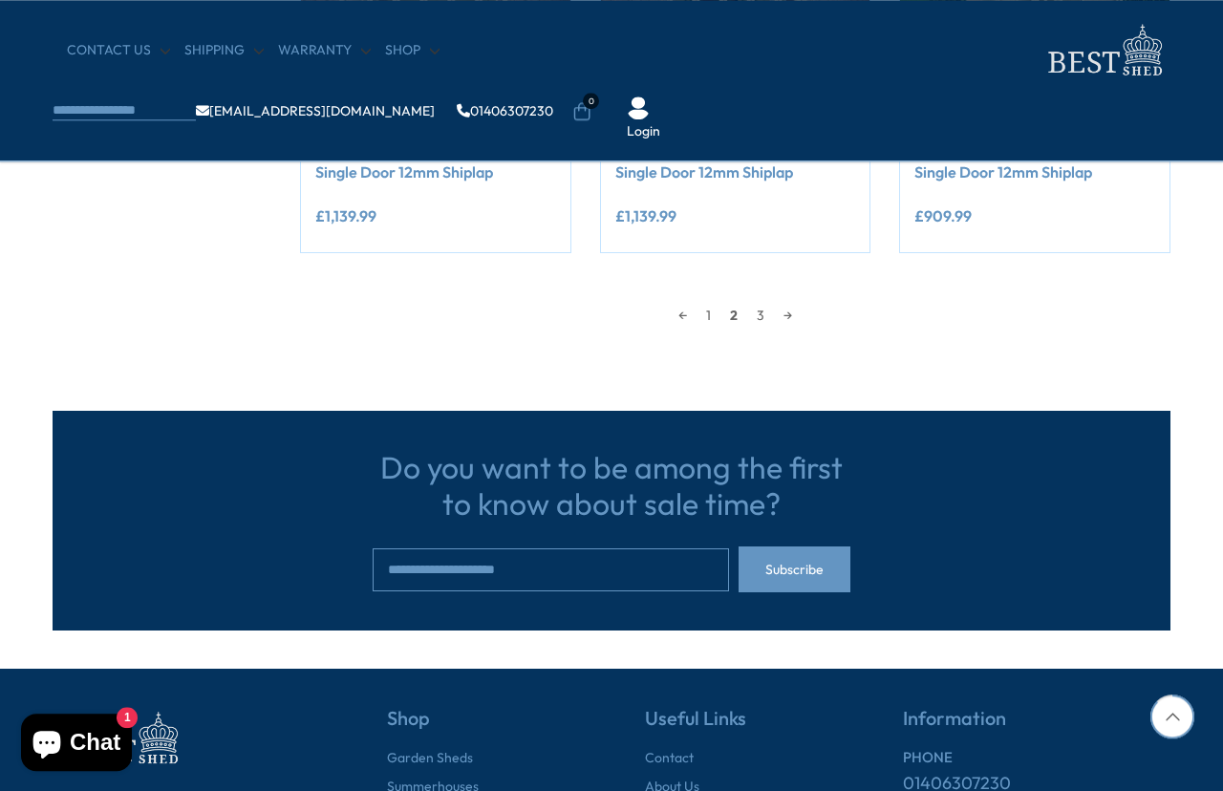
scroll to position [2084, 0]
click at [802, 310] on link "→" at bounding box center [788, 315] width 28 height 29
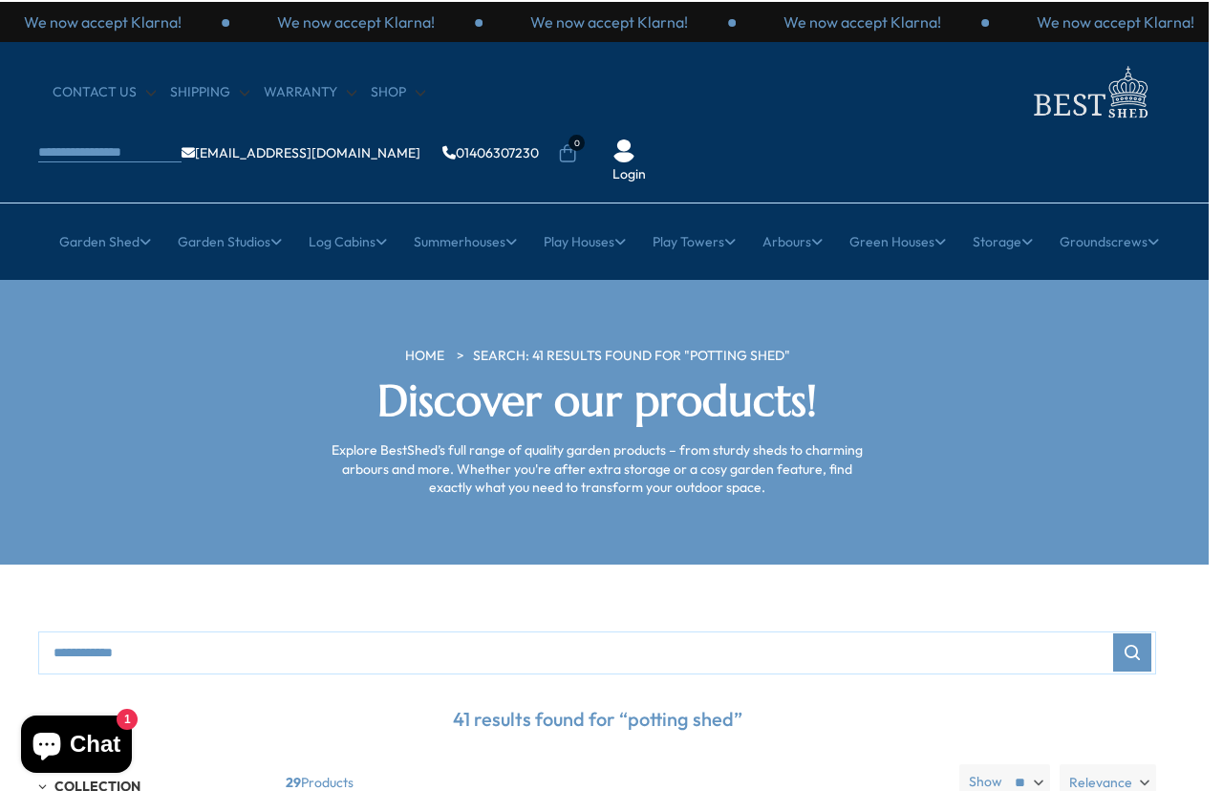
scroll to position [0, 14]
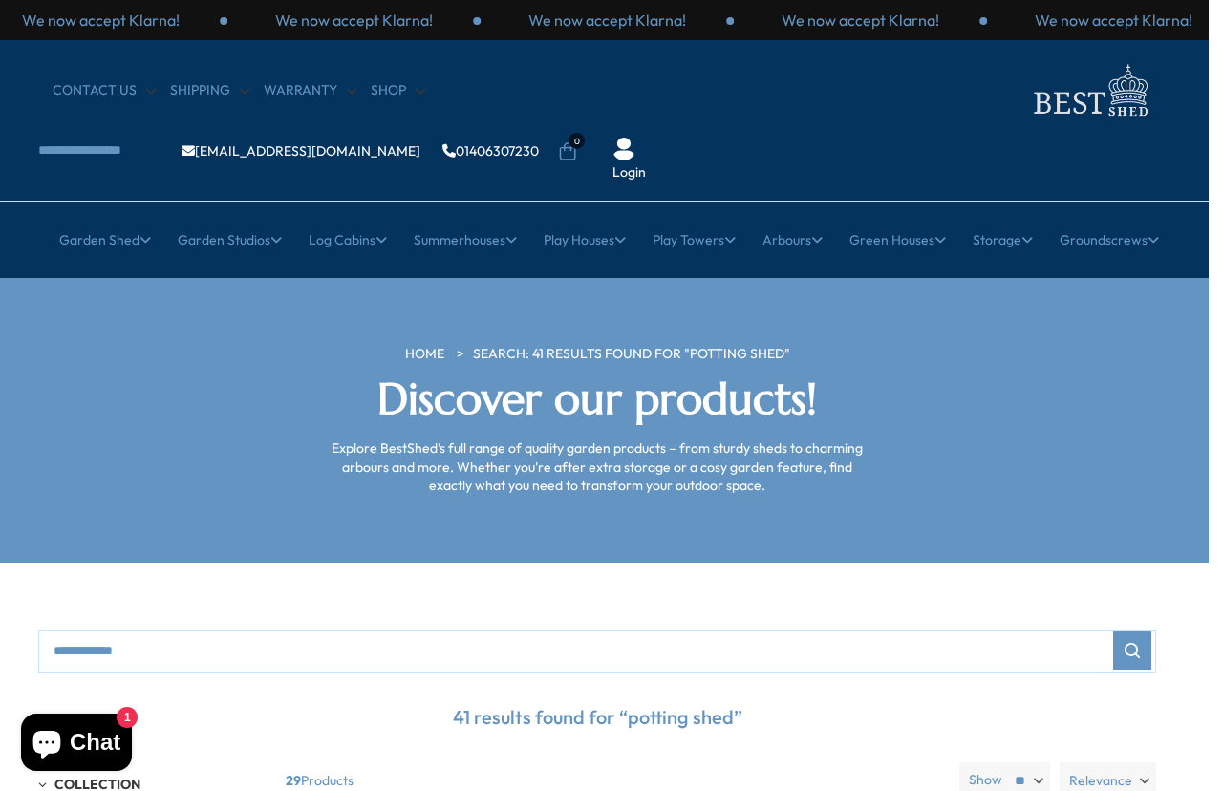
click at [241, 341] on link "All Studios" at bounding box center [214, 357] width 64 height 33
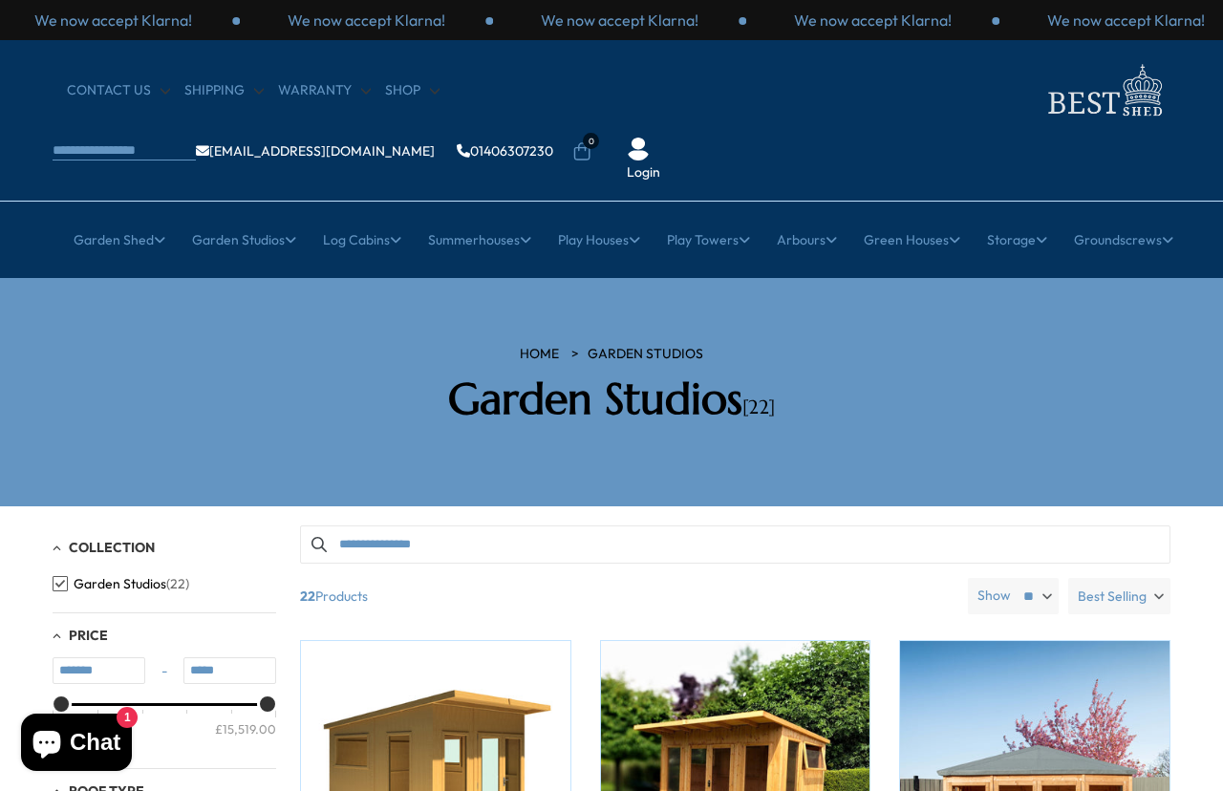
click at [264, 341] on link "All Greenhouses" at bounding box center [228, 357] width 100 height 33
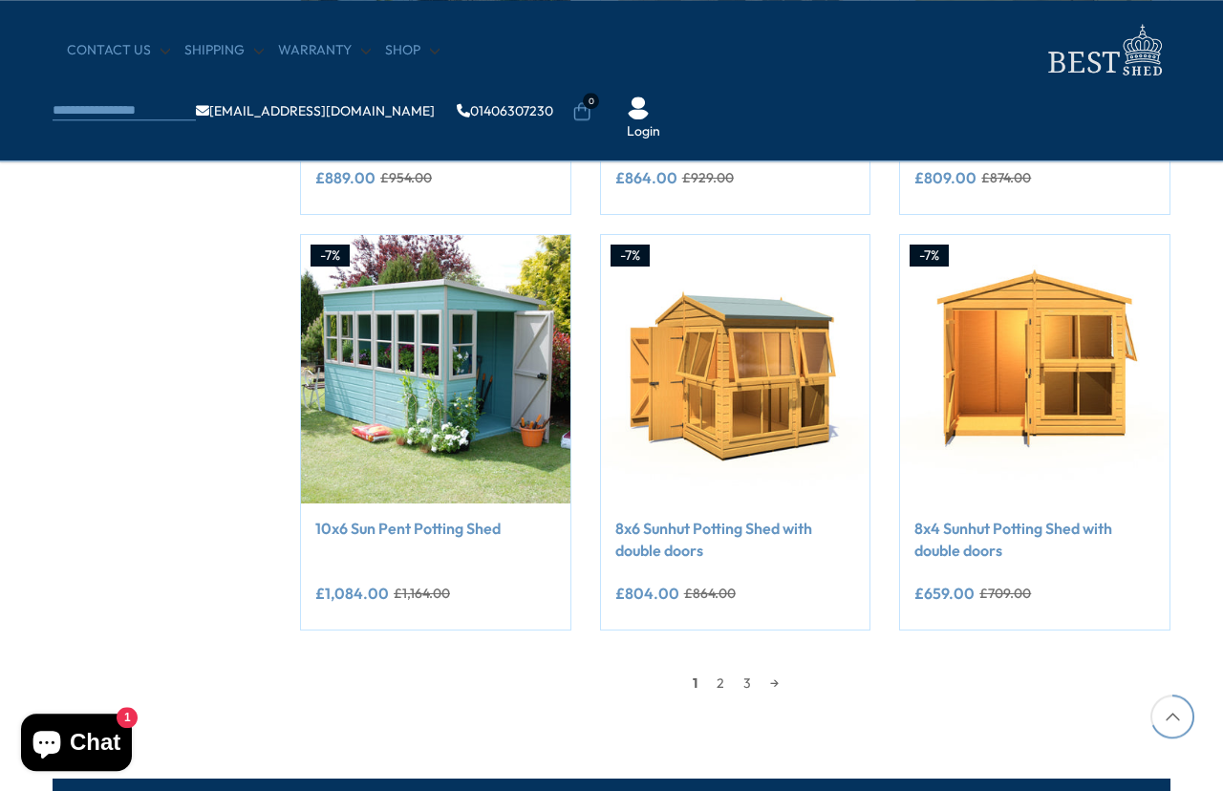
scroll to position [1450, 0]
click at [497, 382] on img at bounding box center [435, 369] width 269 height 269
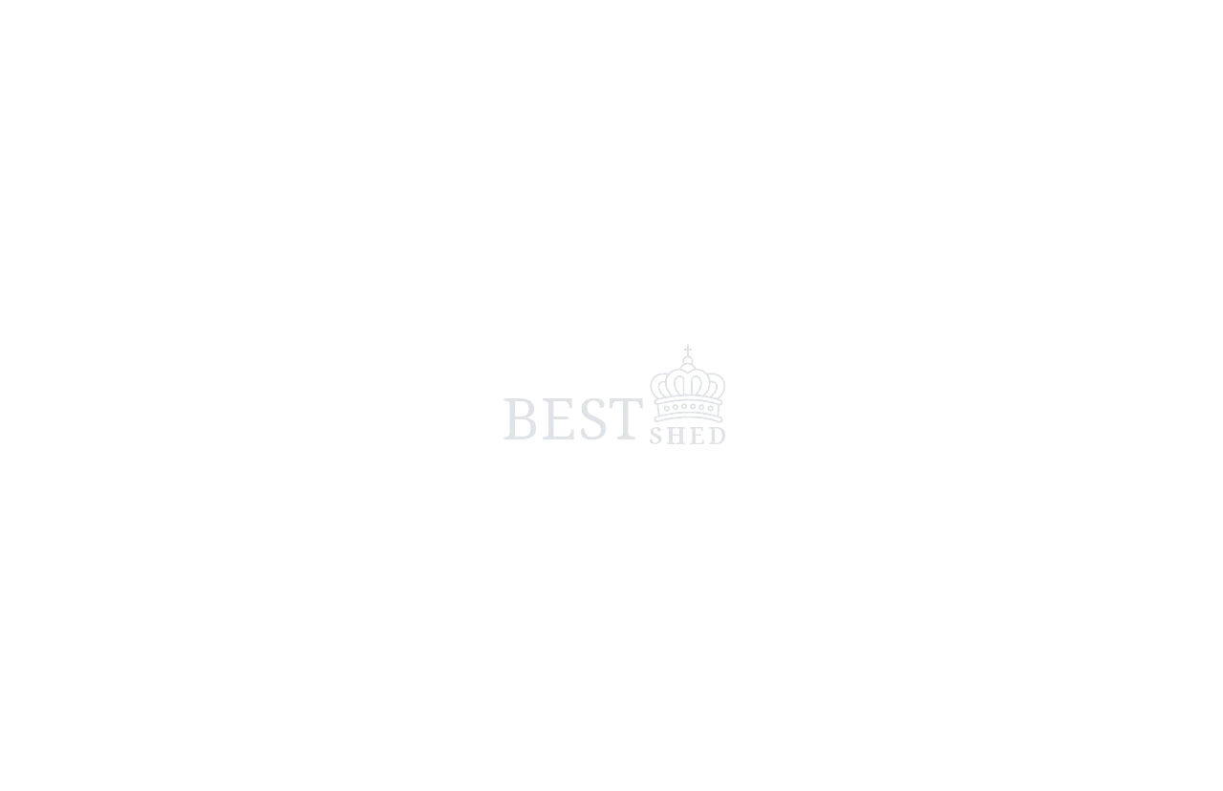
scroll to position [16, 0]
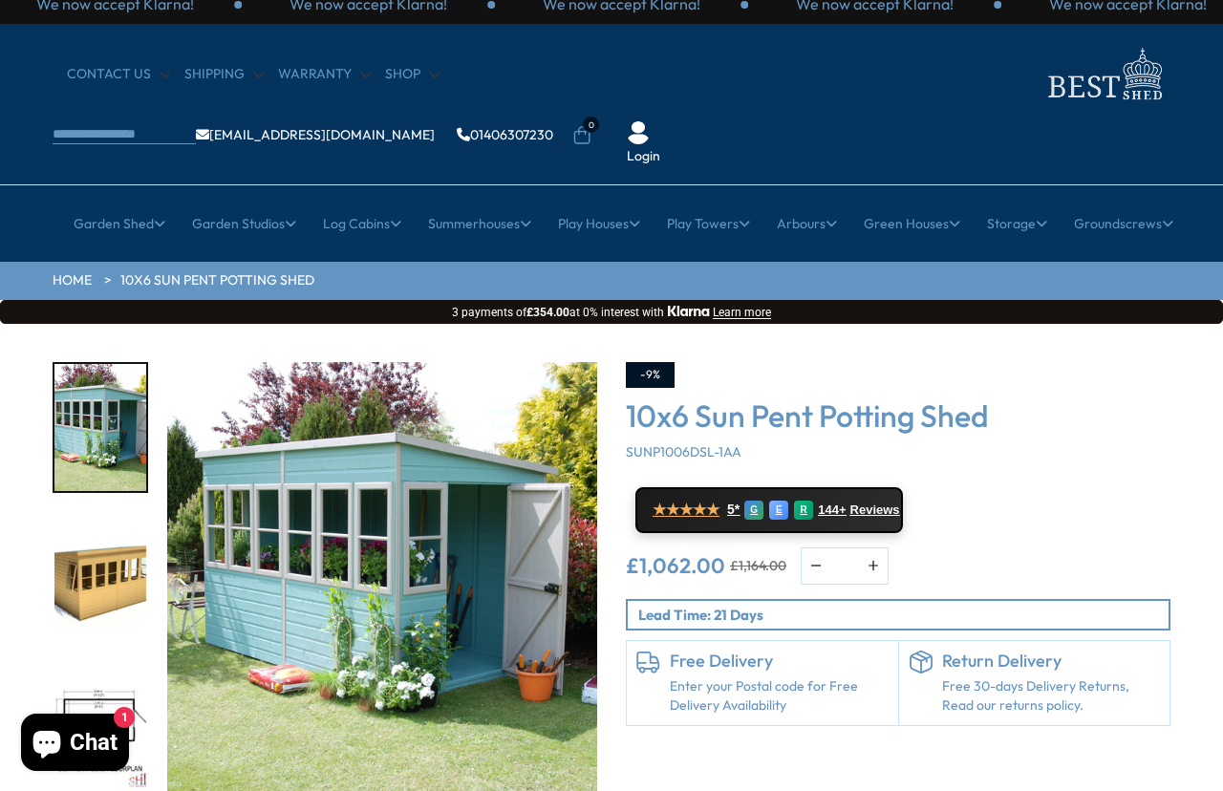
click at [497, 536] on img "1 / 9" at bounding box center [382, 577] width 430 height 430
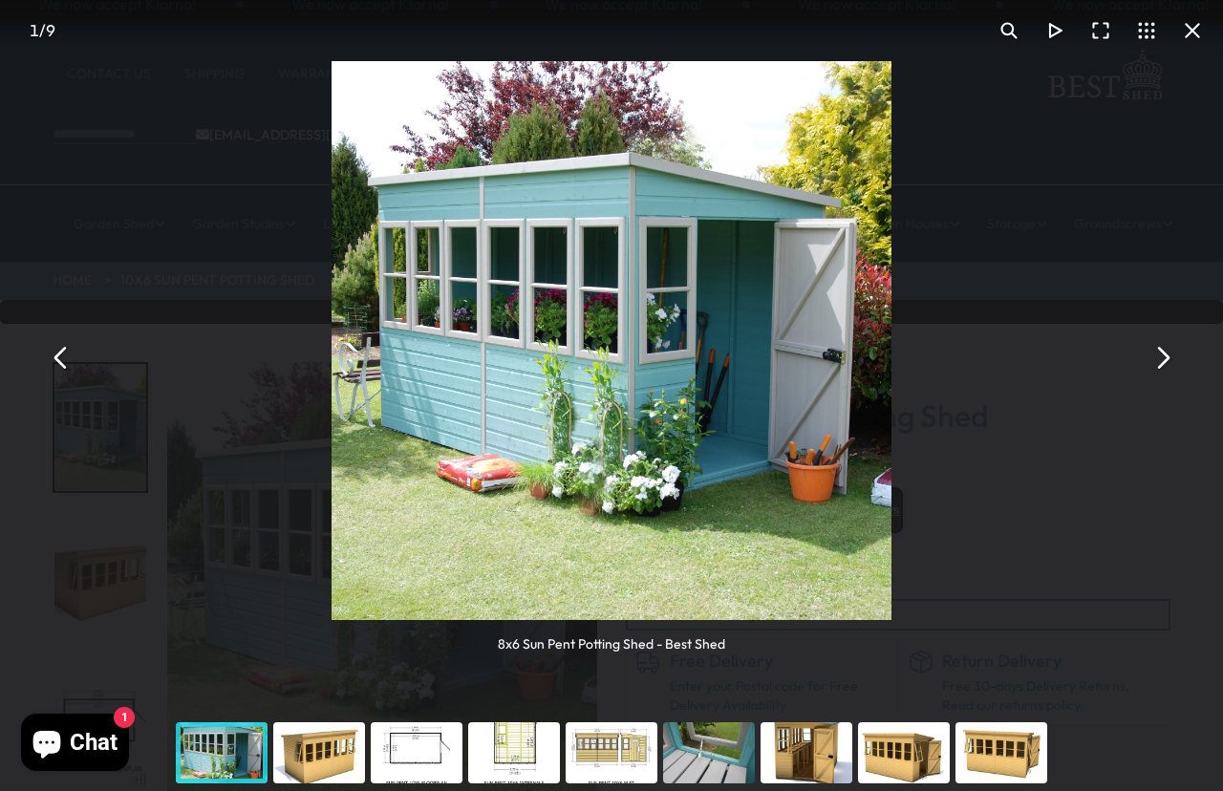
click at [1157, 361] on button "You can close this modal content with the ESC key" at bounding box center [1162, 357] width 46 height 46
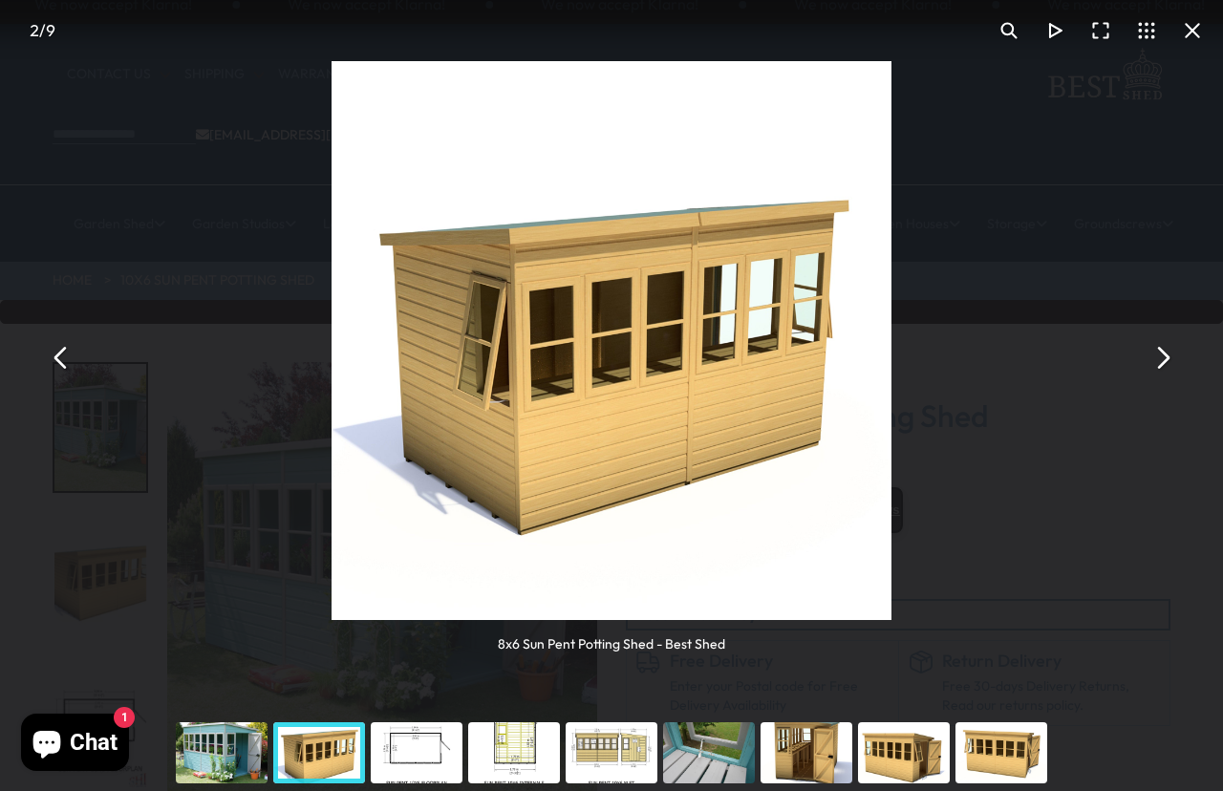
click at [1143, 372] on button "You can close this modal content with the ESC key" at bounding box center [1162, 357] width 46 height 46
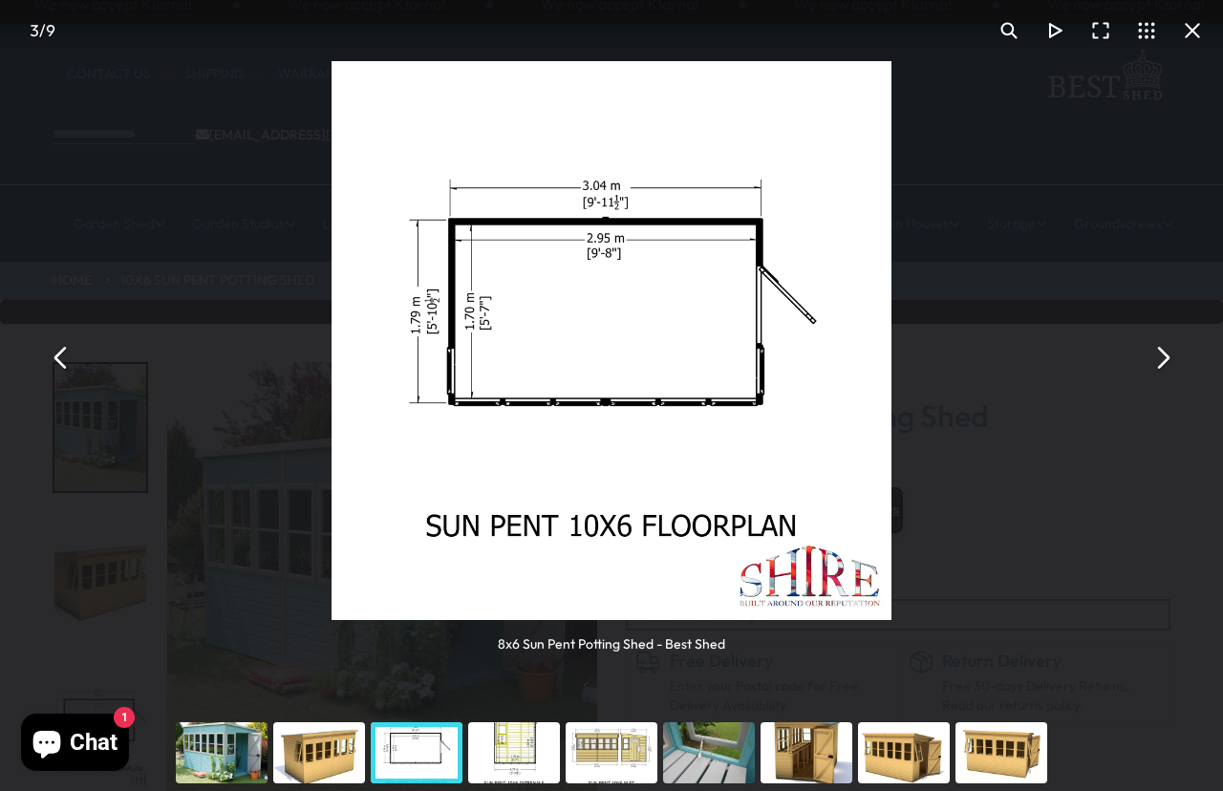
click at [1154, 368] on button "You can close this modal content with the ESC key" at bounding box center [1162, 357] width 46 height 46
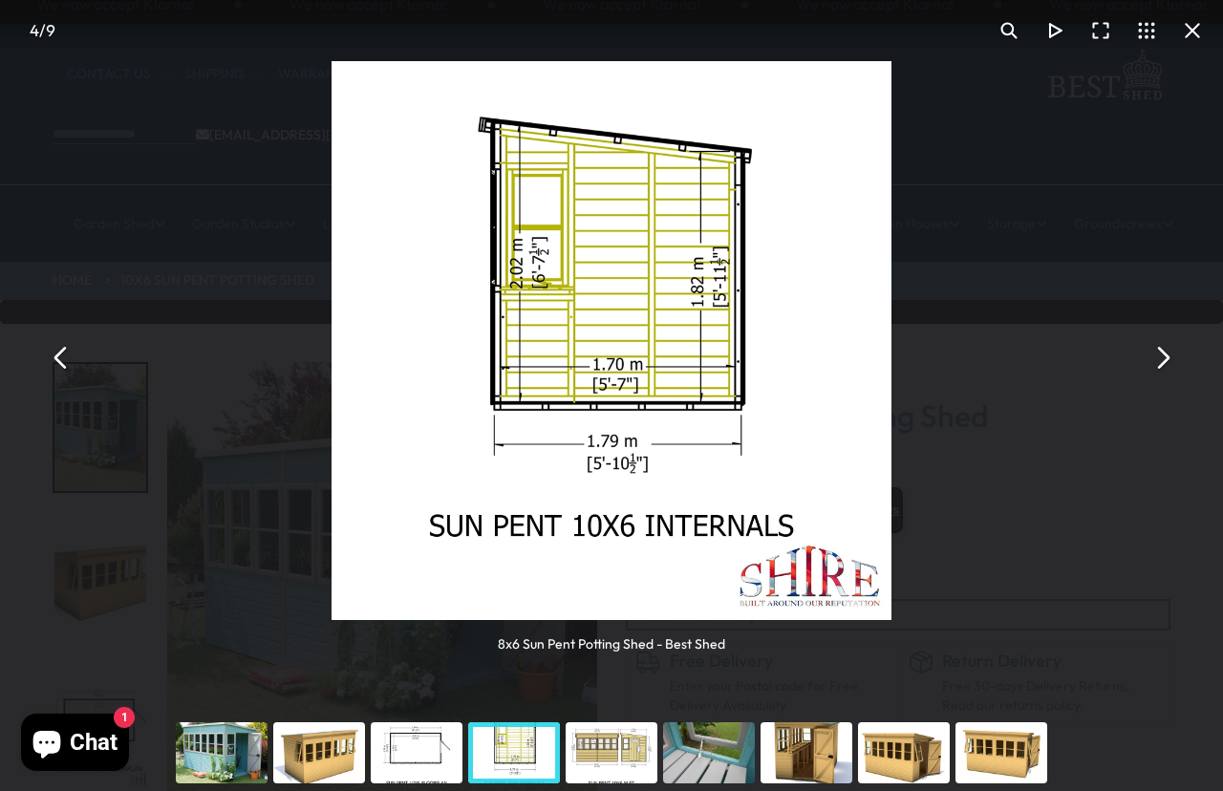
click at [1159, 362] on button "You can close this modal content with the ESC key" at bounding box center [1162, 357] width 46 height 46
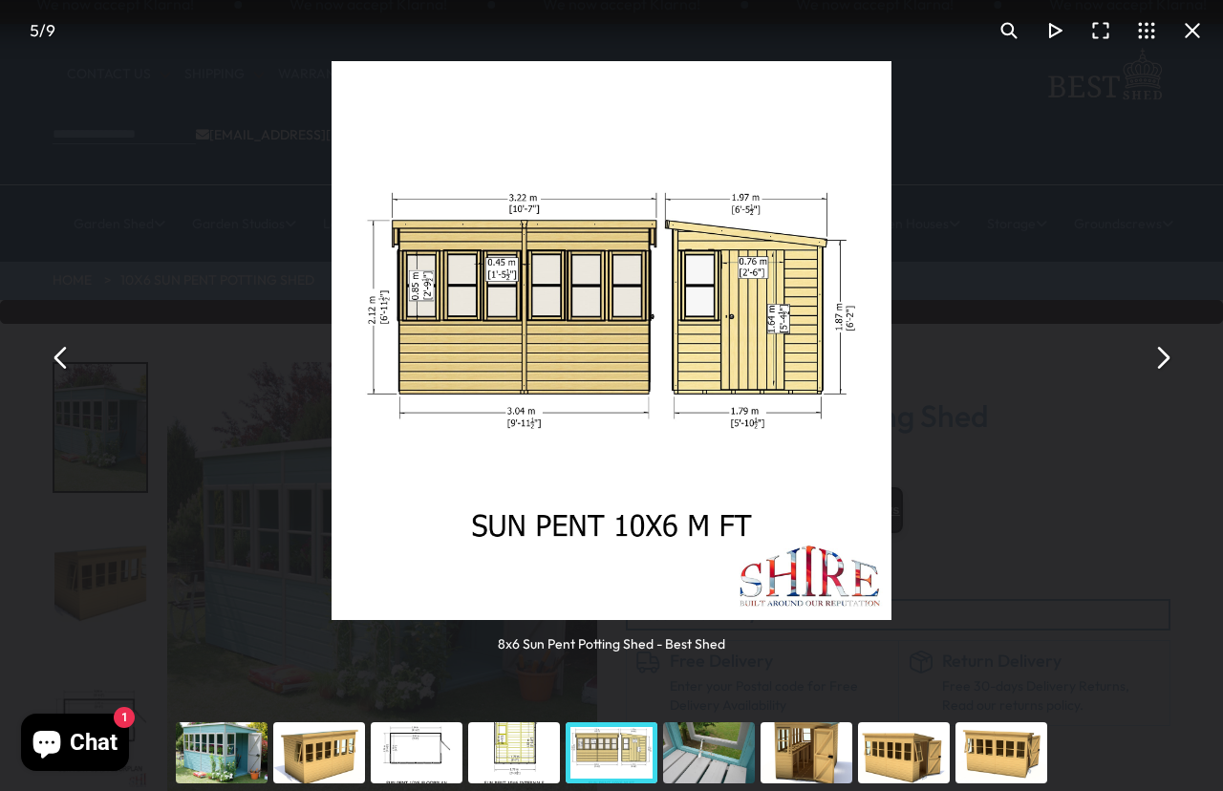
click at [1153, 359] on button "You can close this modal content with the ESC key" at bounding box center [1162, 357] width 46 height 46
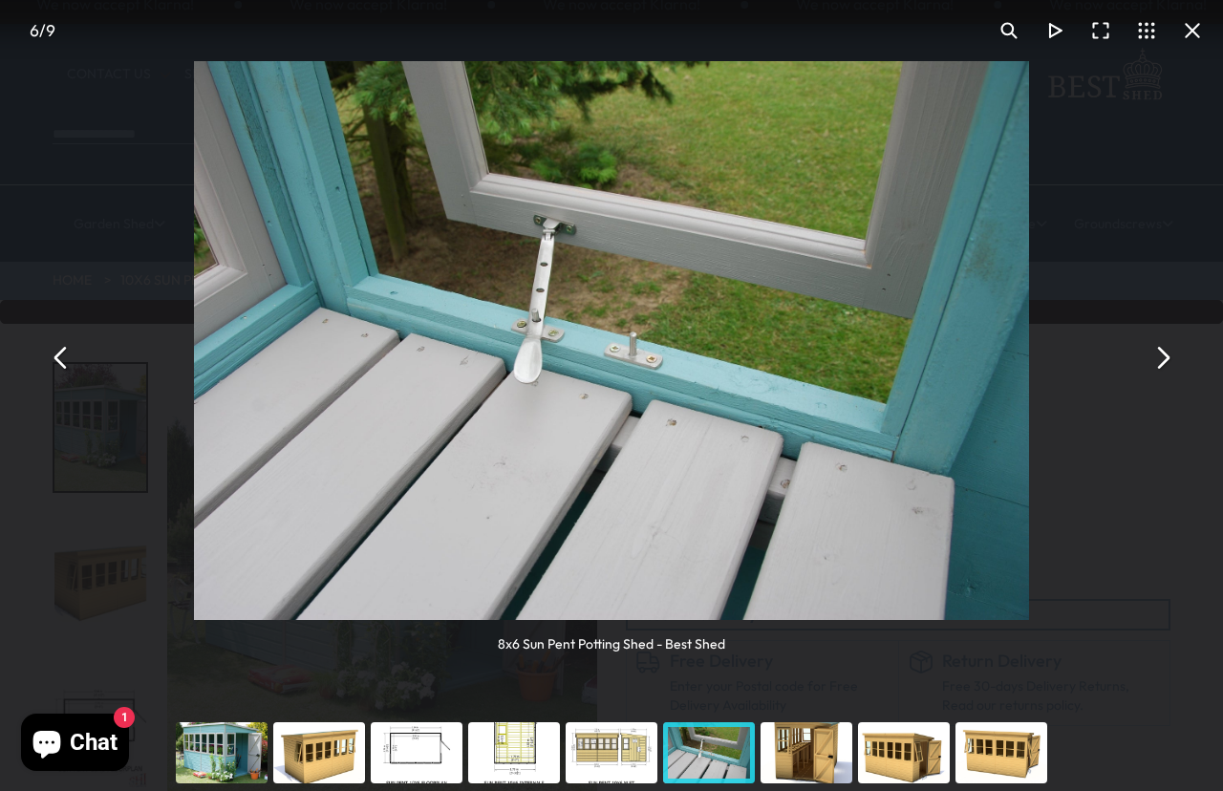
click at [1160, 364] on button "You can close this modal content with the ESC key" at bounding box center [1162, 357] width 46 height 46
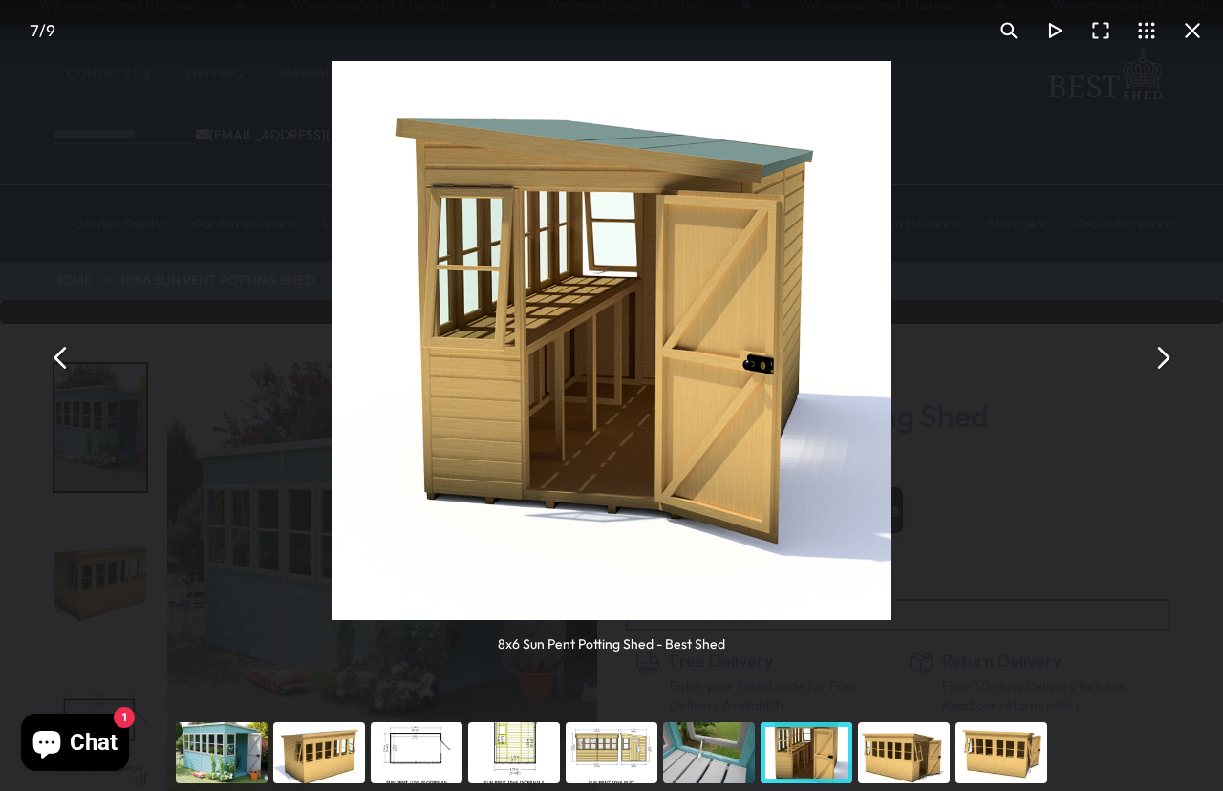
click at [1157, 365] on button "You can close this modal content with the ESC key" at bounding box center [1162, 357] width 46 height 46
